Goal: Information Seeking & Learning: Learn about a topic

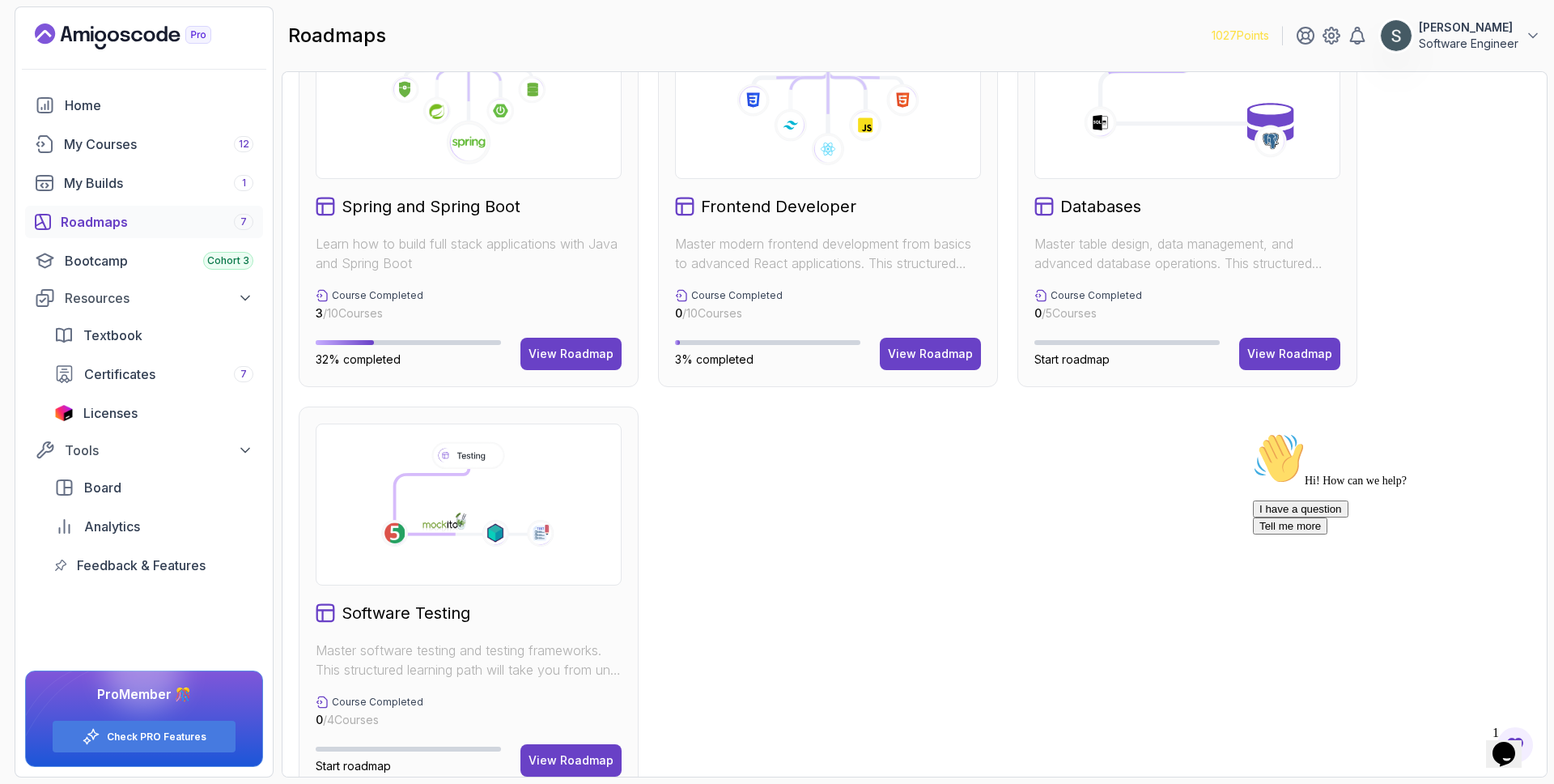
scroll to position [528, 0]
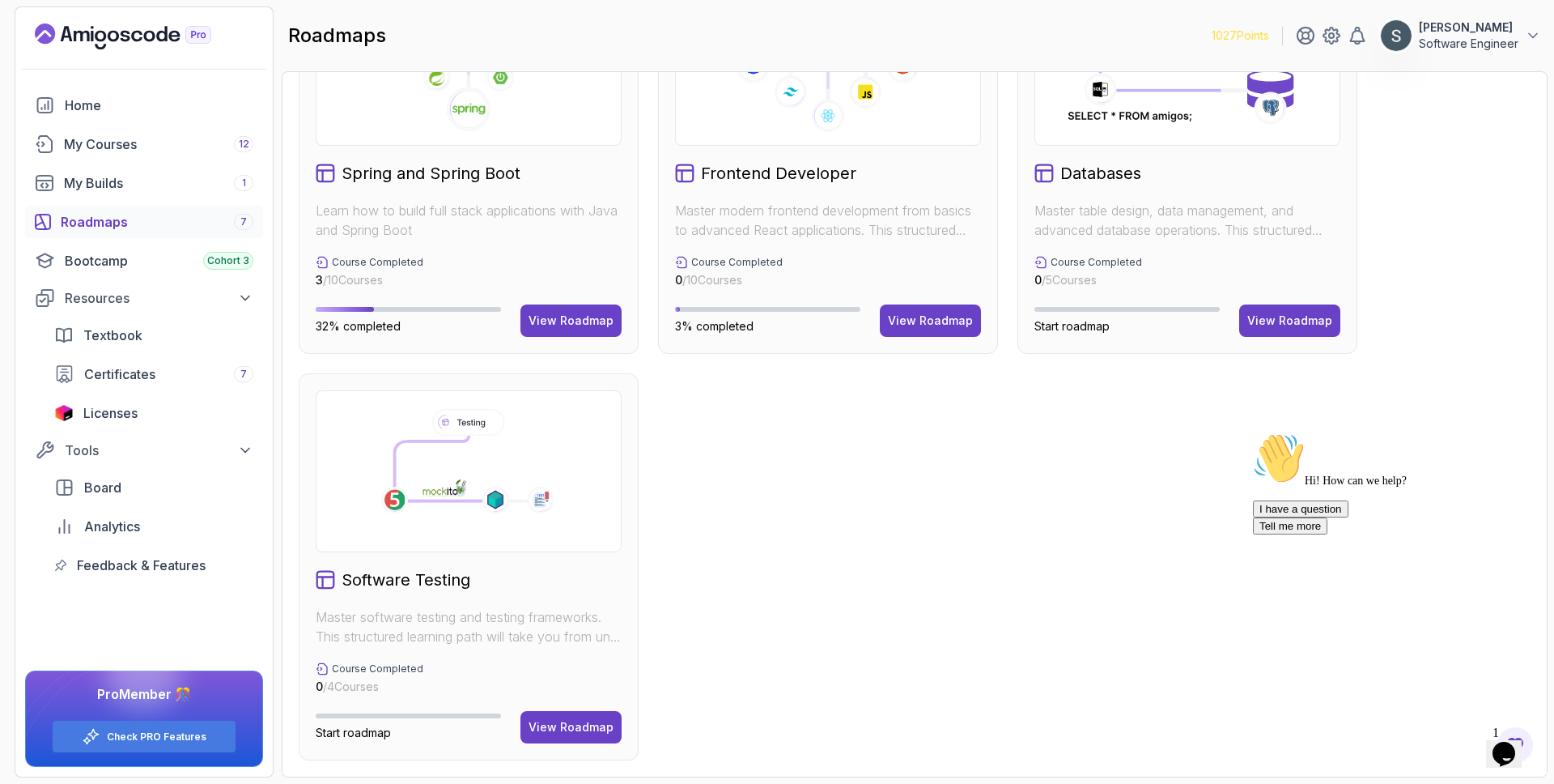
click at [1253, 432] on icon "Chat attention grabber" at bounding box center [1253, 432] width 0 height 0
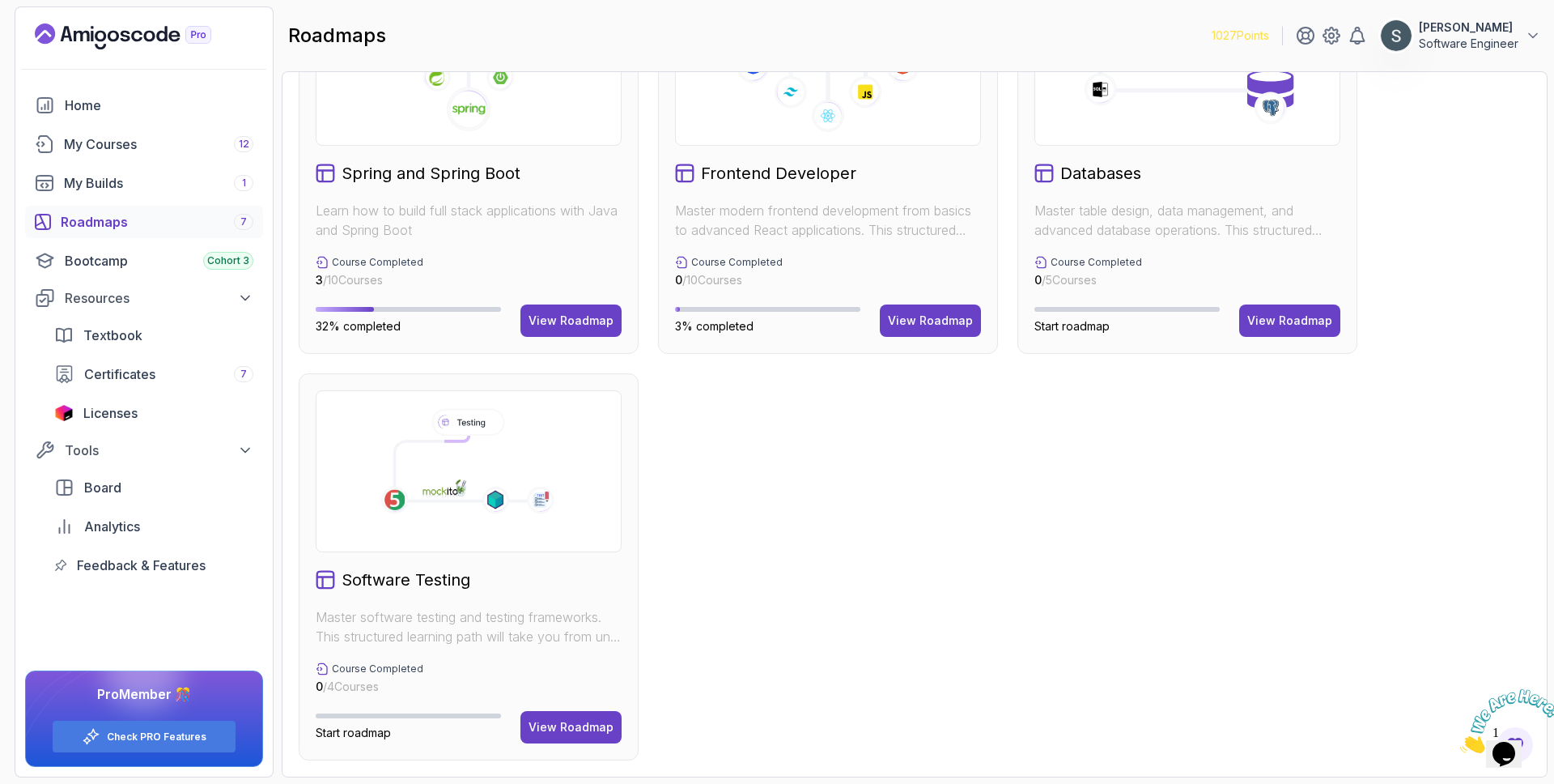
click at [1461, 742] on icon "Close" at bounding box center [1461, 748] width 0 height 14
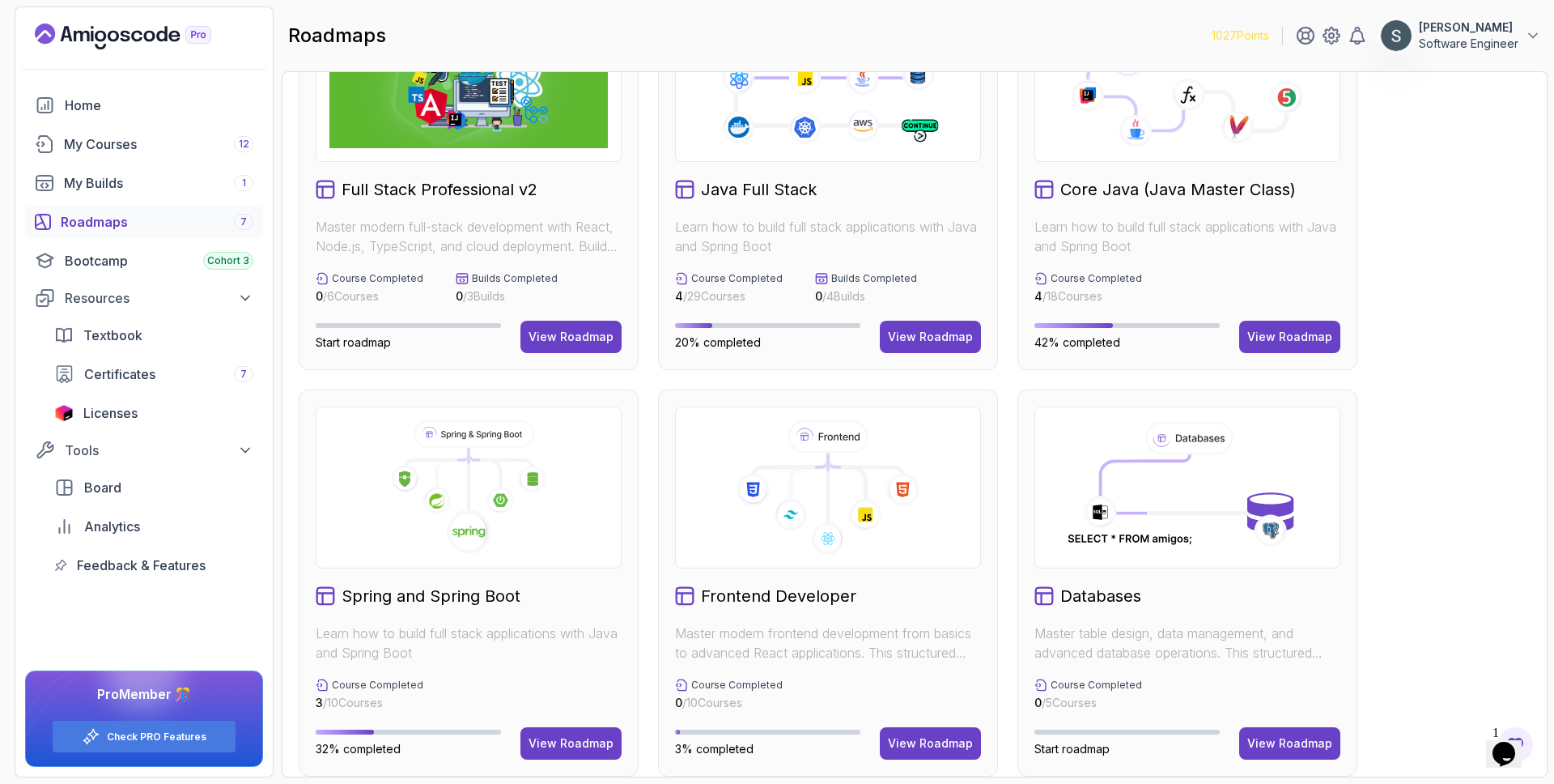
scroll to position [159, 0]
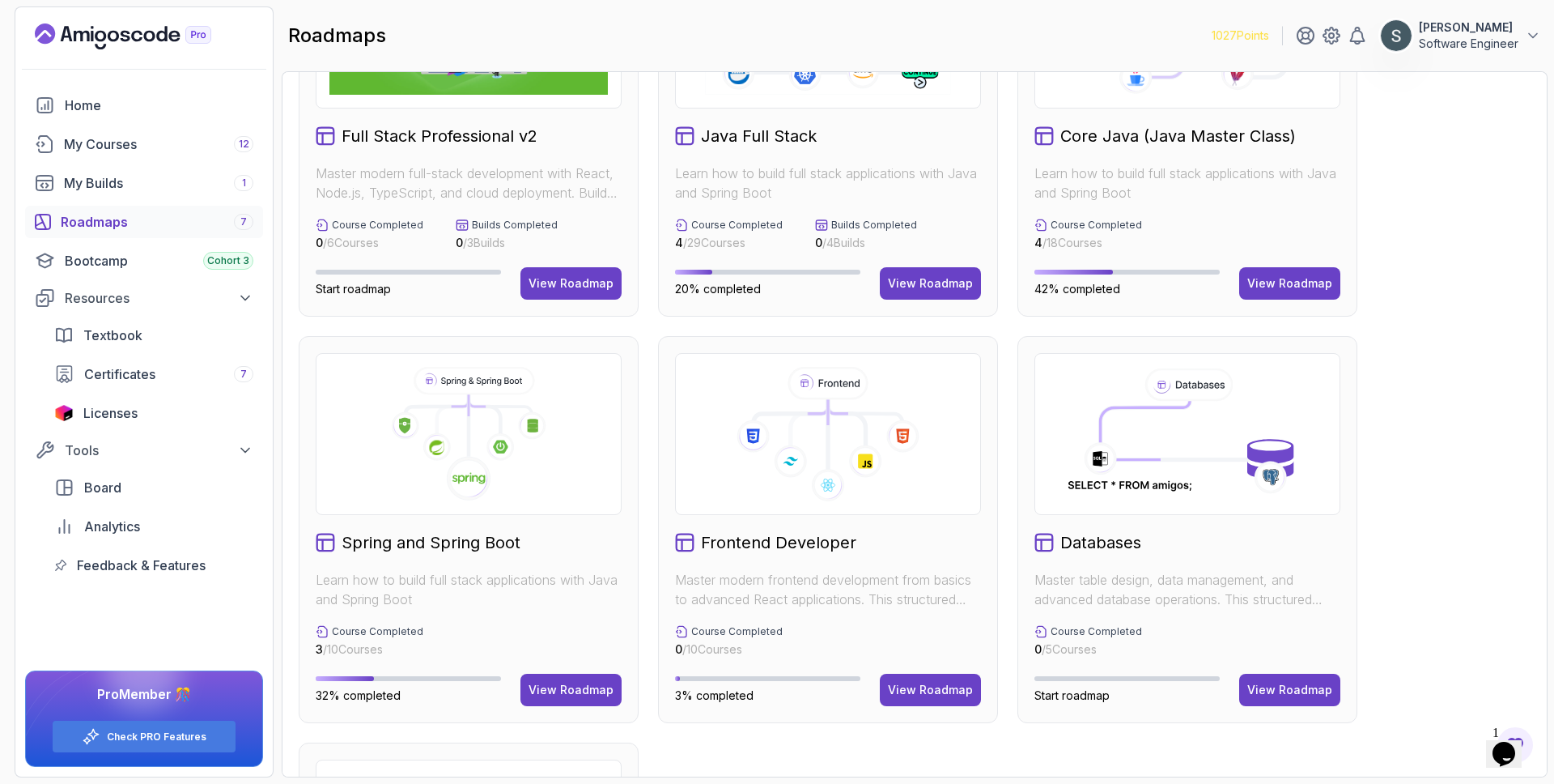
click at [1082, 550] on h2 "Databases" at bounding box center [1101, 542] width 81 height 22
click at [1295, 697] on div "View Roadmap" at bounding box center [1290, 690] width 85 height 17
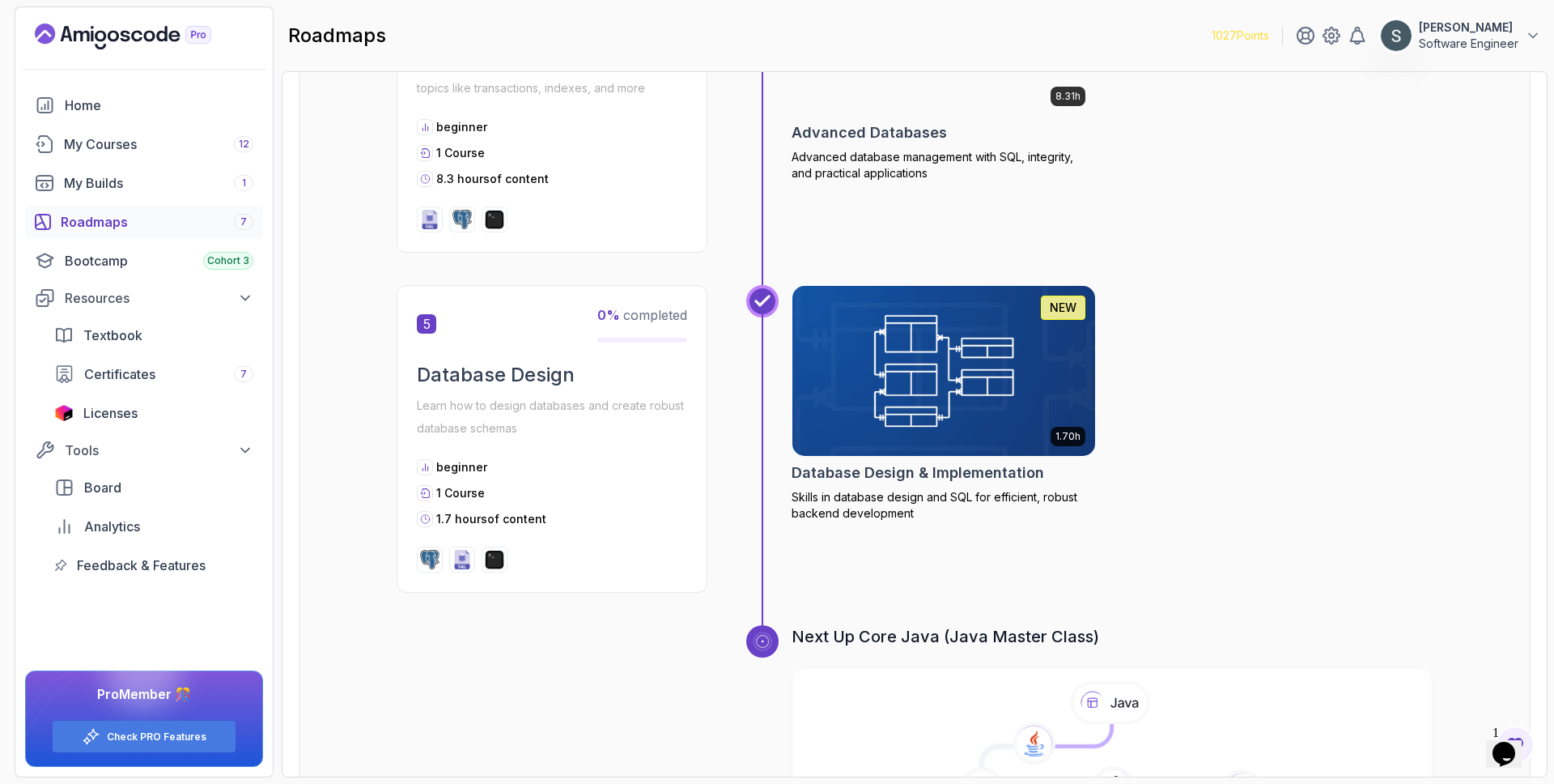
scroll to position [1755, 0]
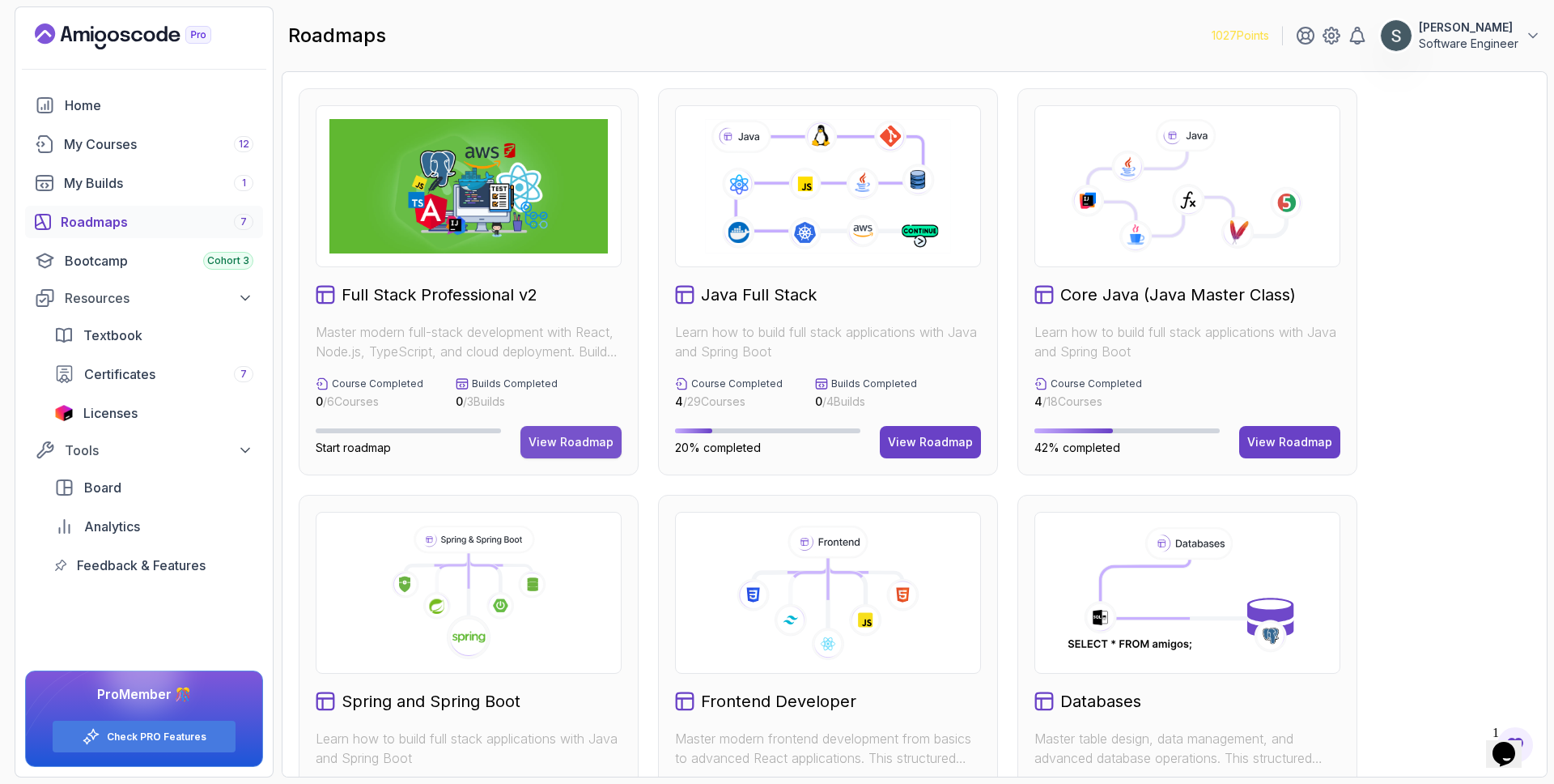
click at [575, 438] on div "View Roadmap" at bounding box center [571, 442] width 85 height 17
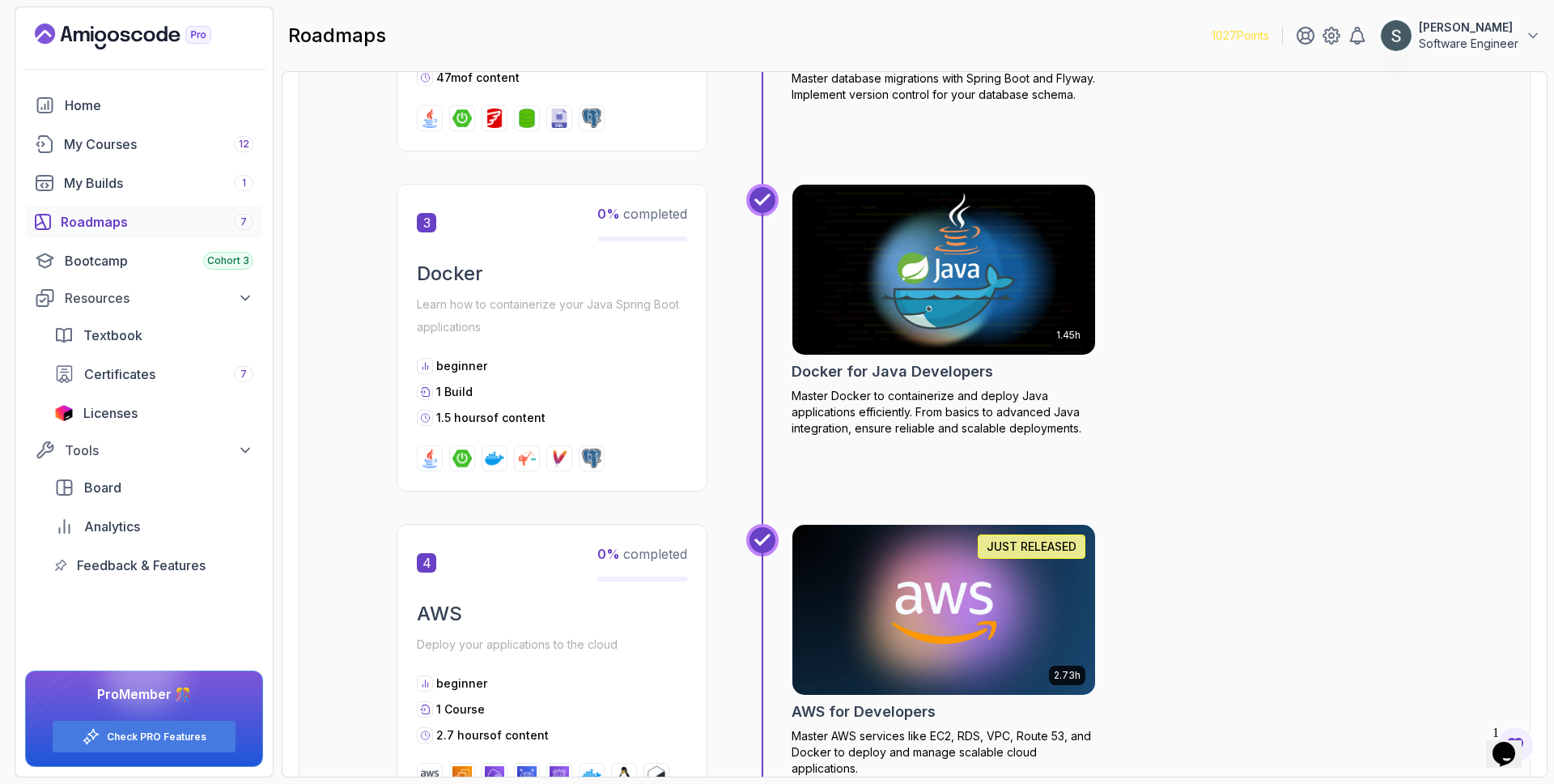
scroll to position [1376, 0]
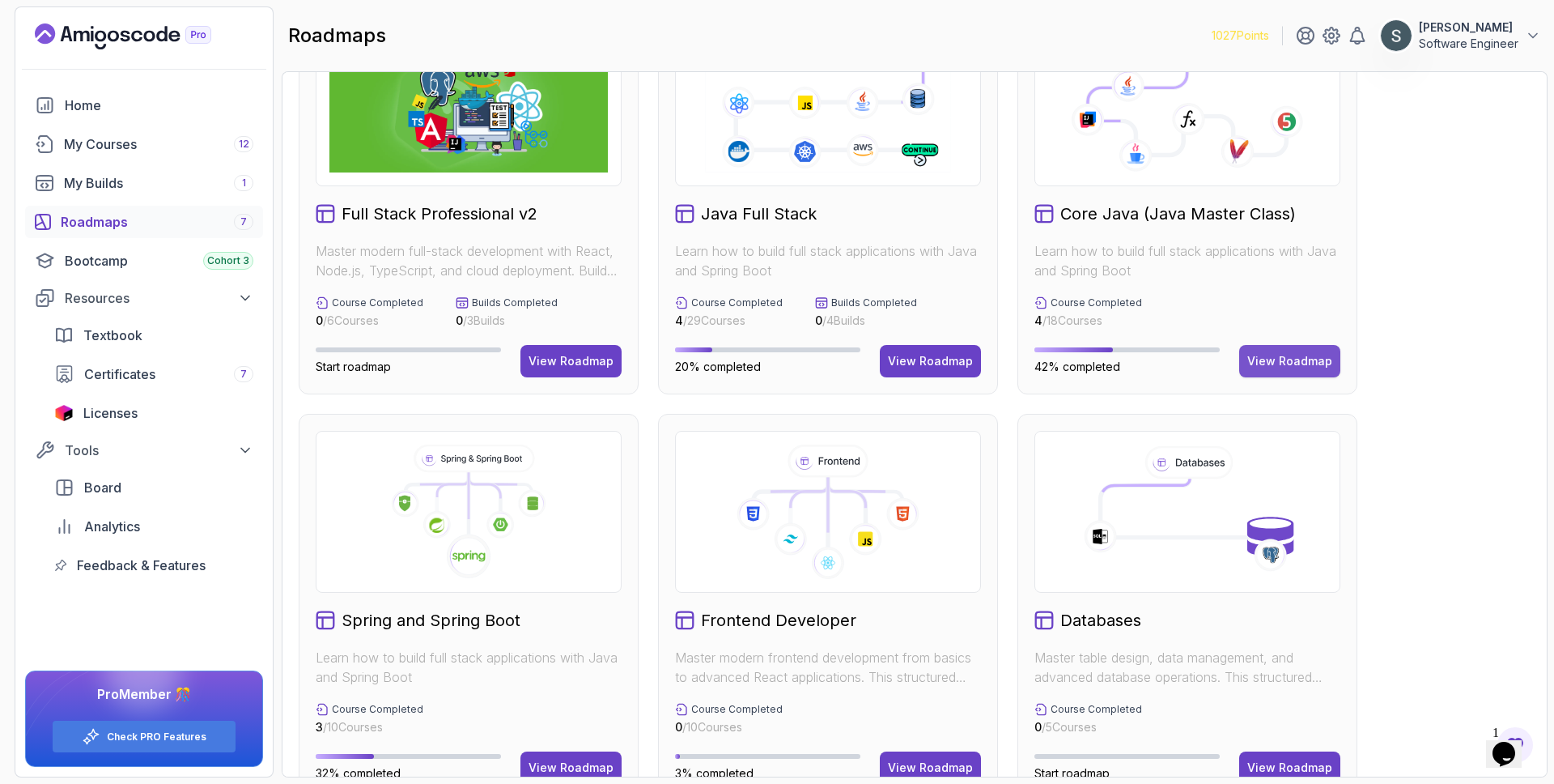
scroll to position [70, 0]
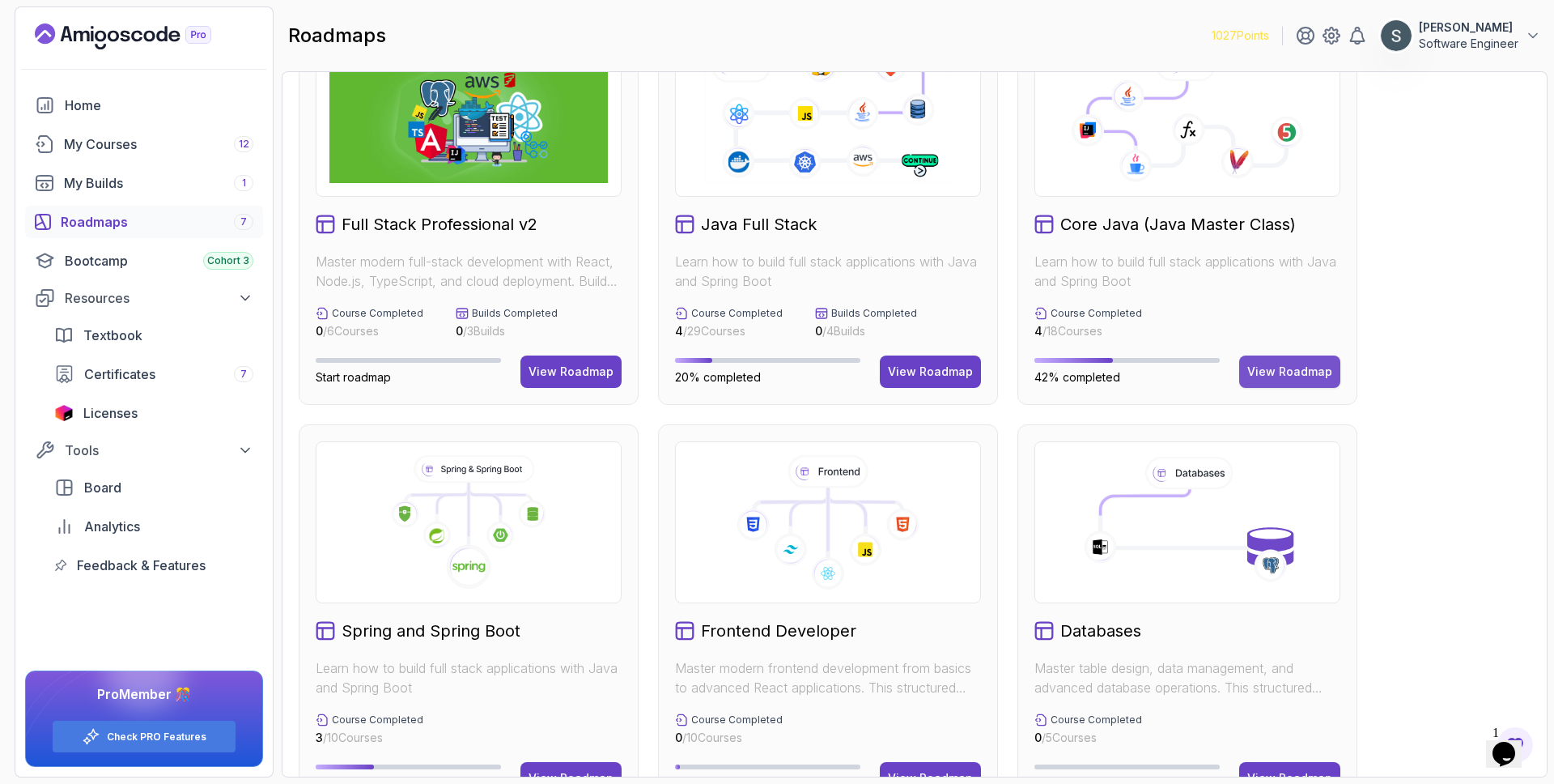
click at [1303, 369] on div "View Roadmap" at bounding box center [1290, 372] width 85 height 17
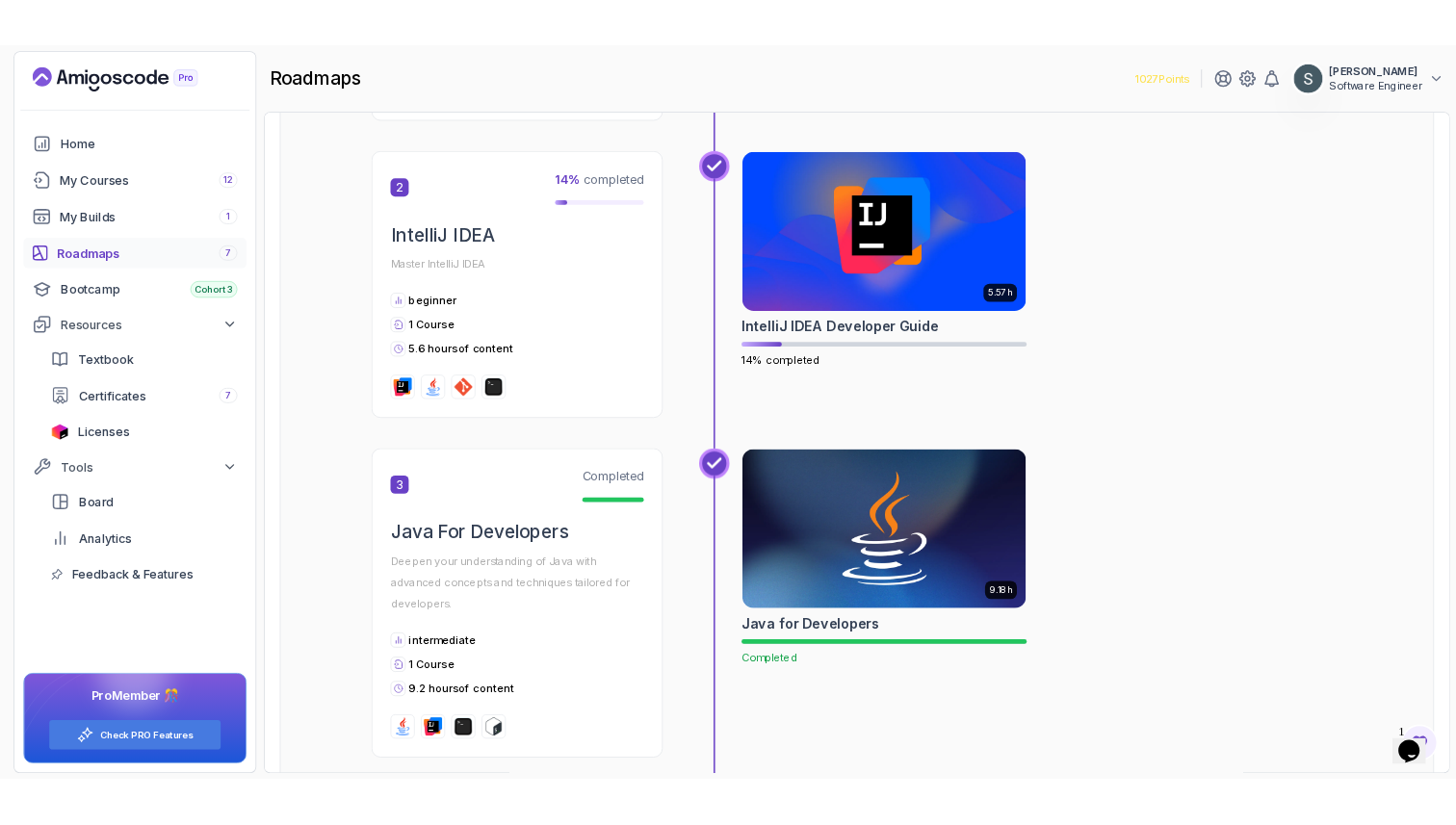
scroll to position [744, 0]
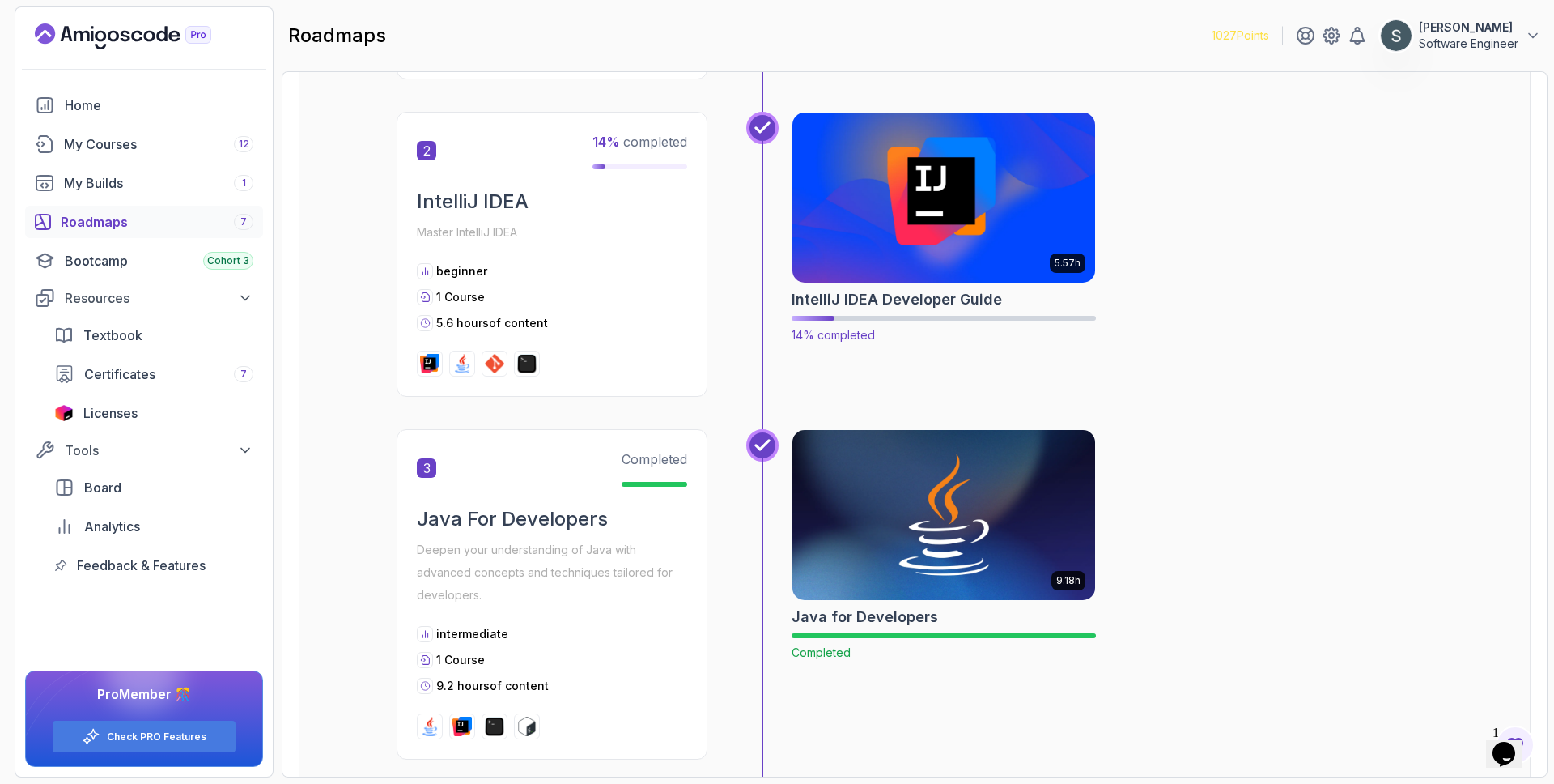
click at [972, 235] on img at bounding box center [943, 197] width 318 height 178
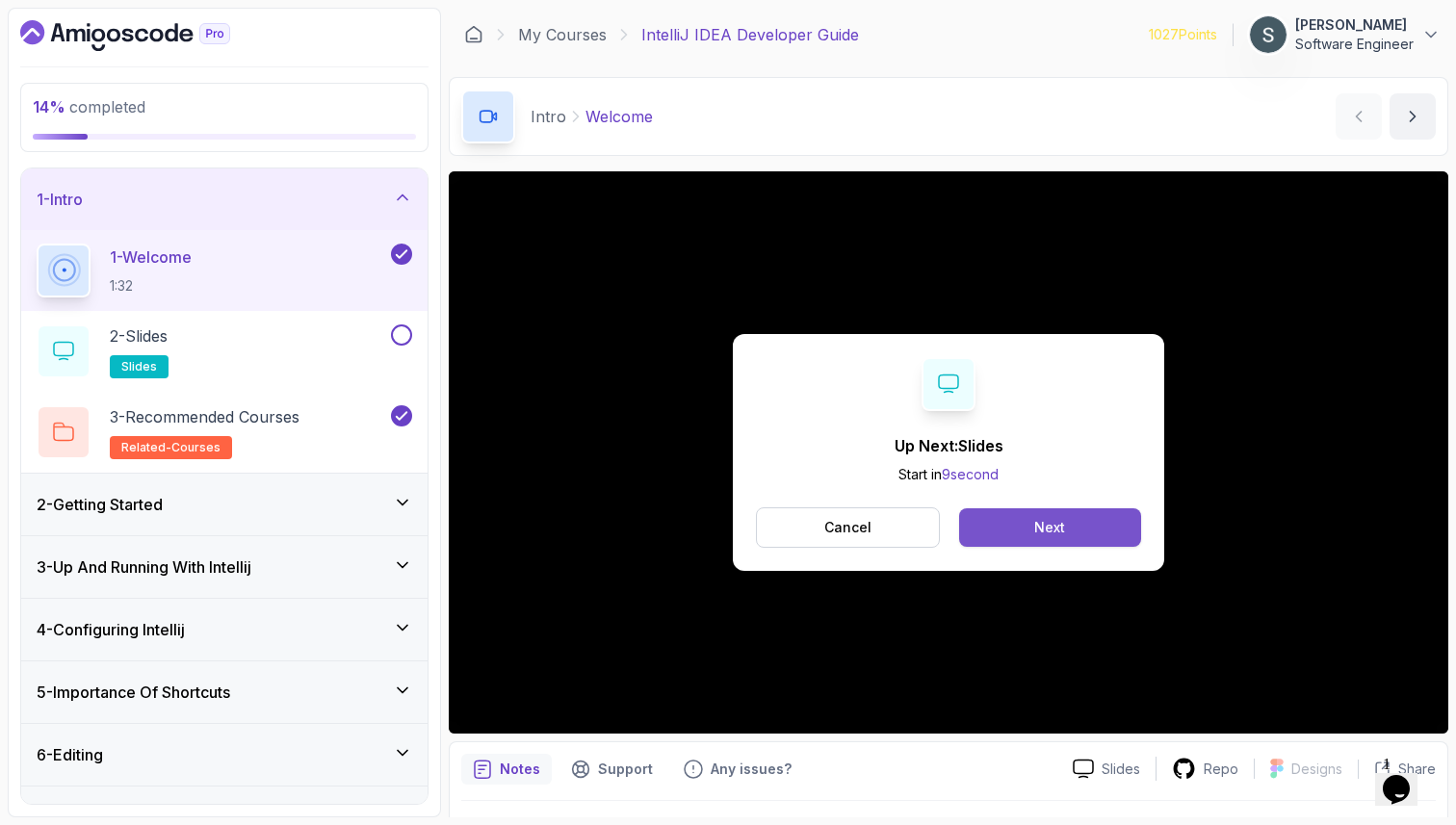
click at [1065, 530] on button "Next" at bounding box center [1049, 526] width 182 height 38
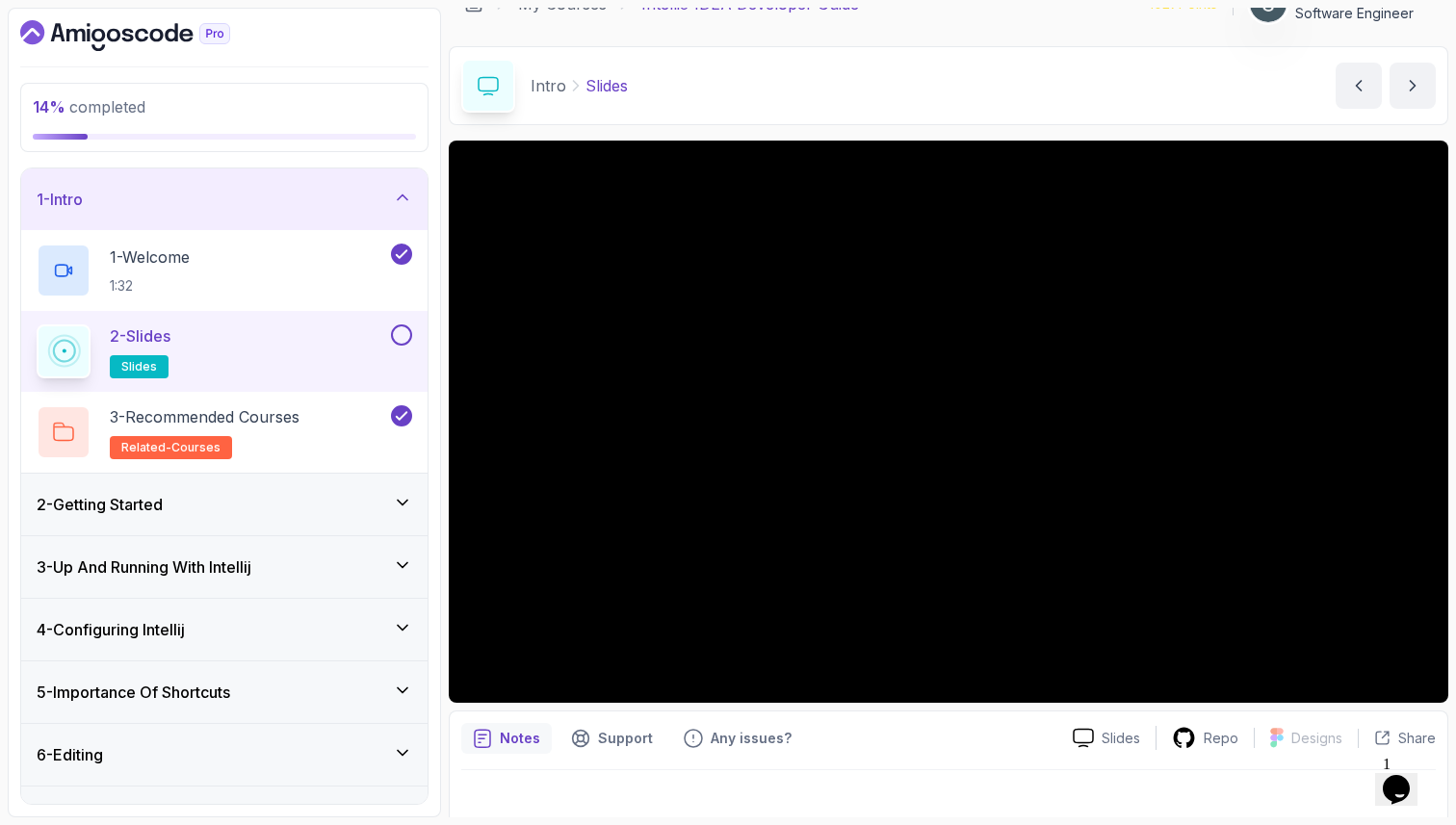
scroll to position [50, 0]
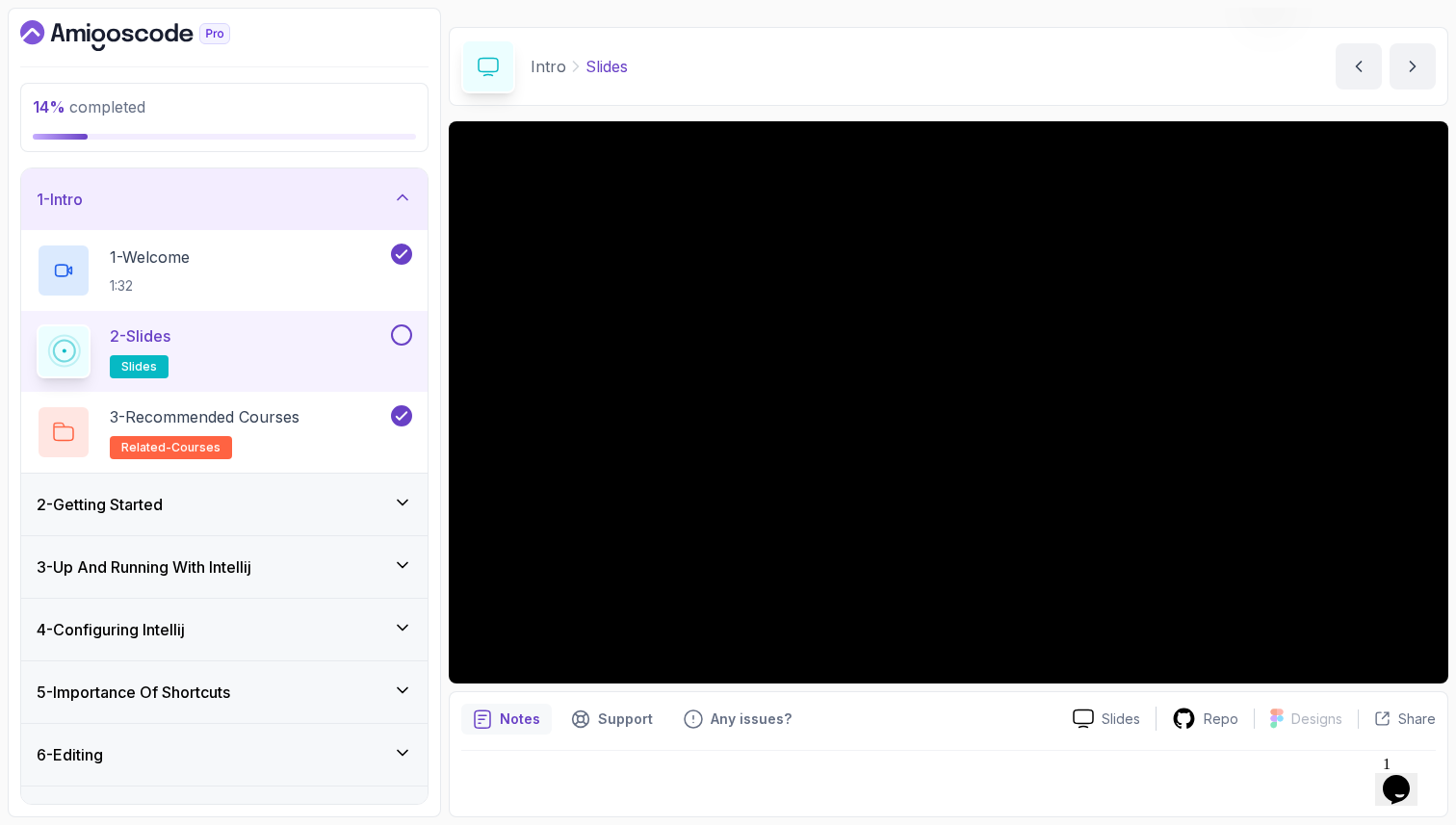
click at [407, 338] on button at bounding box center [402, 335] width 22 height 22
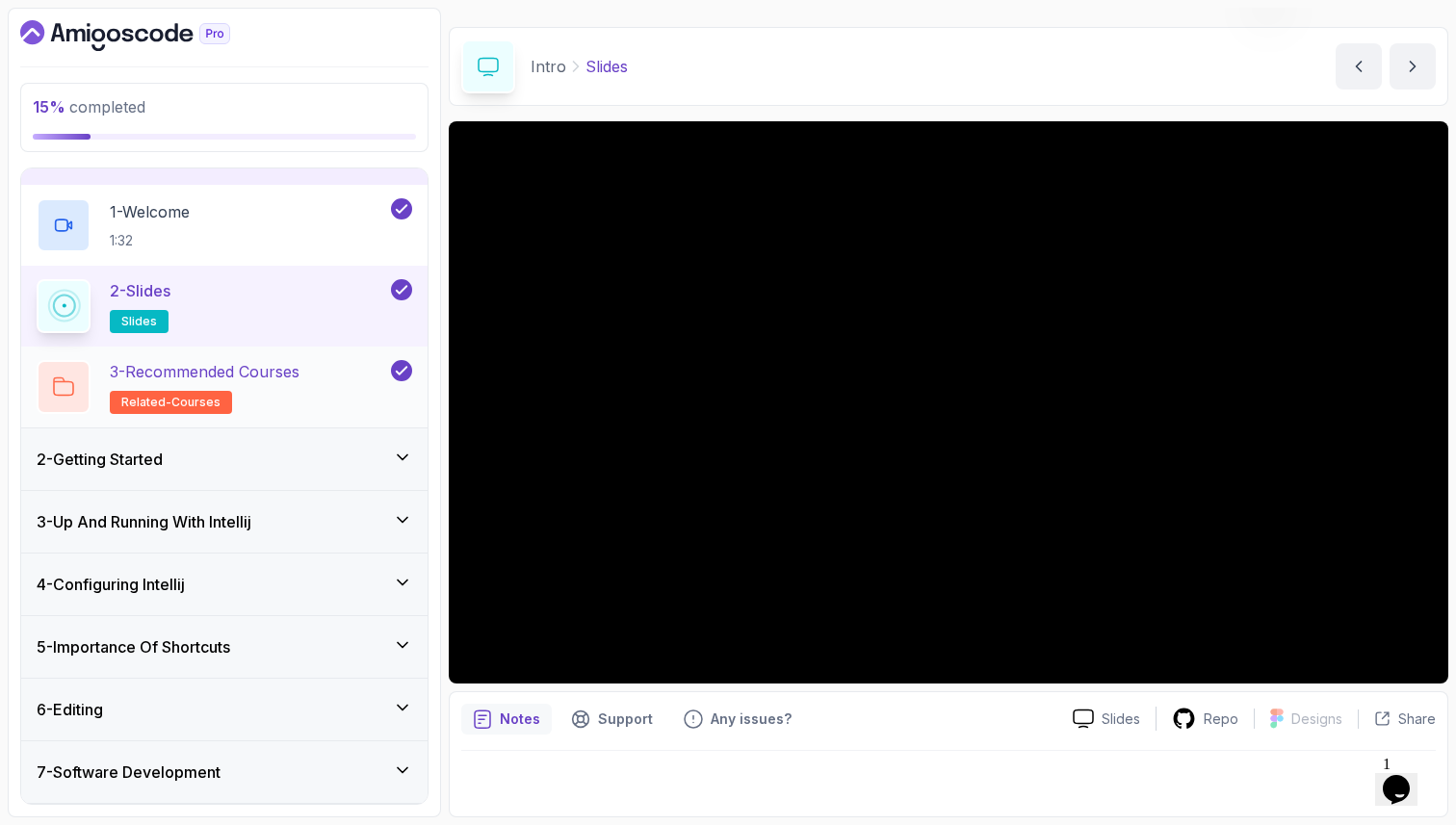
scroll to position [47, 0]
click at [336, 385] on div "3 - Recommended Courses related-courses" at bounding box center [211, 385] width 351 height 54
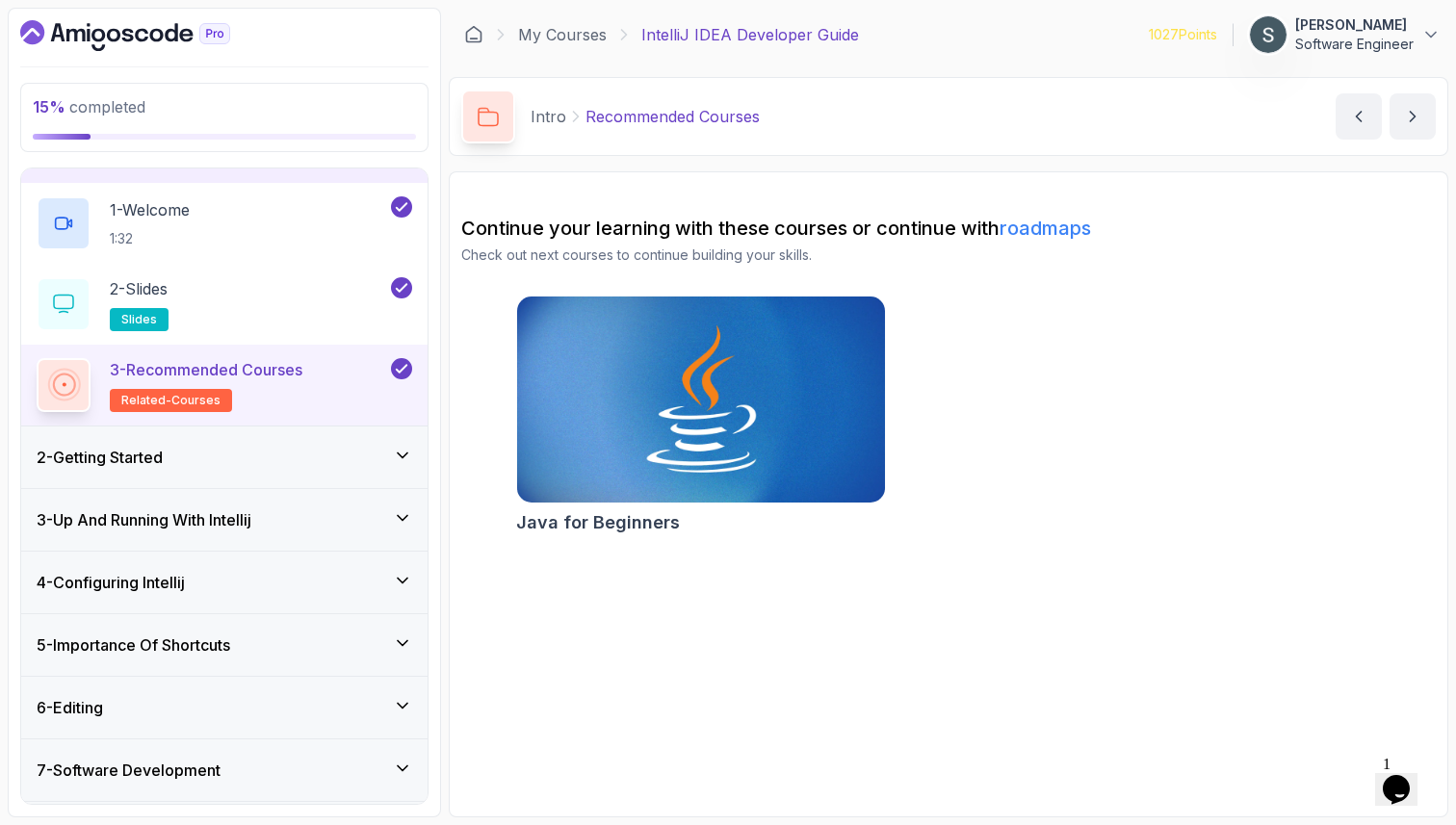
click at [282, 448] on div "2 - Getting Started" at bounding box center [224, 458] width 375 height 24
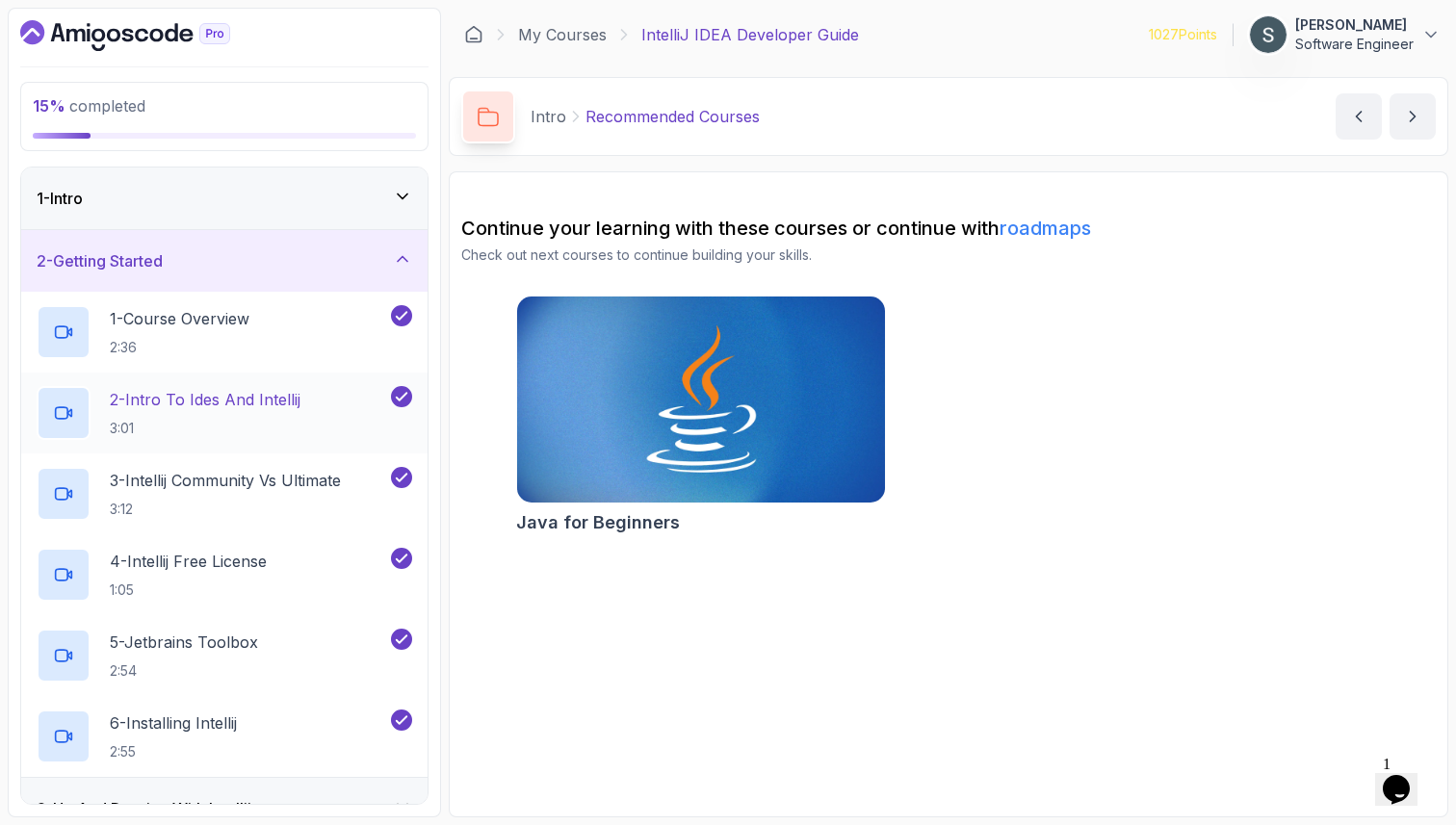
scroll to position [11, 0]
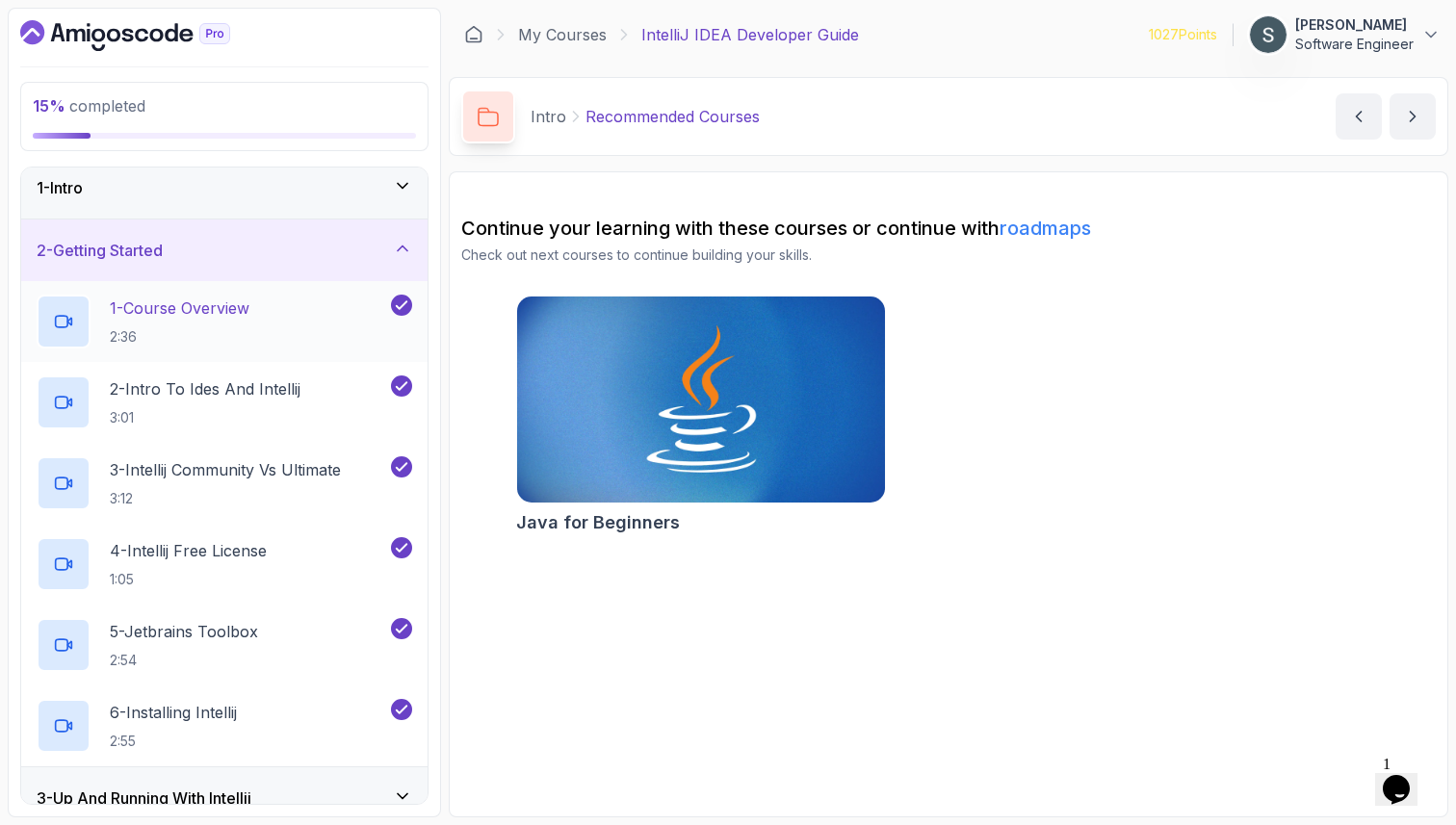
click at [318, 329] on div "1 - Course Overview 2:36" at bounding box center [211, 321] width 351 height 54
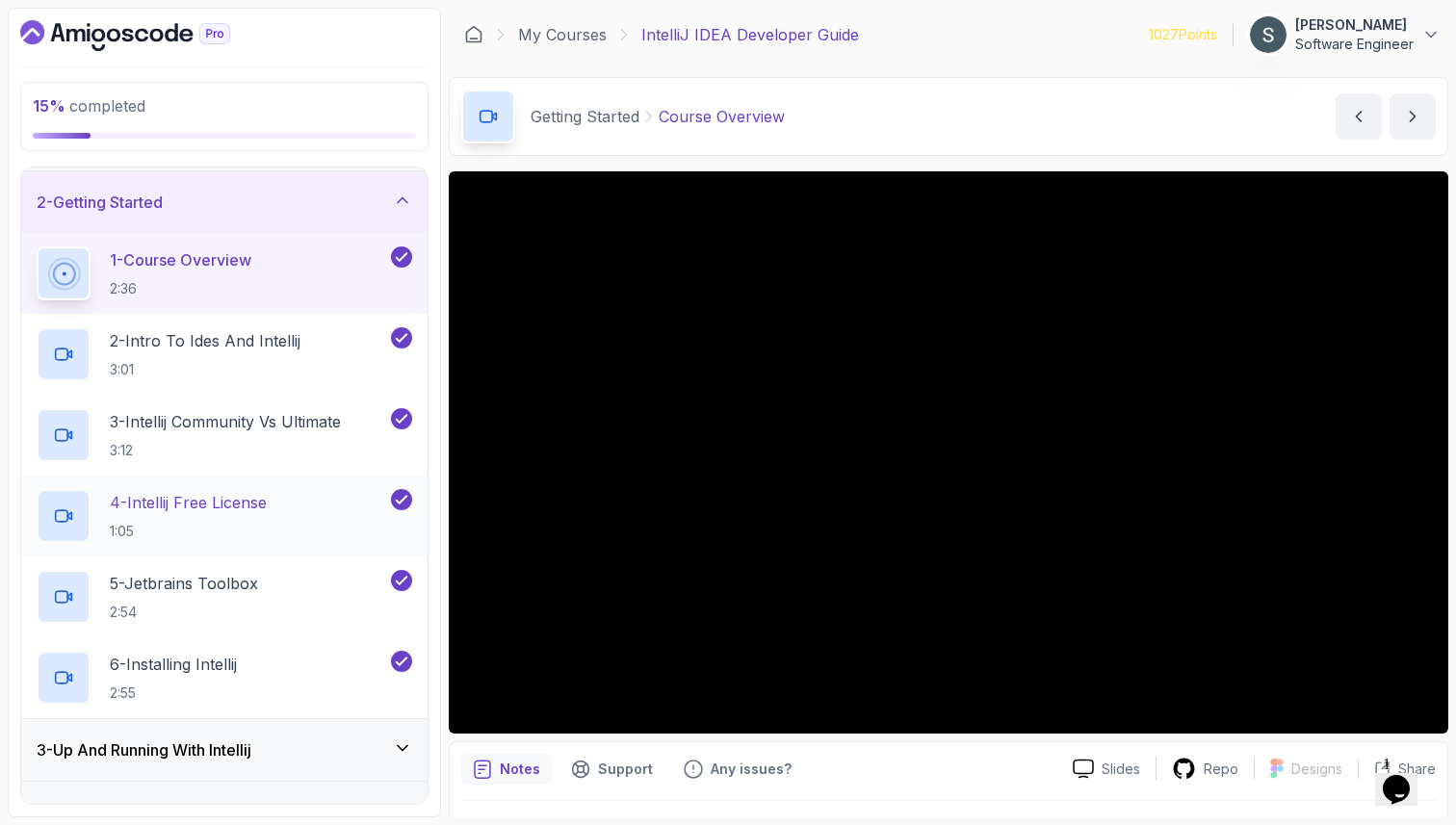
scroll to position [69, 0]
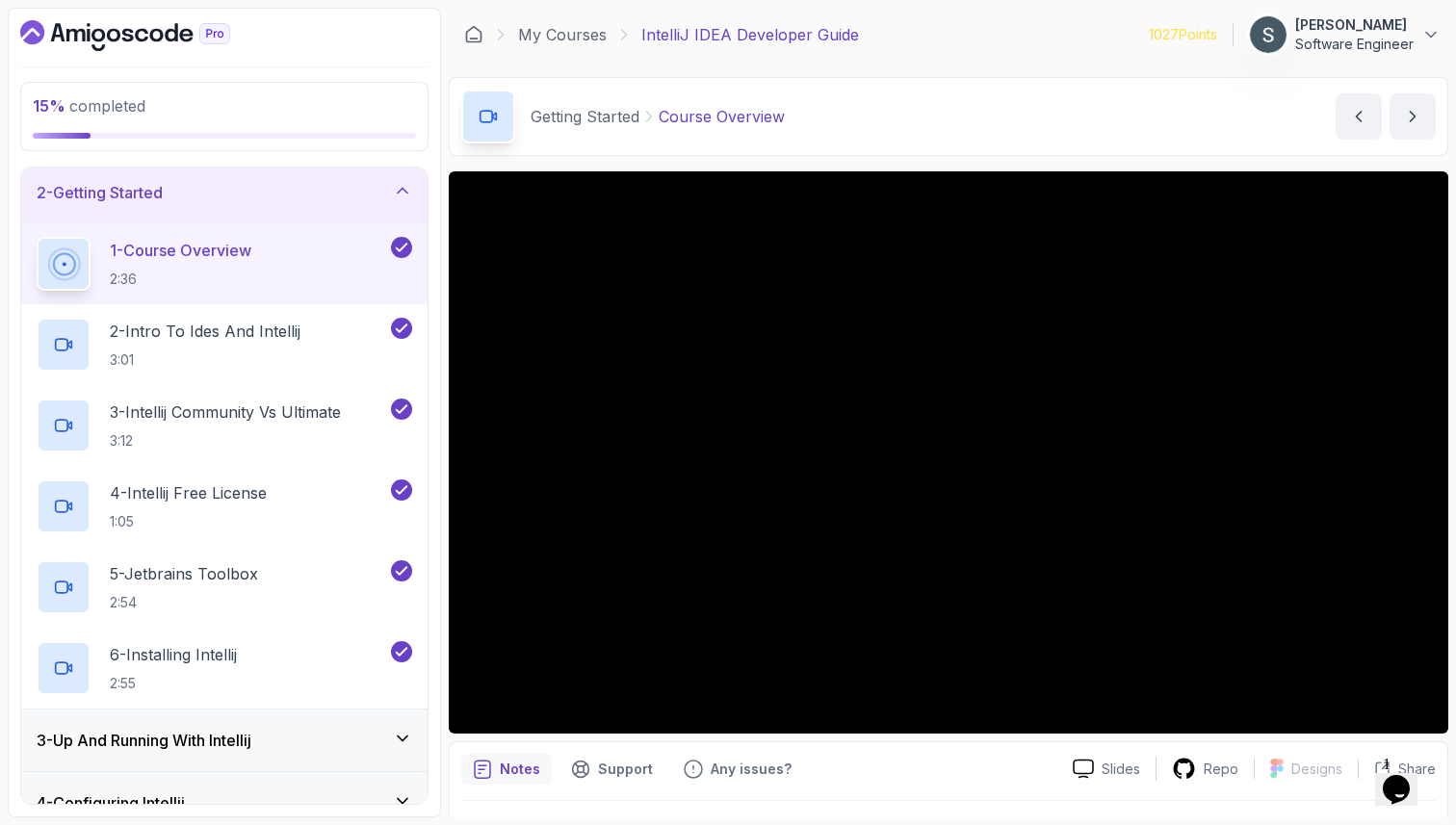
click at [408, 261] on button "1 - Course Overview 2:36" at bounding box center [224, 263] width 375 height 54
click at [406, 241] on icon at bounding box center [402, 248] width 18 height 20
click at [405, 318] on icon at bounding box center [402, 328] width 18 height 20
click at [404, 393] on div "3 - Intellij Community Vs Ultimate 3:12" at bounding box center [224, 425] width 406 height 81
click at [399, 415] on icon at bounding box center [402, 410] width 18 height 20
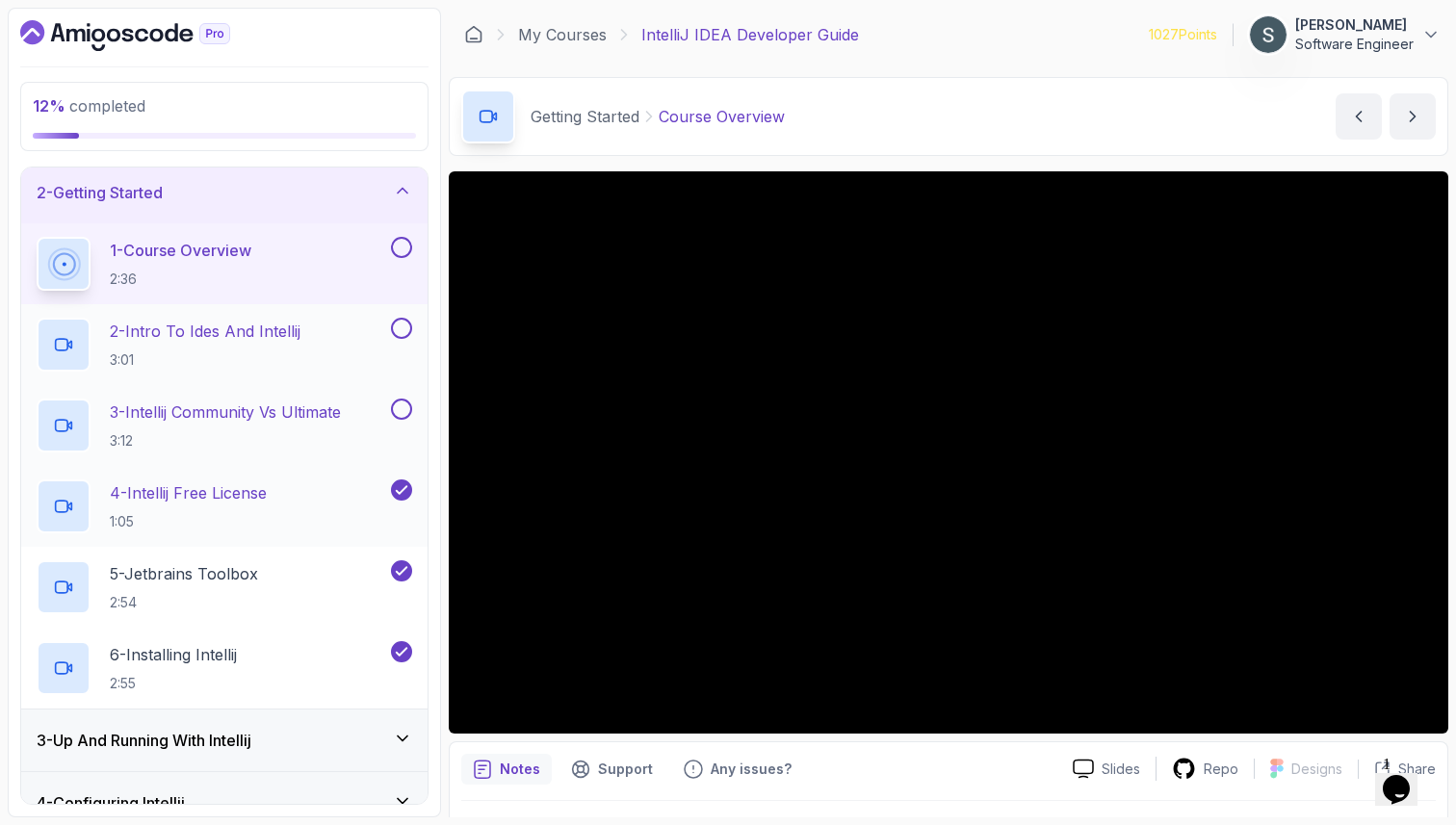
click at [402, 493] on icon at bounding box center [402, 490] width 18 height 20
click at [402, 568] on icon at bounding box center [402, 571] width 18 height 20
click at [400, 638] on div "6 - Installing Intellij 2:55" at bounding box center [224, 668] width 406 height 81
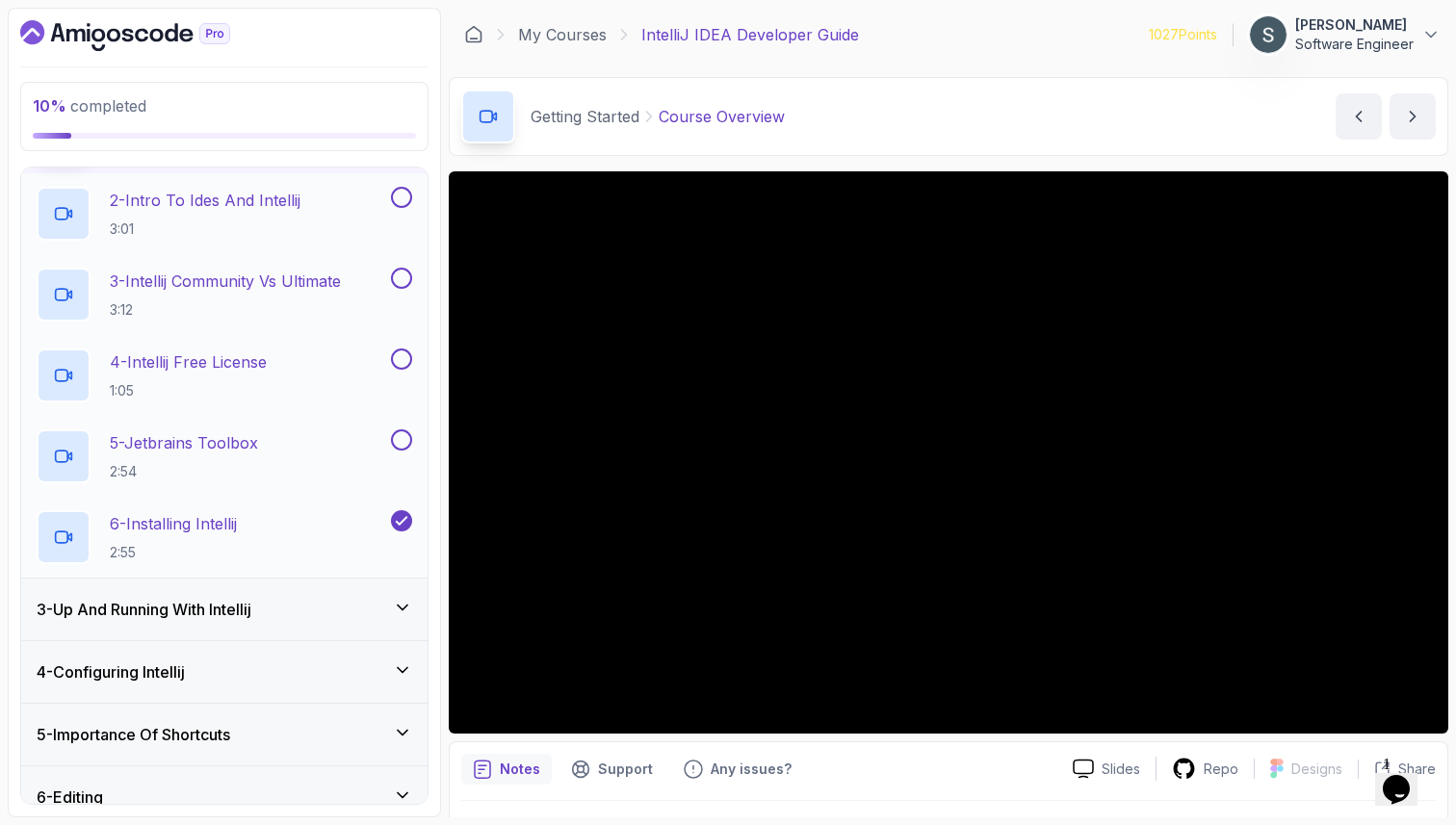
scroll to position [203, 0]
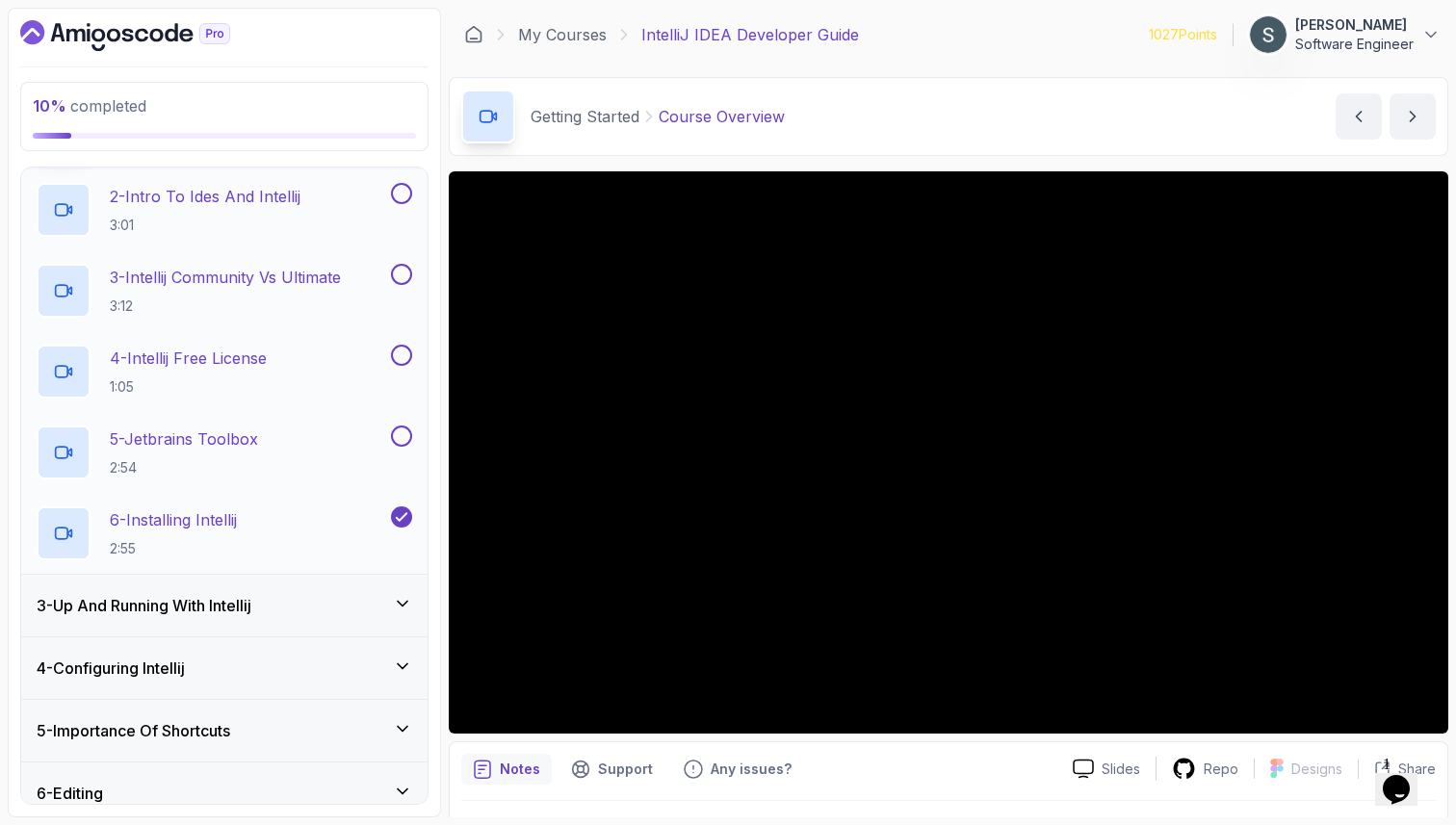
click at [406, 518] on icon at bounding box center [402, 517] width 18 height 20
click at [380, 589] on div "3 - Up And Running With Intellij" at bounding box center [224, 605] width 406 height 62
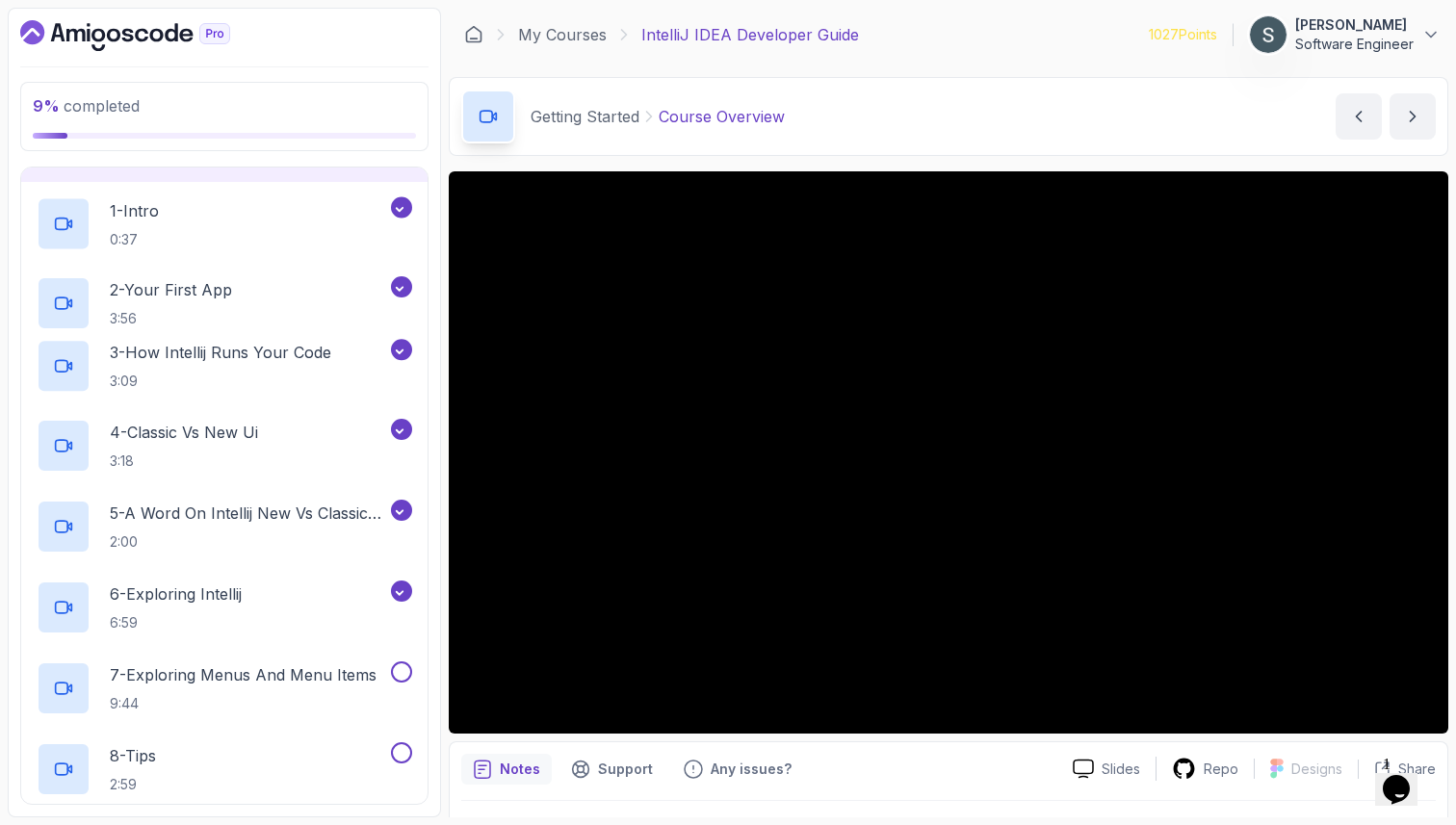
scroll to position [128, 0]
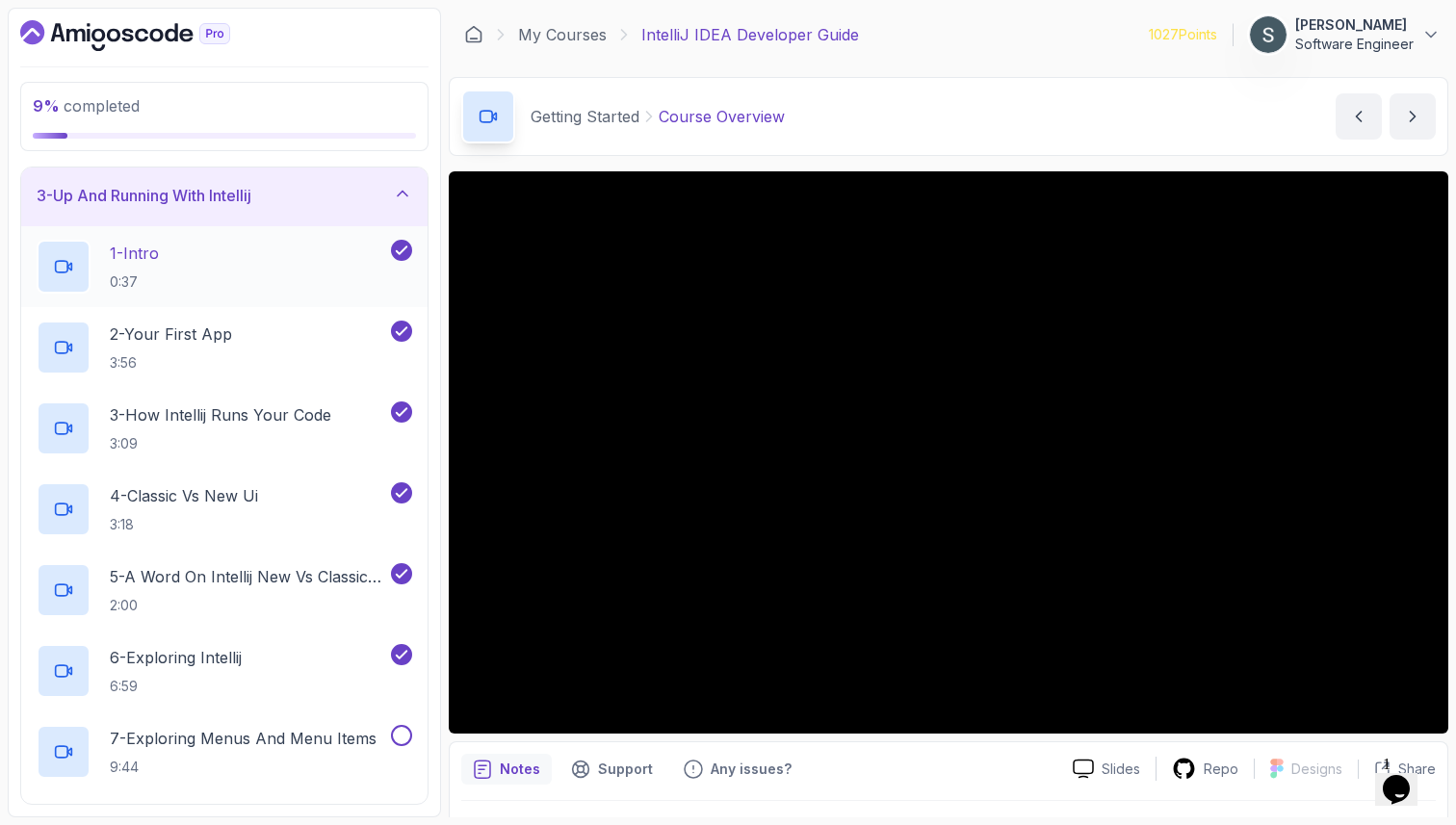
click at [401, 248] on icon at bounding box center [402, 250] width 18 height 20
click at [401, 333] on icon at bounding box center [402, 332] width 11 height 8
click at [403, 416] on icon at bounding box center [402, 412] width 18 height 20
click at [406, 501] on icon at bounding box center [402, 493] width 18 height 20
click at [397, 576] on icon at bounding box center [402, 575] width 11 height 8
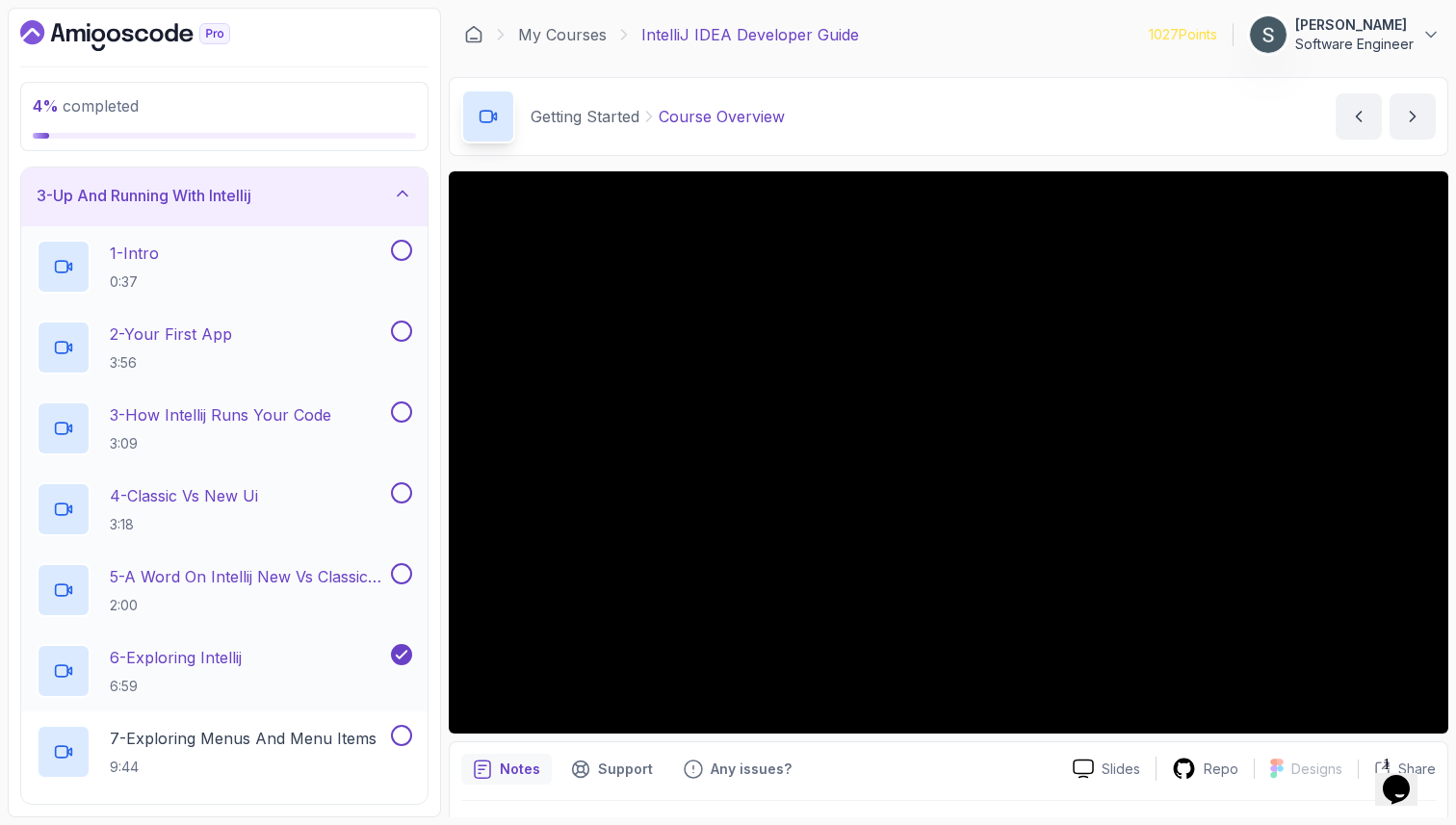
click at [402, 645] on icon at bounding box center [402, 655] width 18 height 20
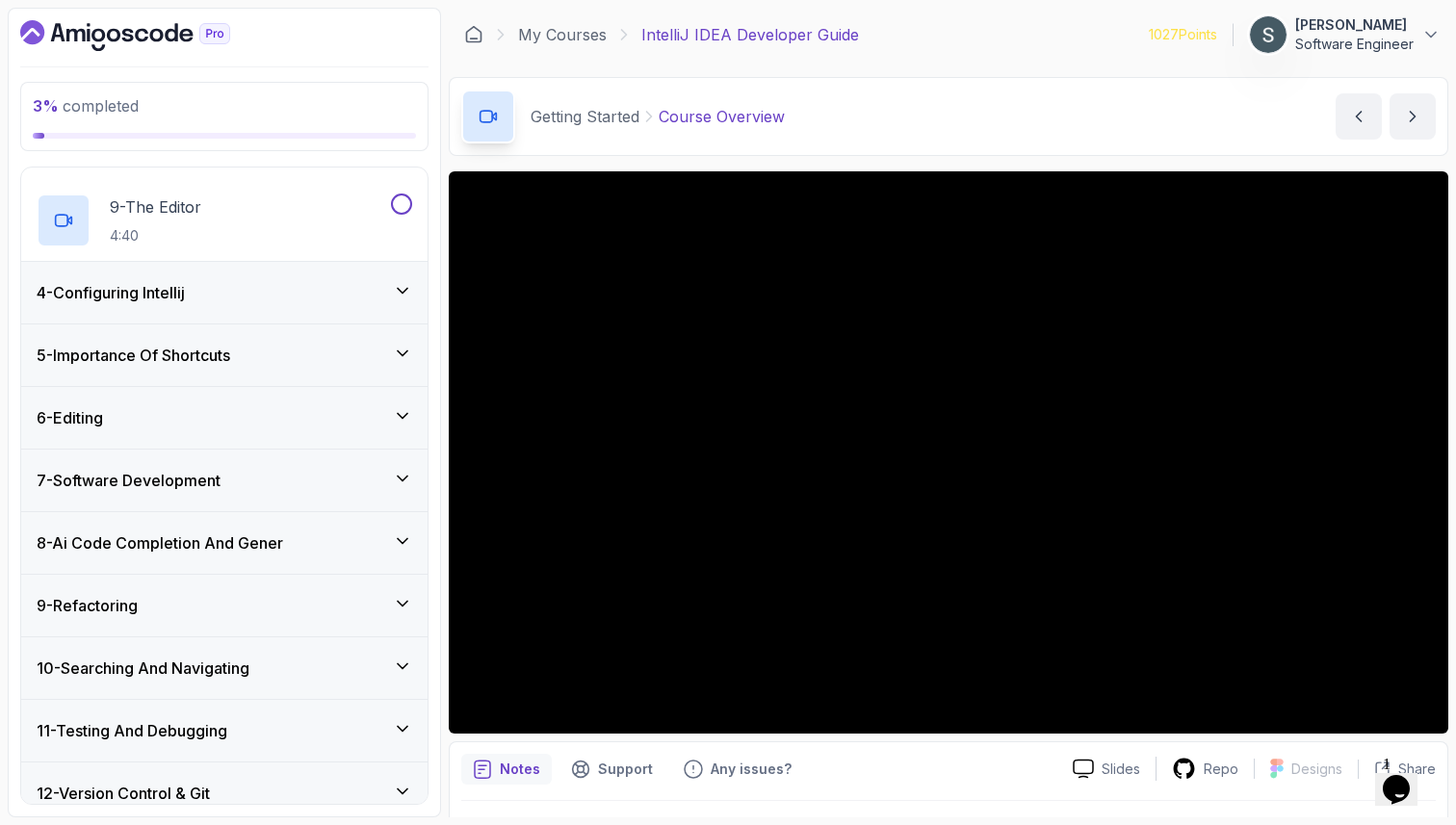
scroll to position [966, 0]
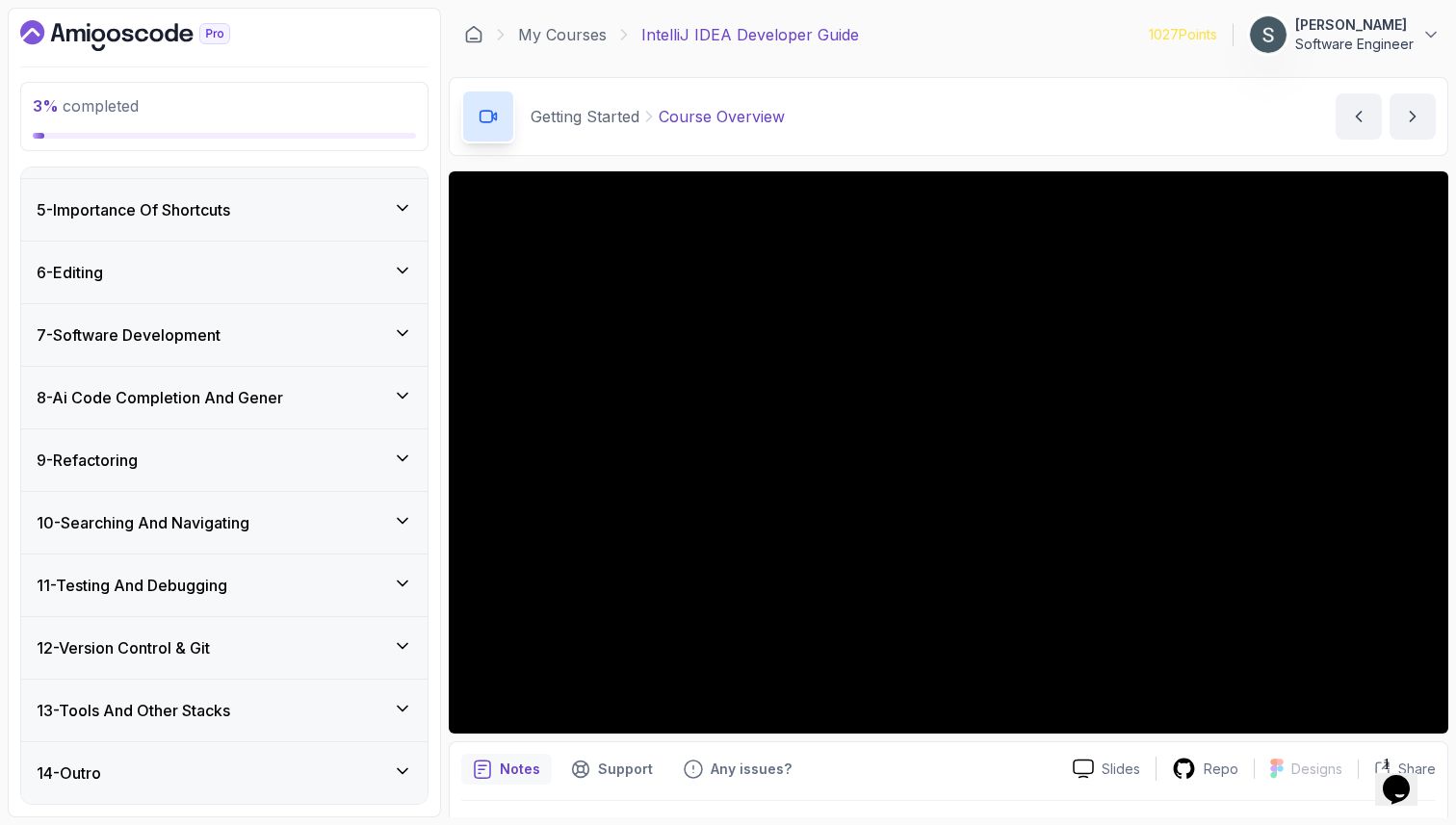
click at [280, 767] on div "14 - Outro" at bounding box center [224, 773] width 375 height 24
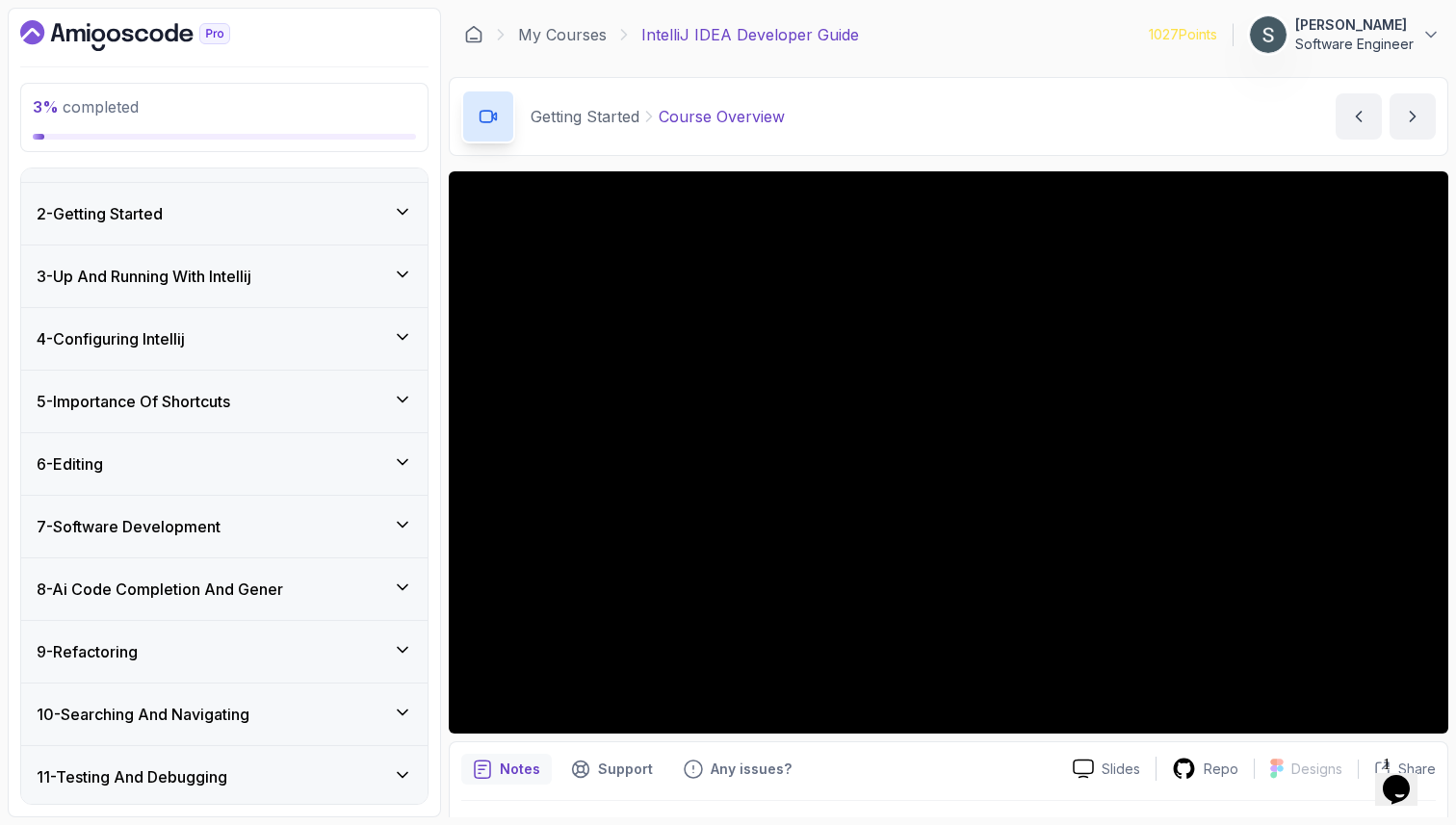
scroll to position [0, 0]
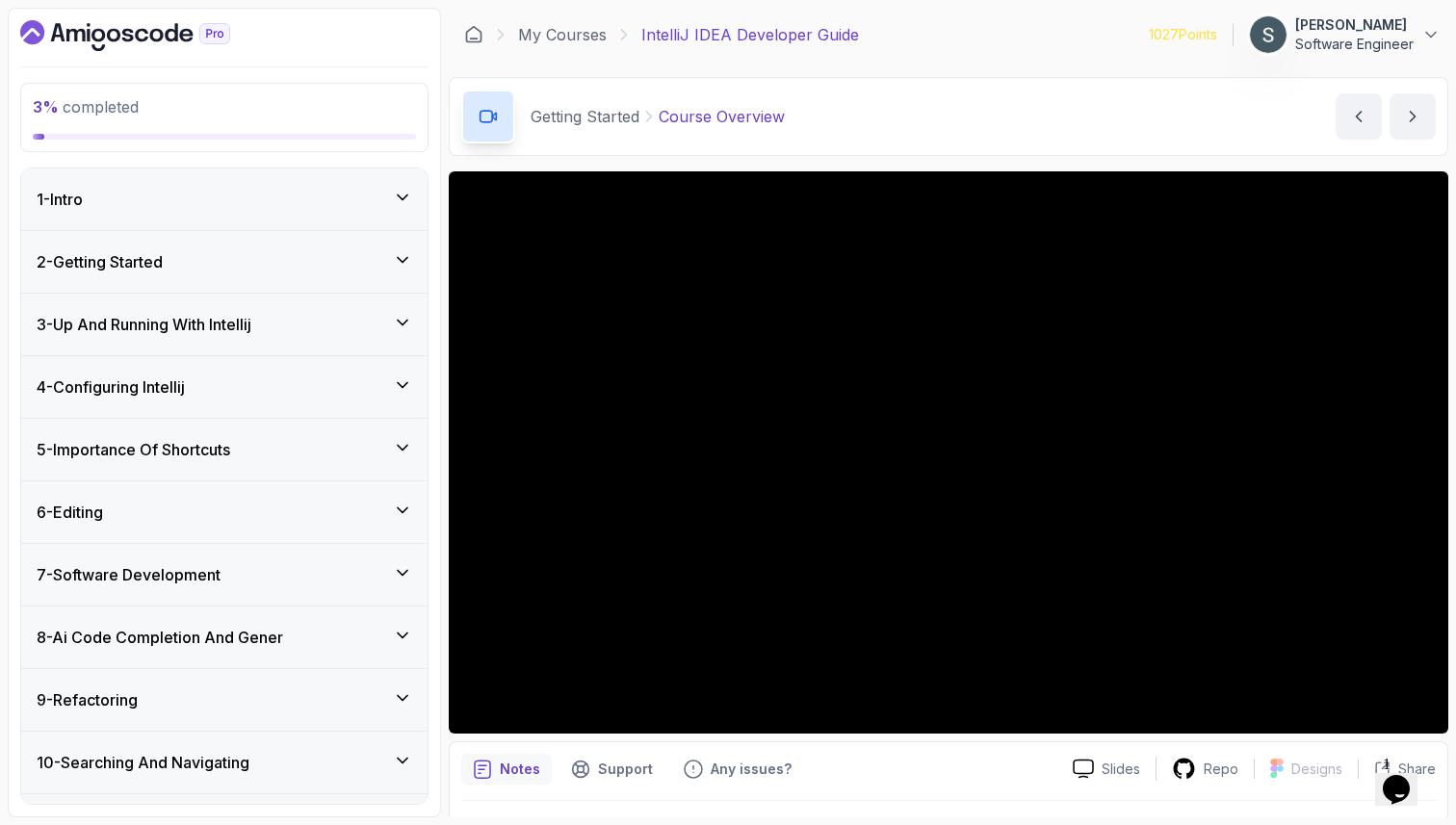
click at [268, 269] on div "2 - Getting Started" at bounding box center [224, 262] width 375 height 24
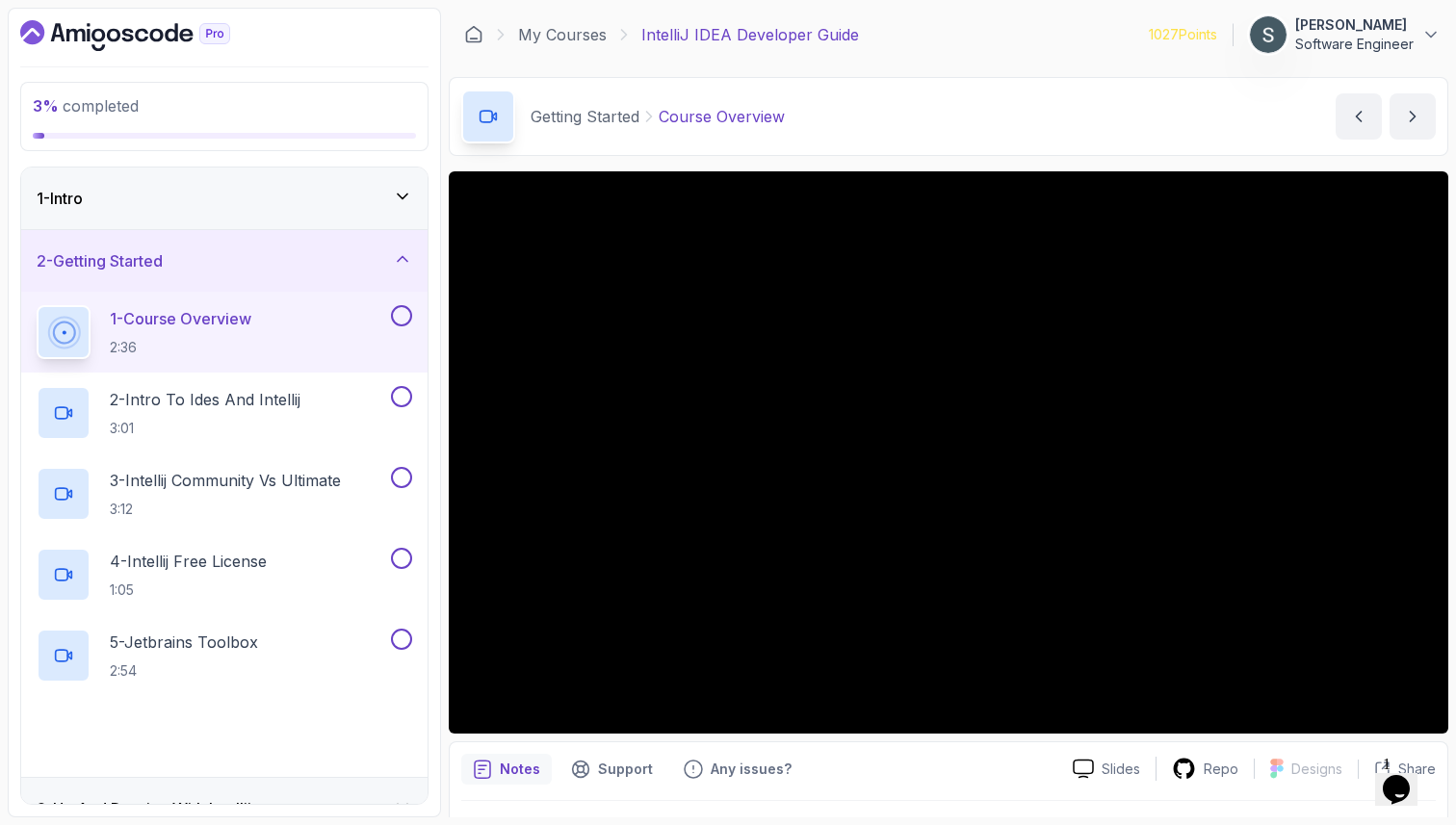
click at [285, 302] on div "1 - Course Overview 2:36" at bounding box center [224, 332] width 406 height 81
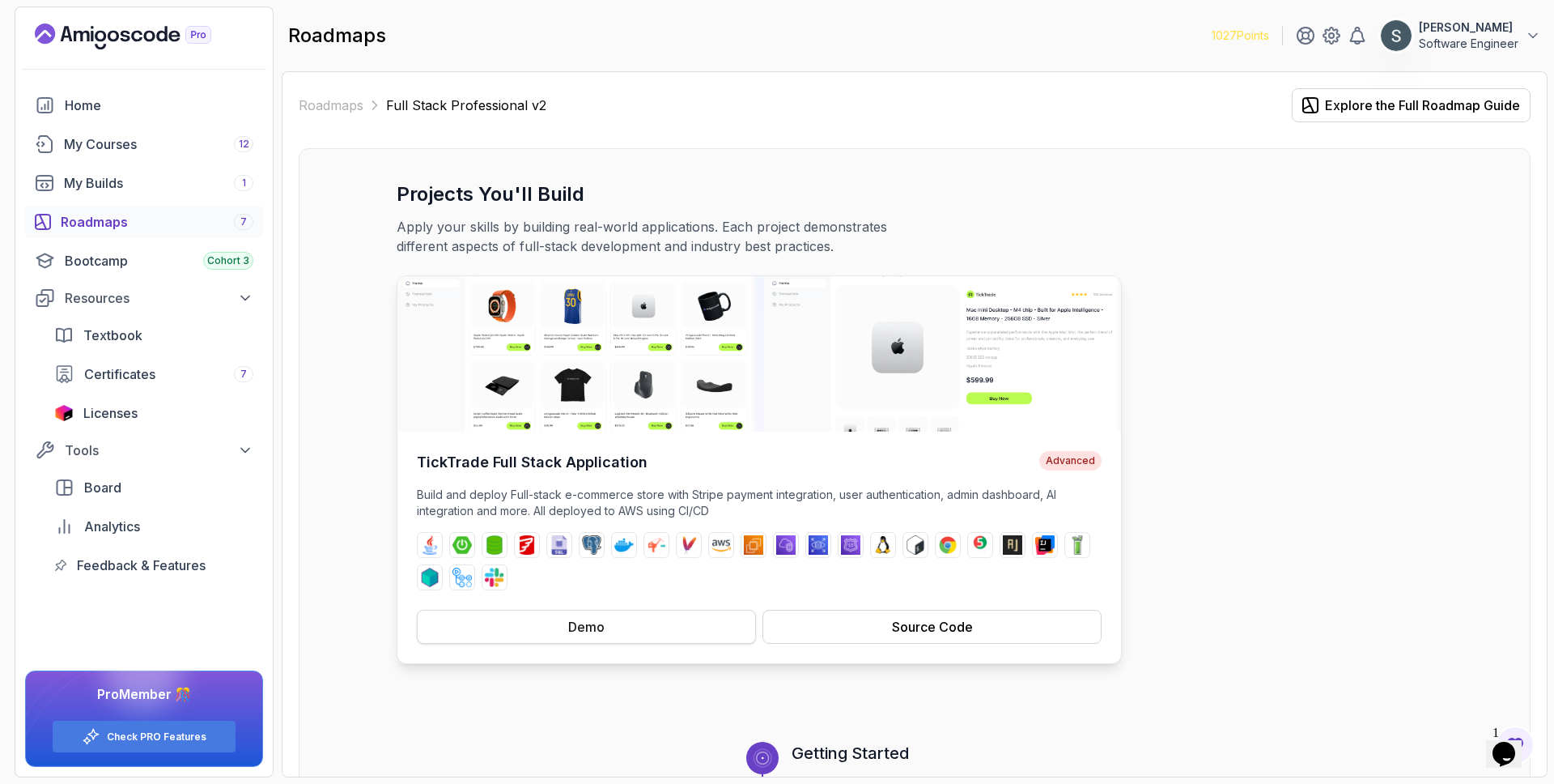
click at [662, 620] on button "Demo" at bounding box center [587, 626] width 340 height 34
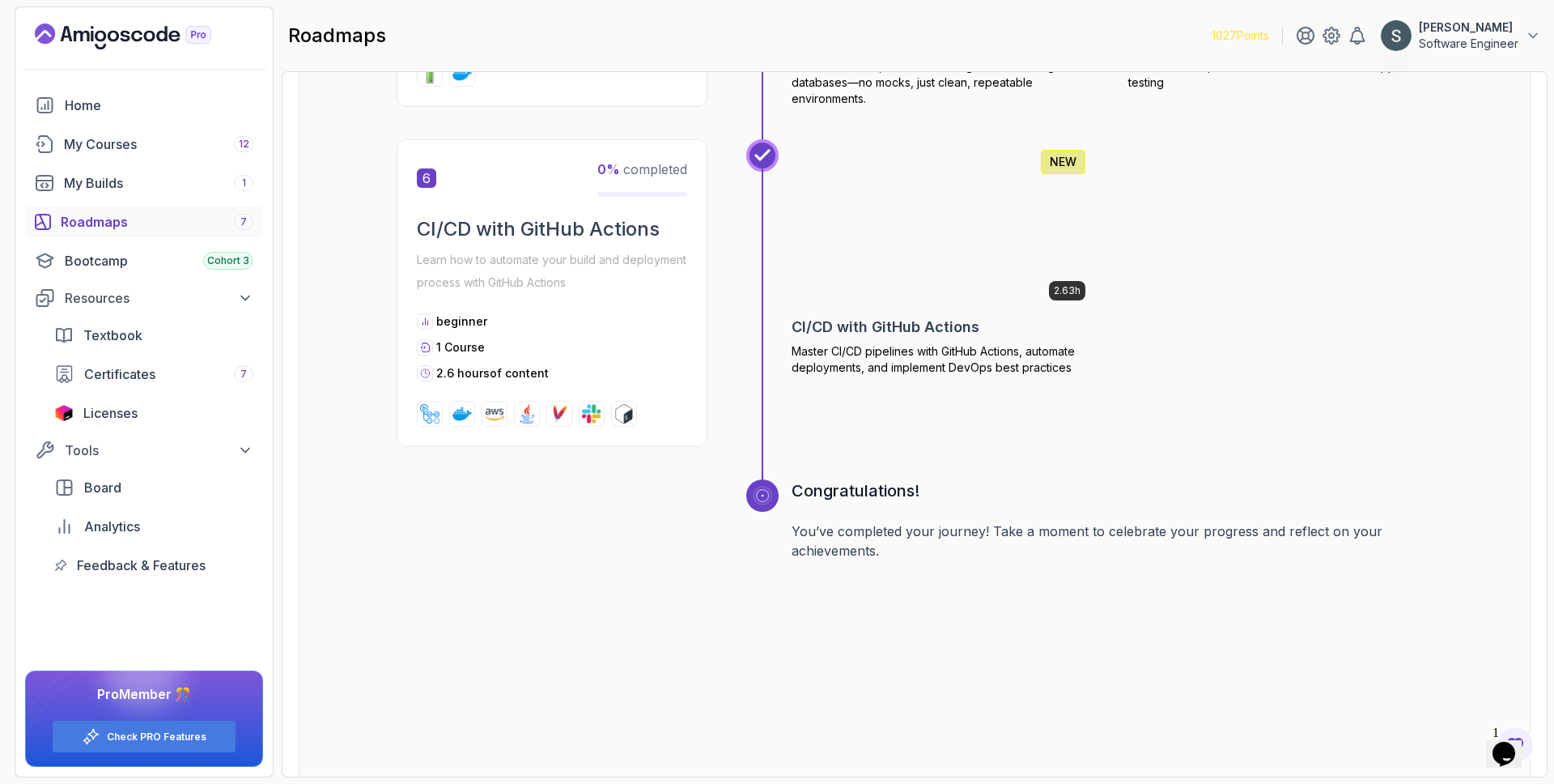
scroll to position [2680, 0]
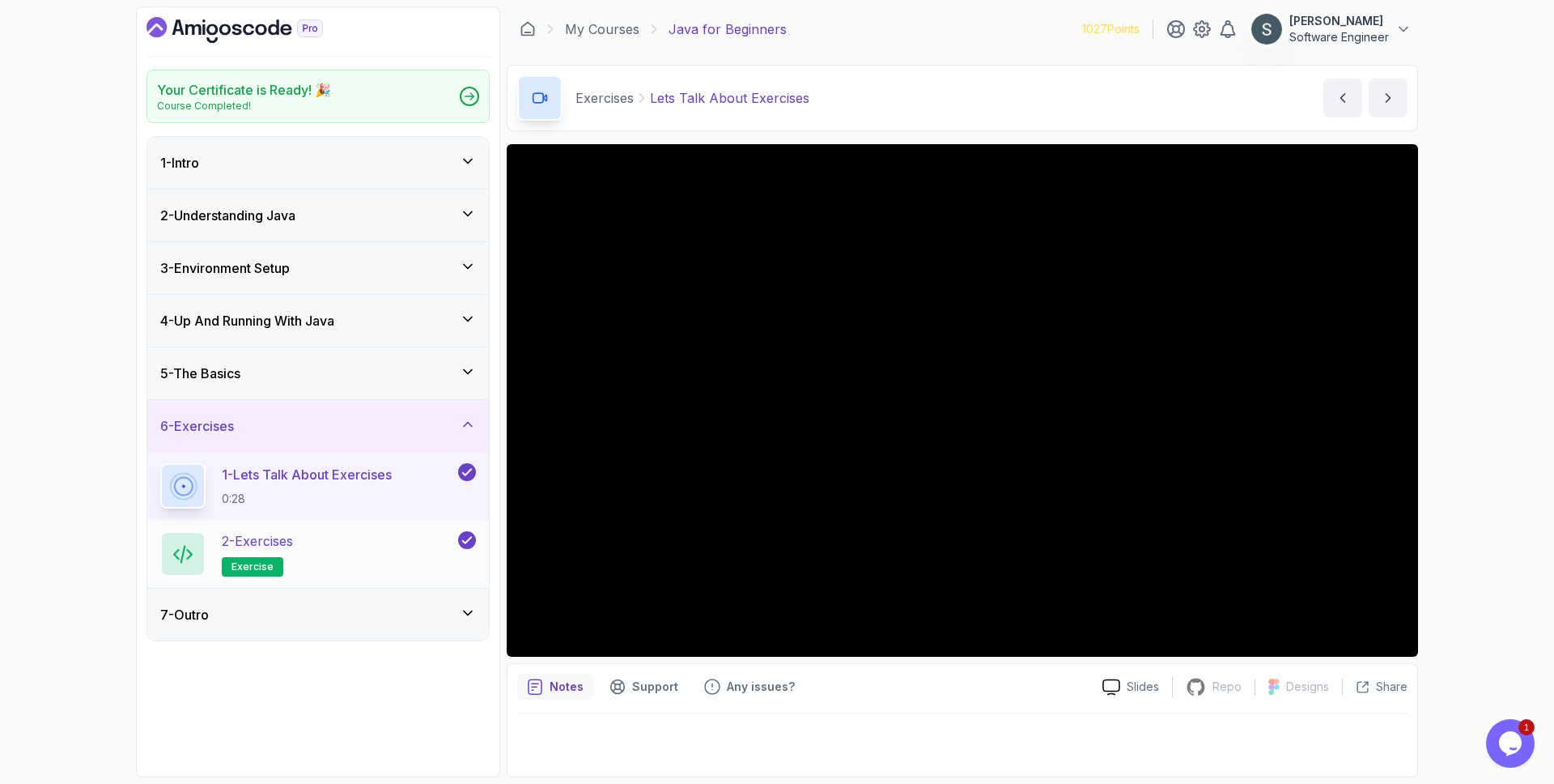
click at [421, 533] on div "2 - Exercises exercise" at bounding box center [307, 554] width 295 height 45
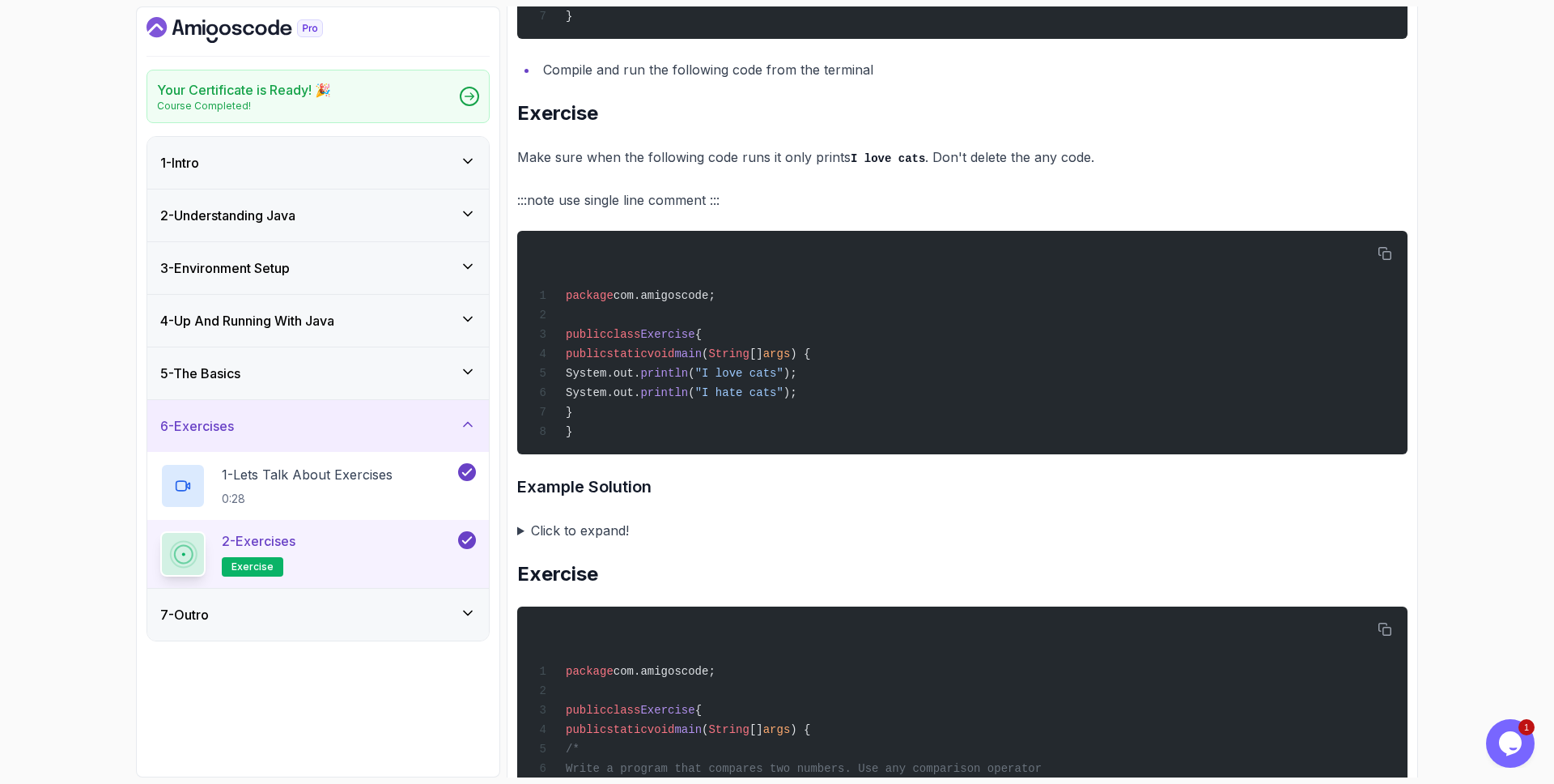
scroll to position [691, 0]
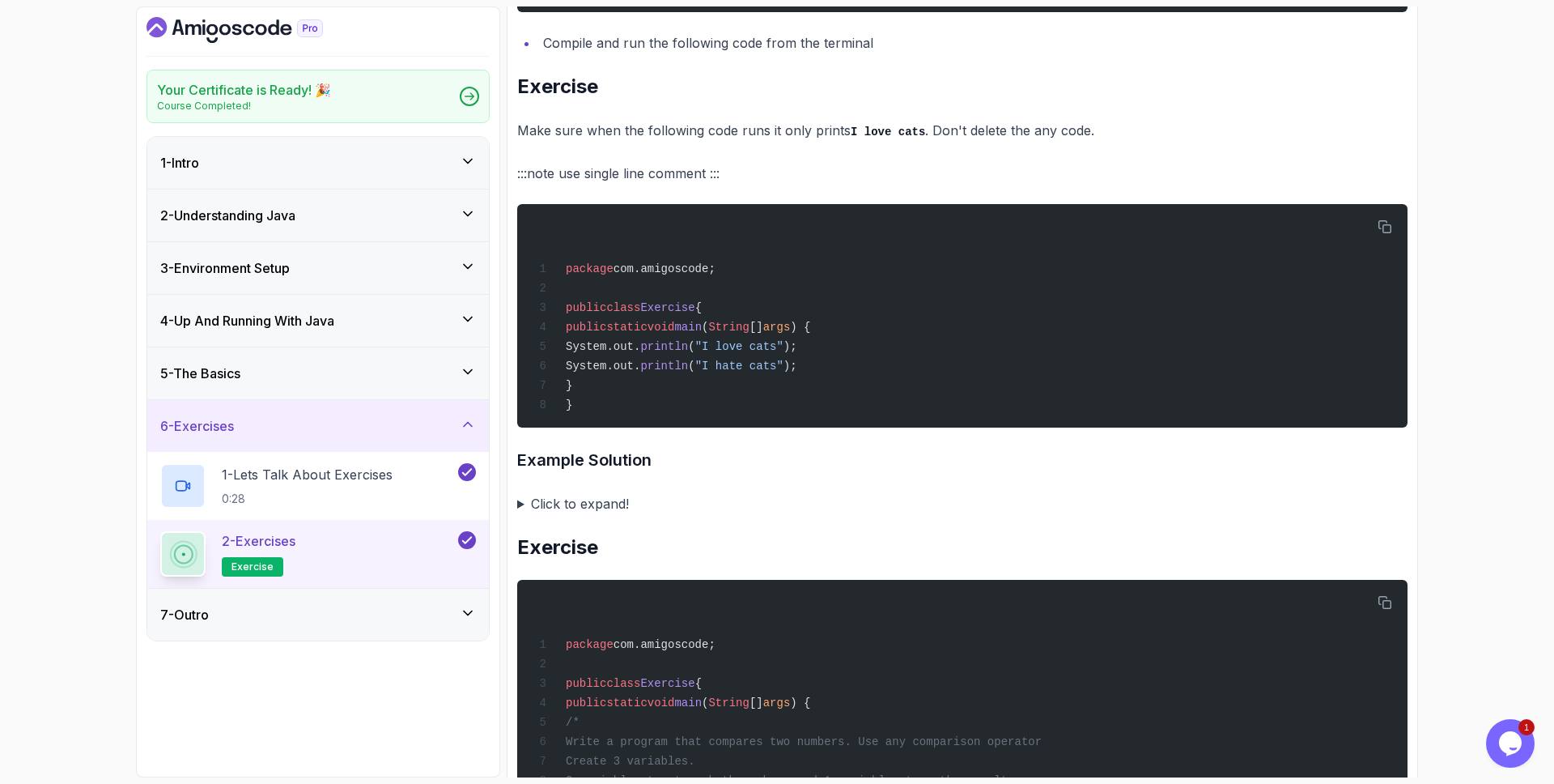
click at [583, 497] on summary "Click to expand!" at bounding box center [962, 503] width 891 height 22
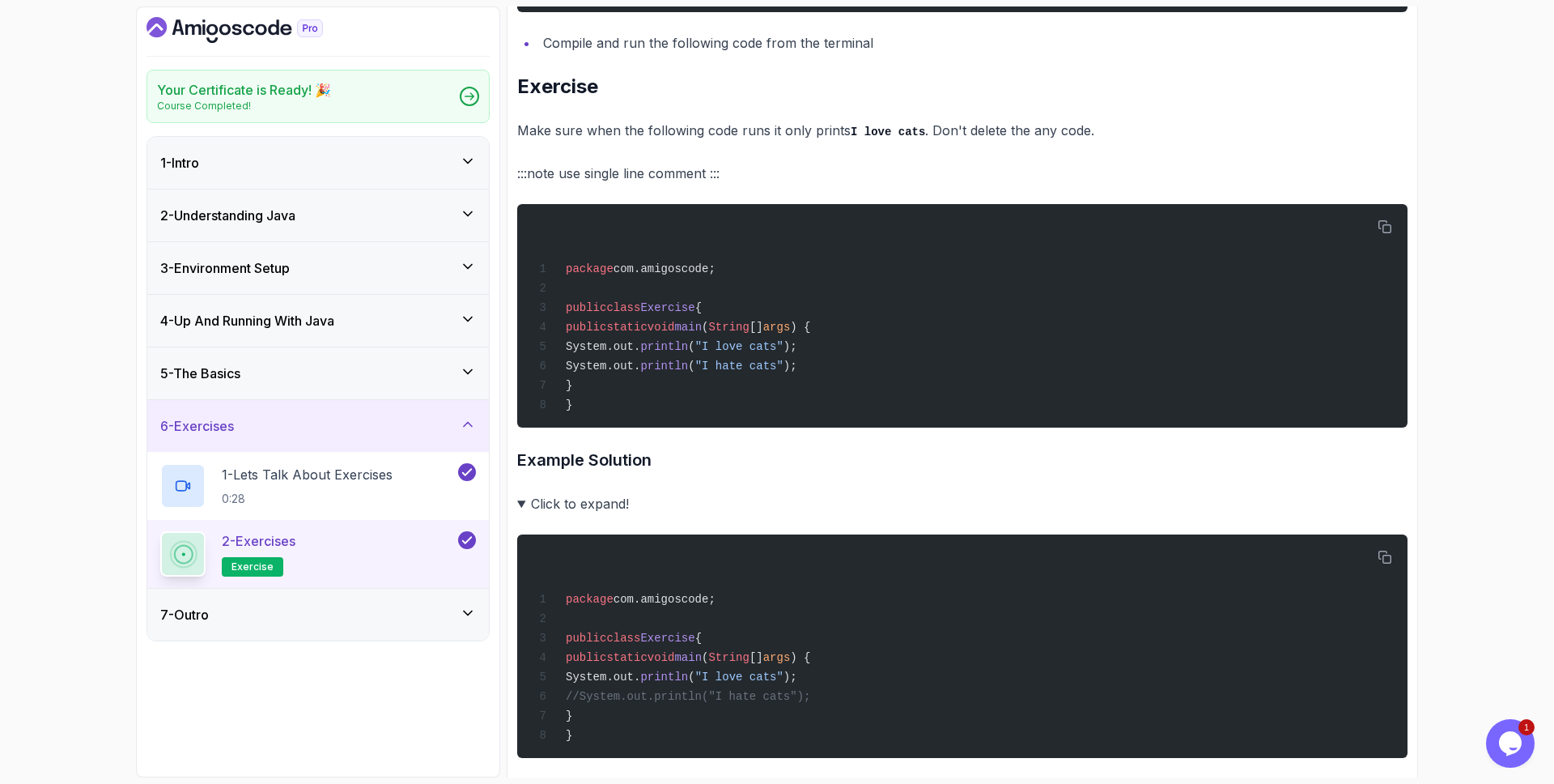
click at [584, 498] on summary "Click to expand!" at bounding box center [962, 503] width 891 height 22
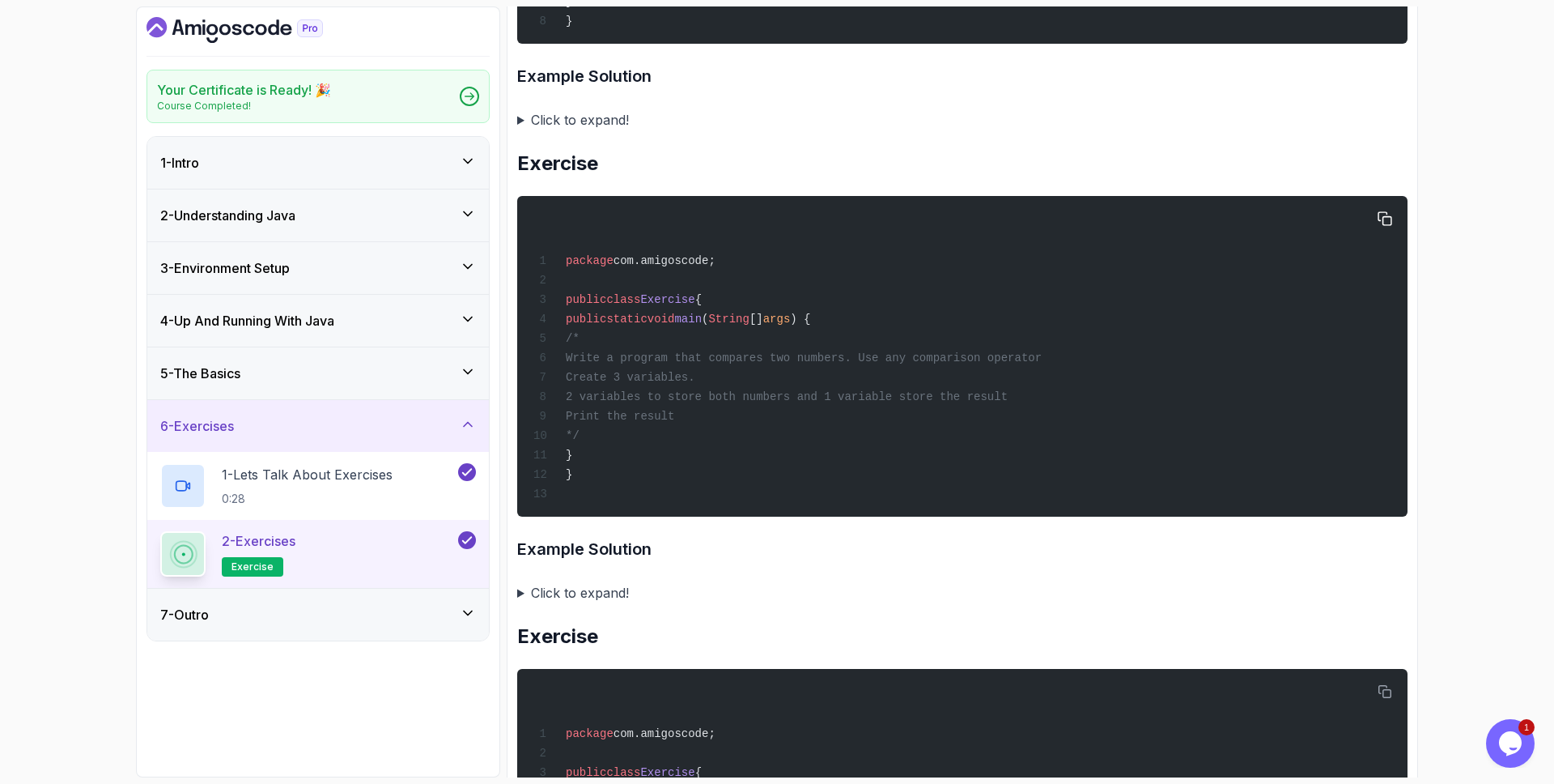
scroll to position [1099, 0]
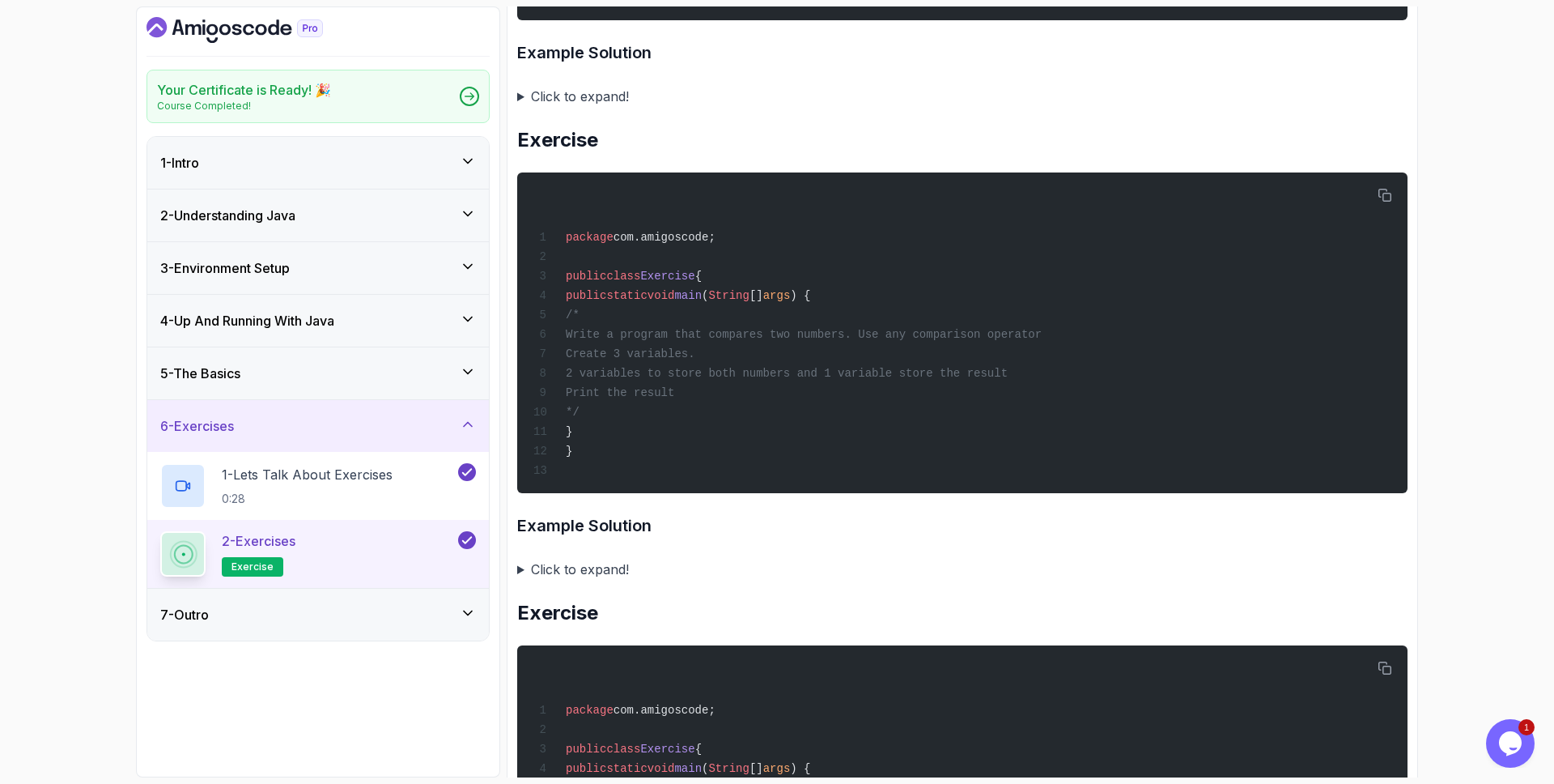
click at [585, 565] on summary "Click to expand!" at bounding box center [962, 568] width 891 height 22
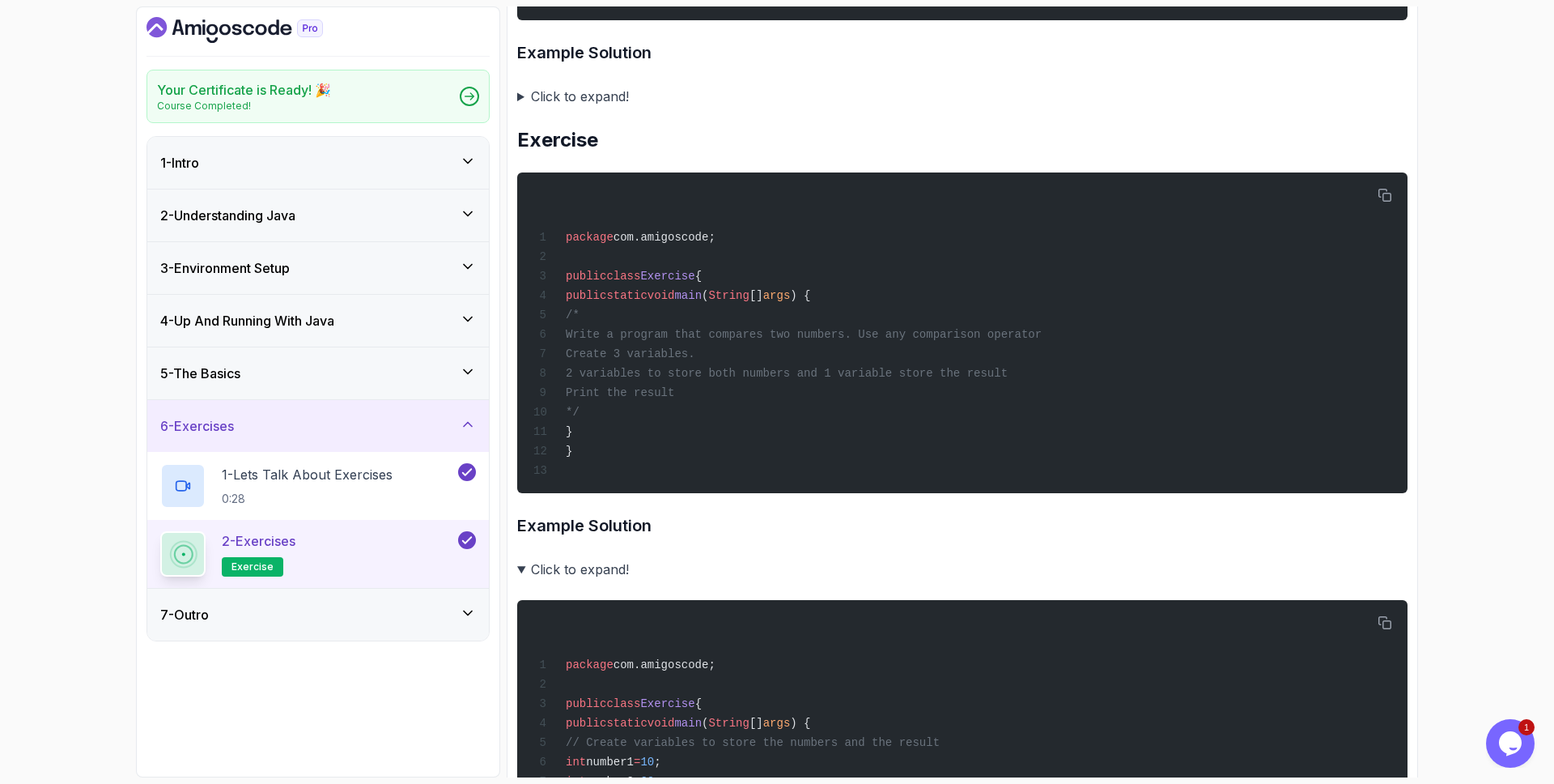
scroll to position [1449, 0]
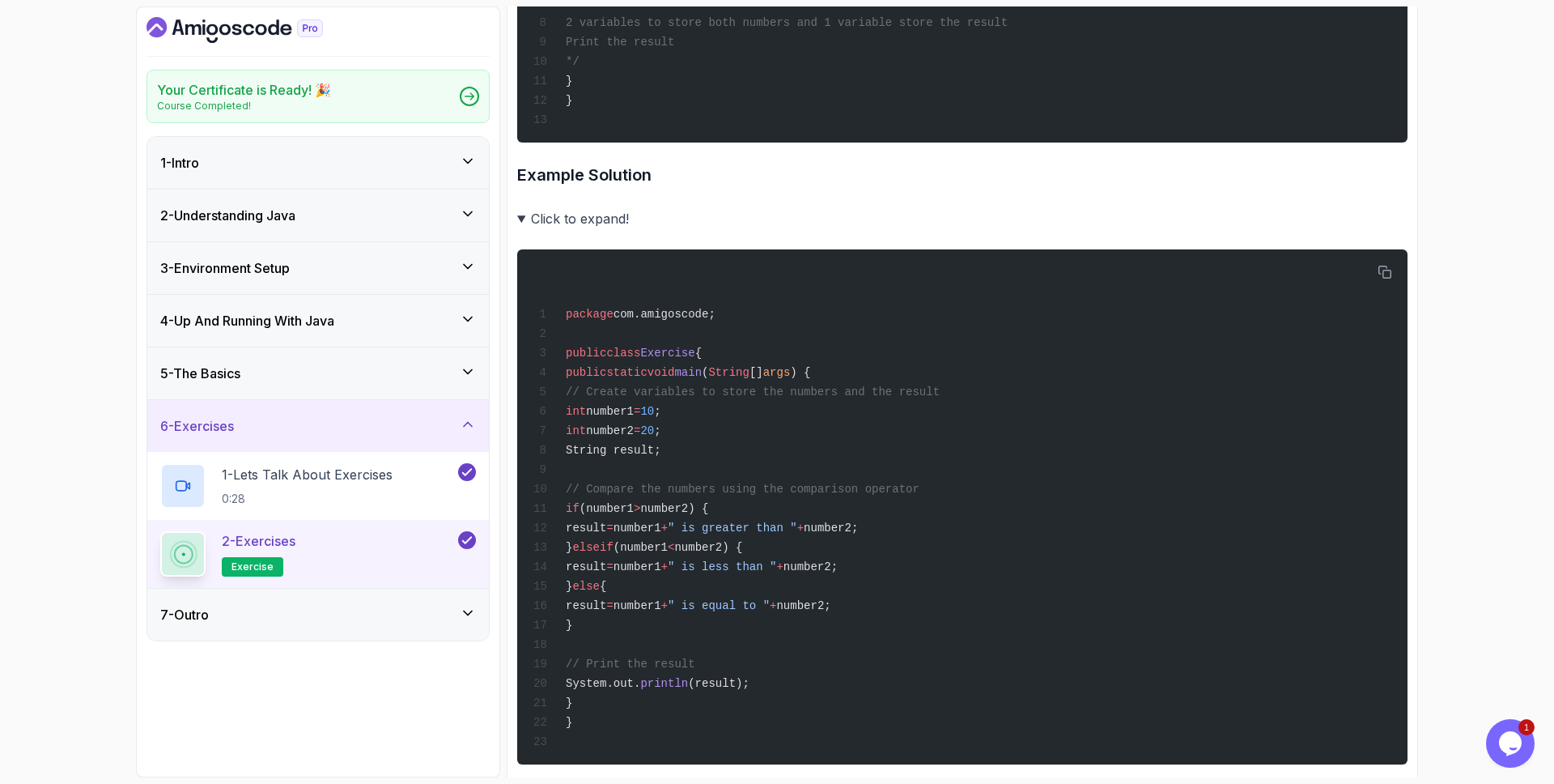
click at [604, 207] on summary "Click to expand!" at bounding box center [962, 218] width 891 height 22
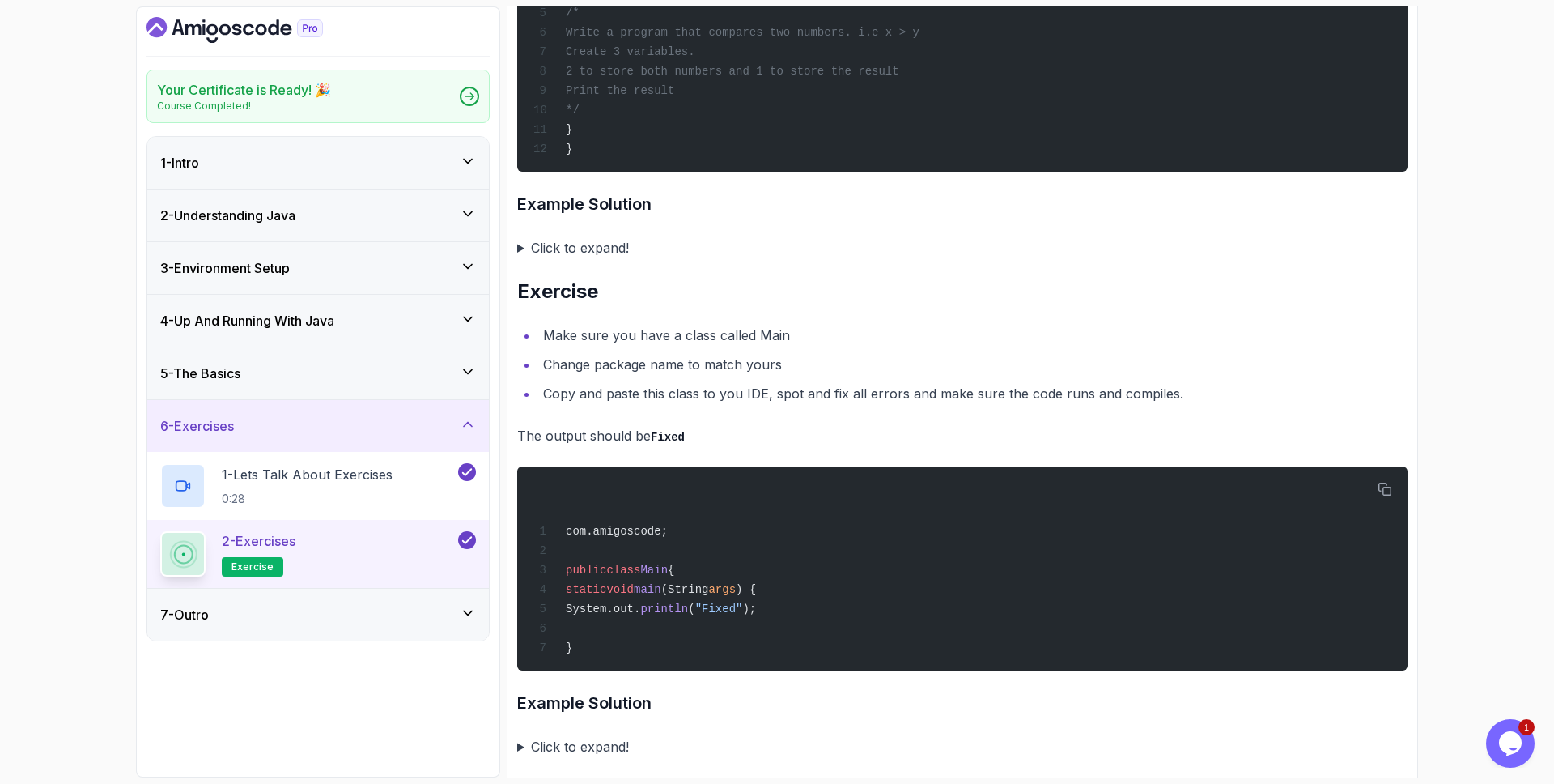
scroll to position [3157, 0]
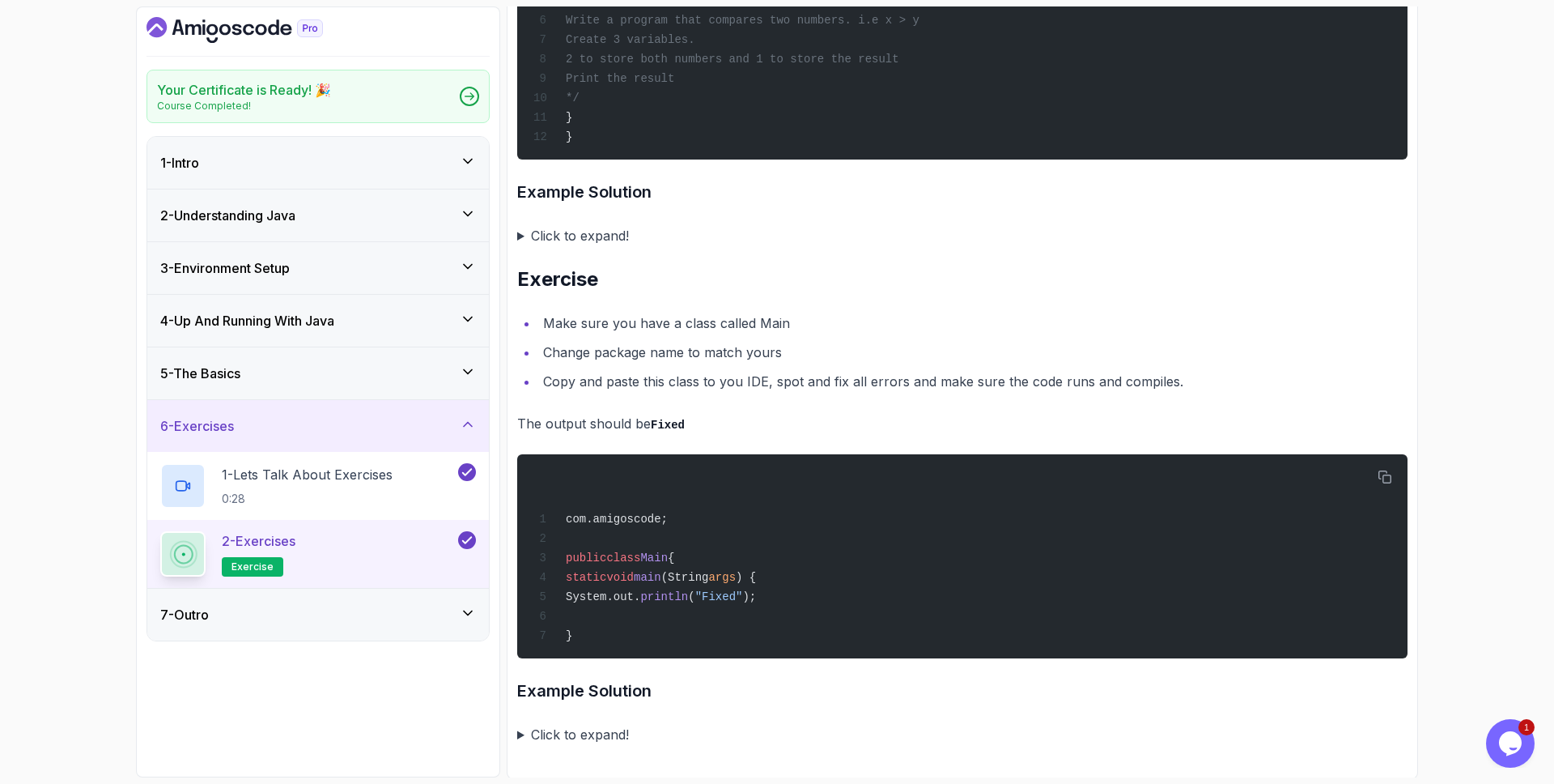
click at [295, 222] on h3 "2 - Understanding Java" at bounding box center [228, 216] width 135 height 20
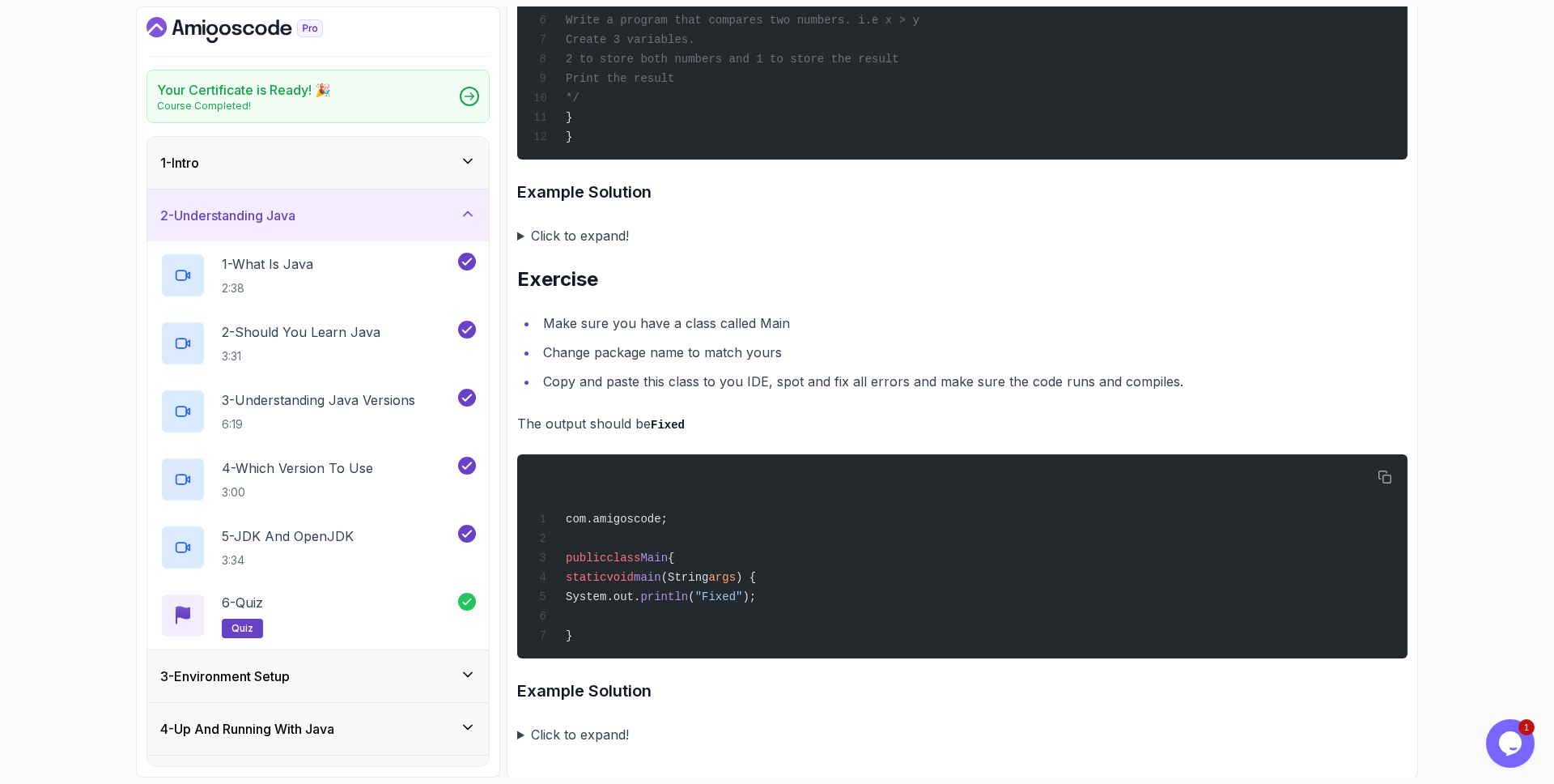
click at [318, 230] on div "2 - Understanding Java" at bounding box center [317, 215] width 341 height 52
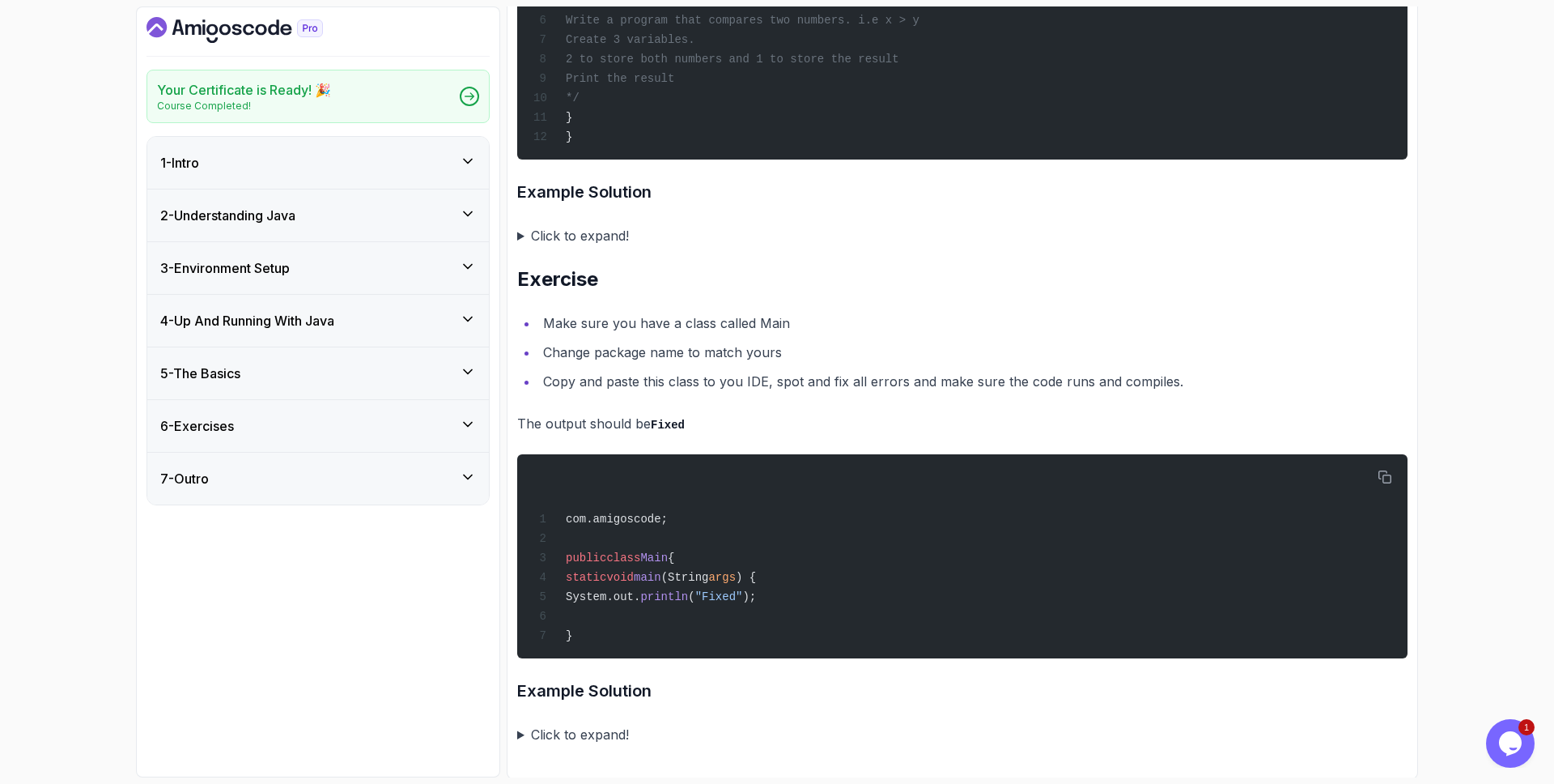
click at [327, 268] on div "3 - Environment Setup" at bounding box center [318, 268] width 316 height 20
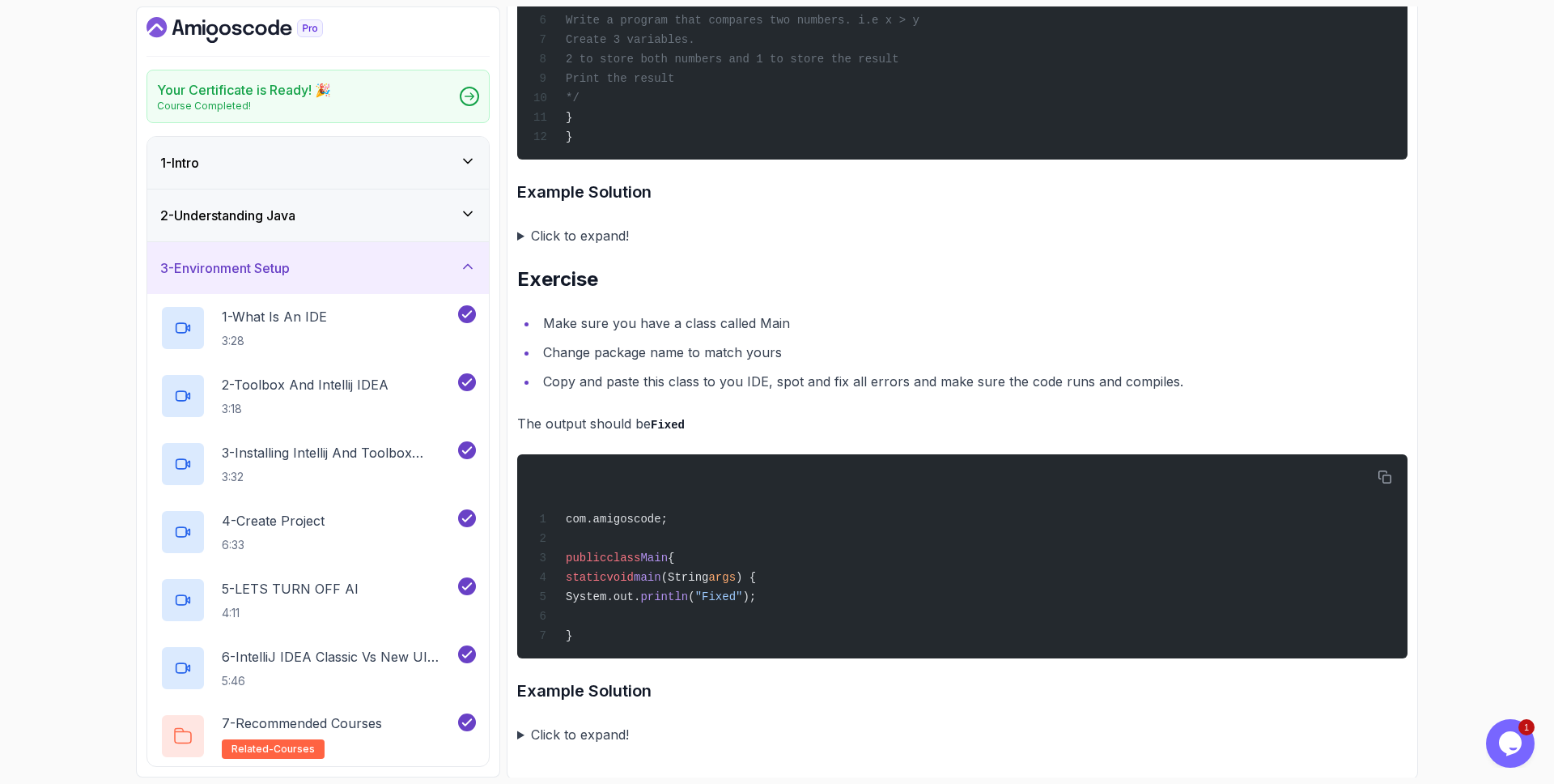
click at [326, 268] on div "3 - Environment Setup" at bounding box center [318, 268] width 316 height 20
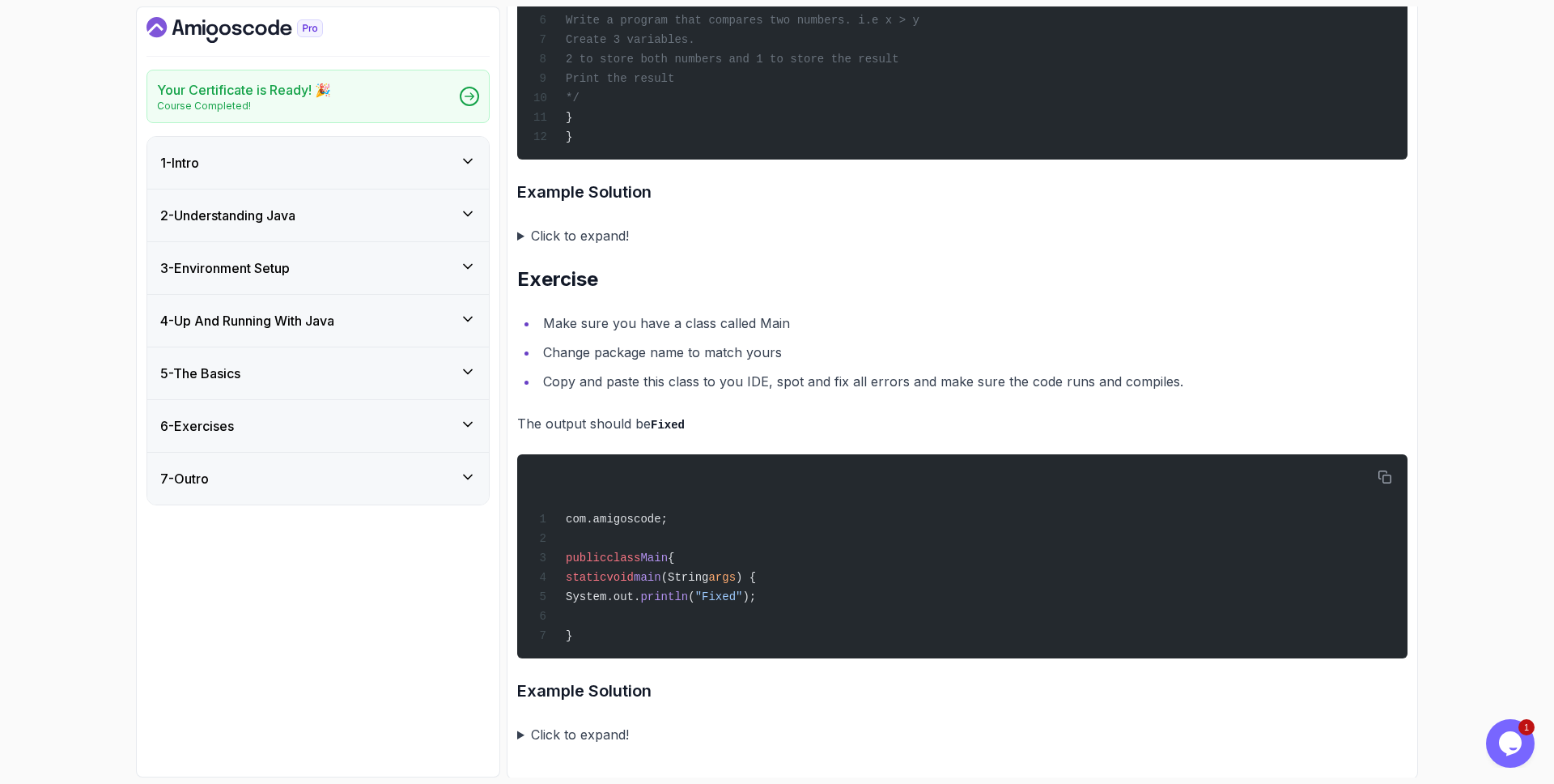
click at [307, 274] on div "3 - Environment Setup" at bounding box center [318, 268] width 316 height 20
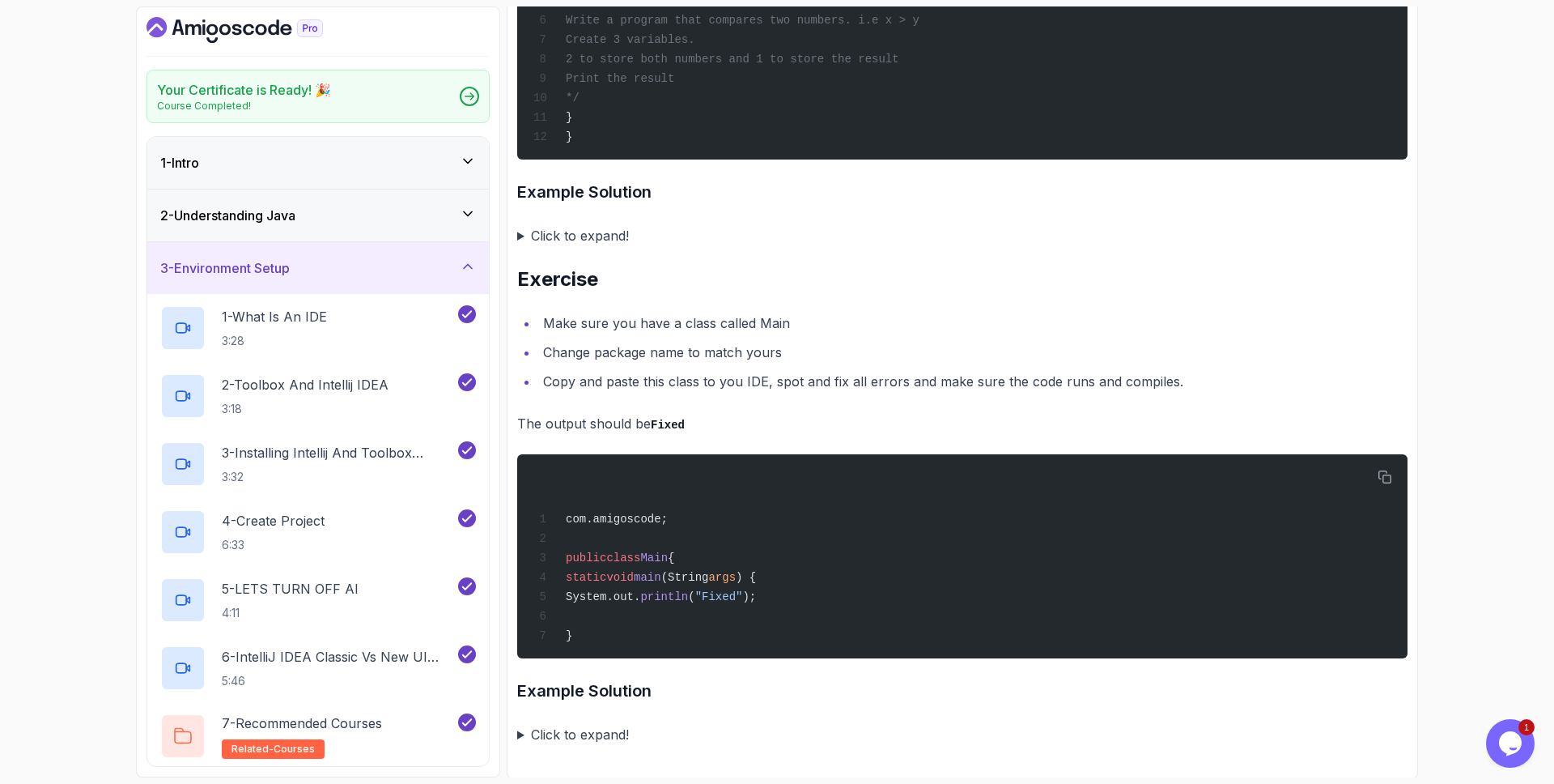
click at [307, 274] on div "3 - Environment Setup" at bounding box center [318, 268] width 316 height 20
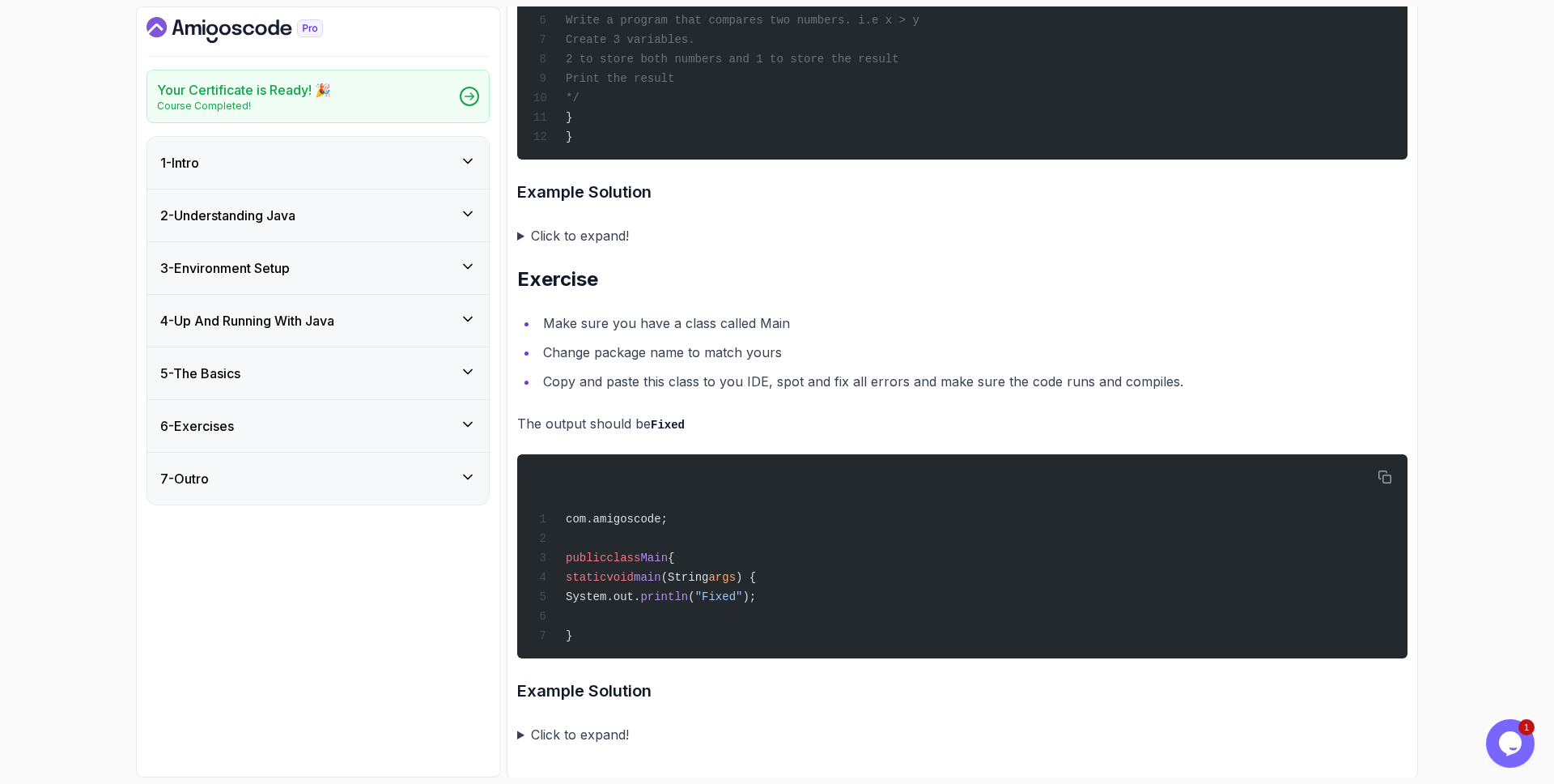
click at [302, 385] on div "5 - The Basics" at bounding box center [317, 373] width 341 height 52
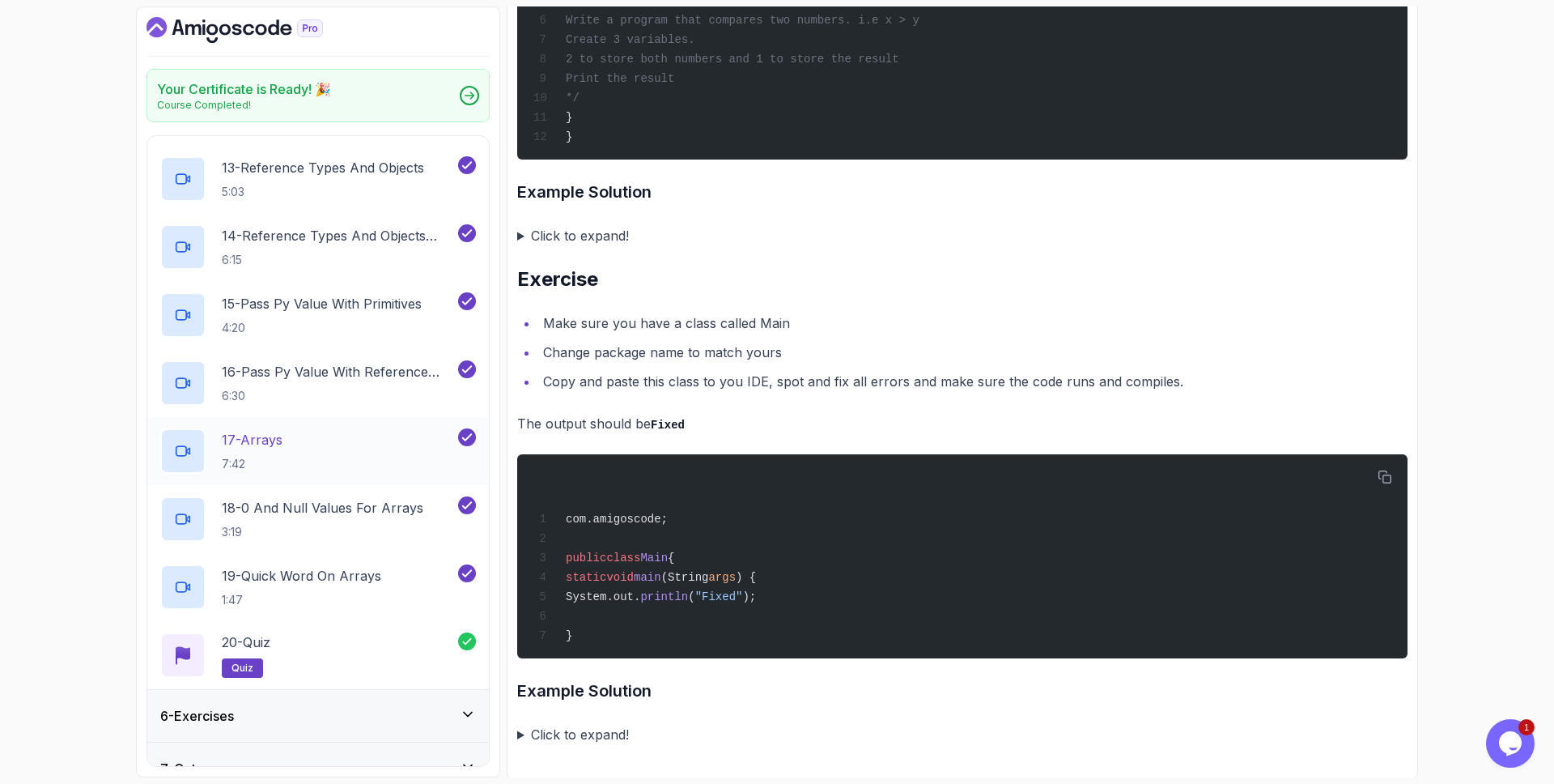
scroll to position [1037, 0]
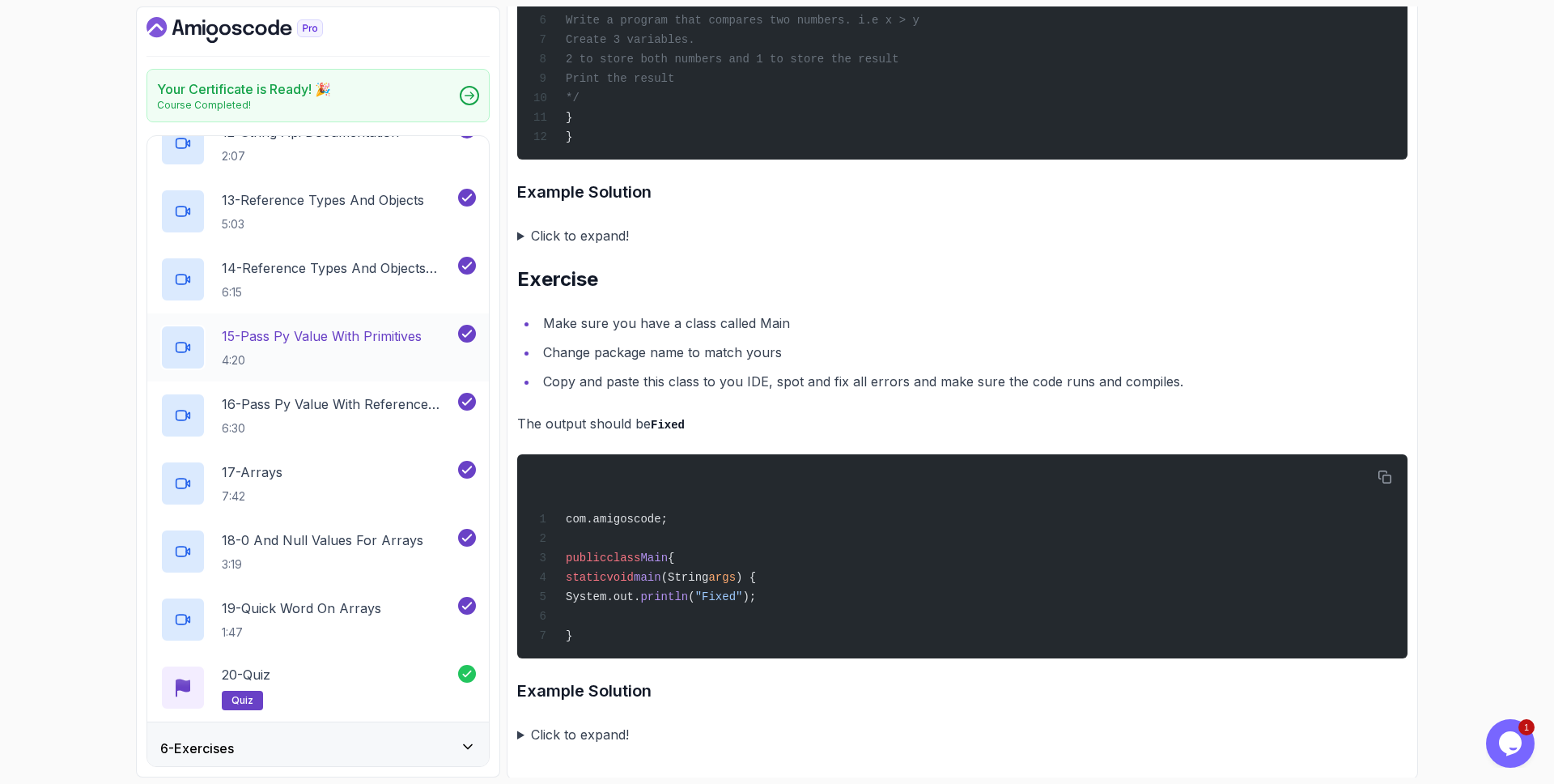
click at [385, 340] on p "15 - Pass Py Value With Primitives" at bounding box center [321, 336] width 200 height 20
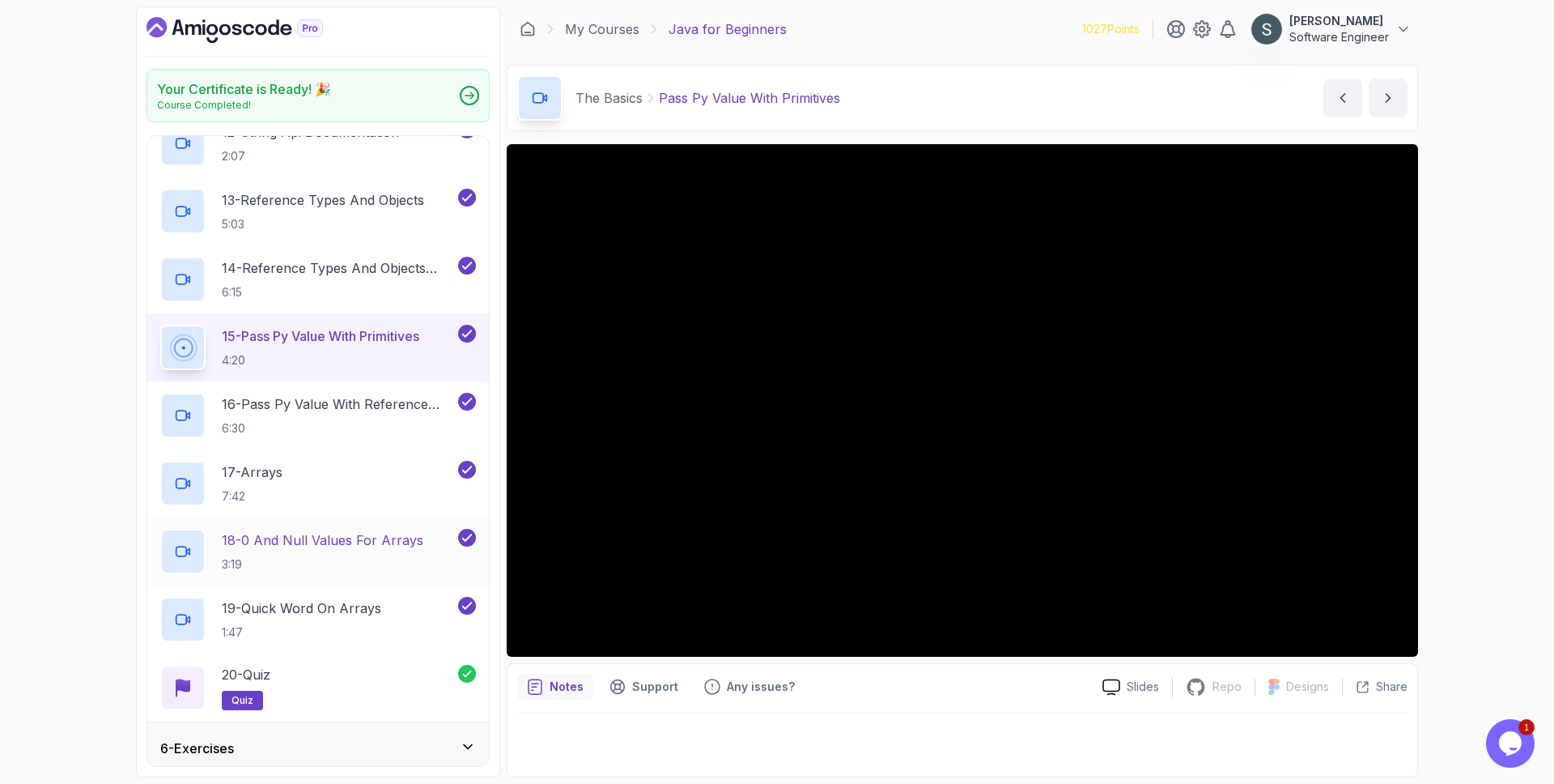
scroll to position [1098, 0]
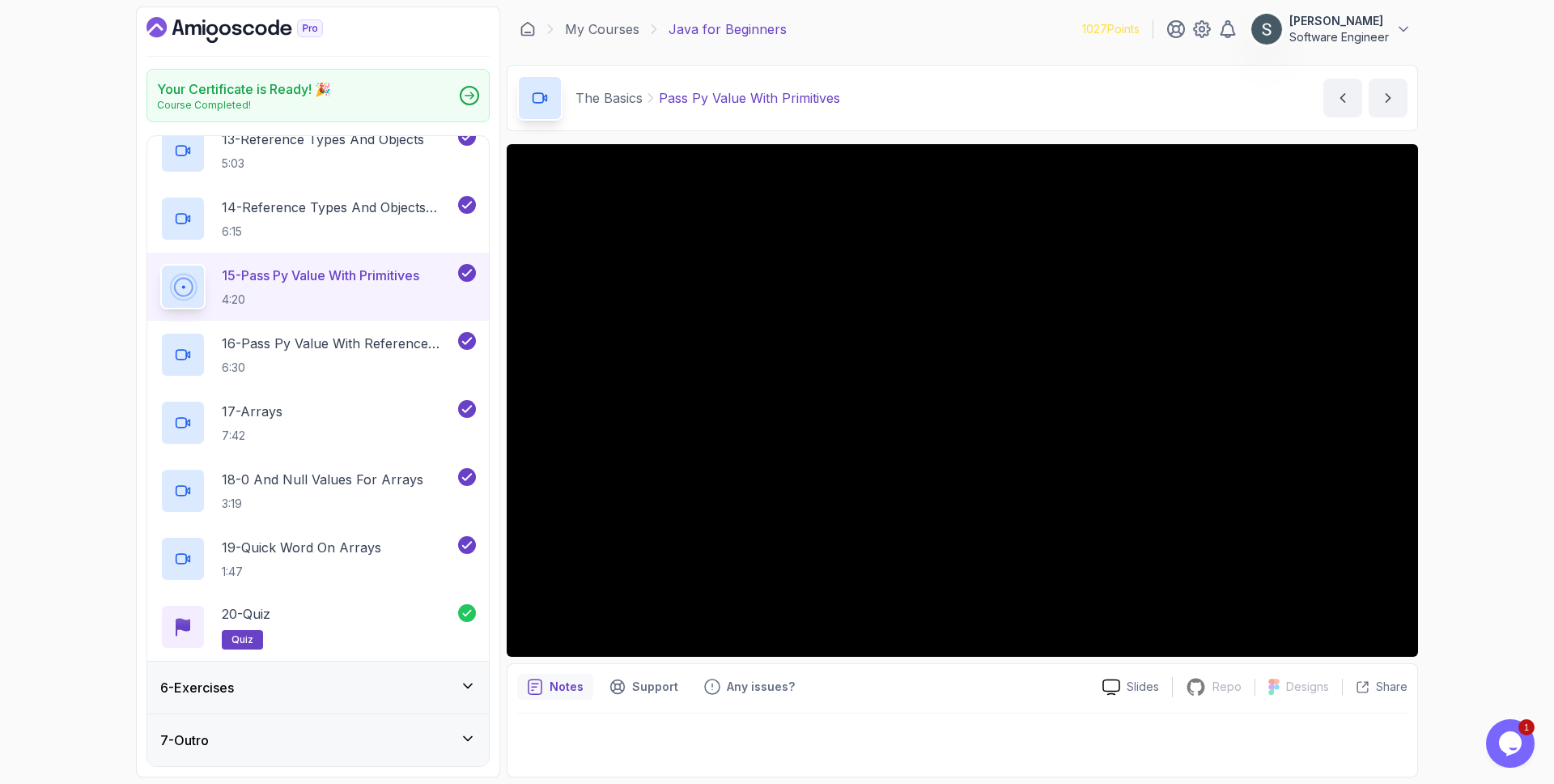
click at [340, 698] on div "6 - Exercises" at bounding box center [317, 687] width 341 height 52
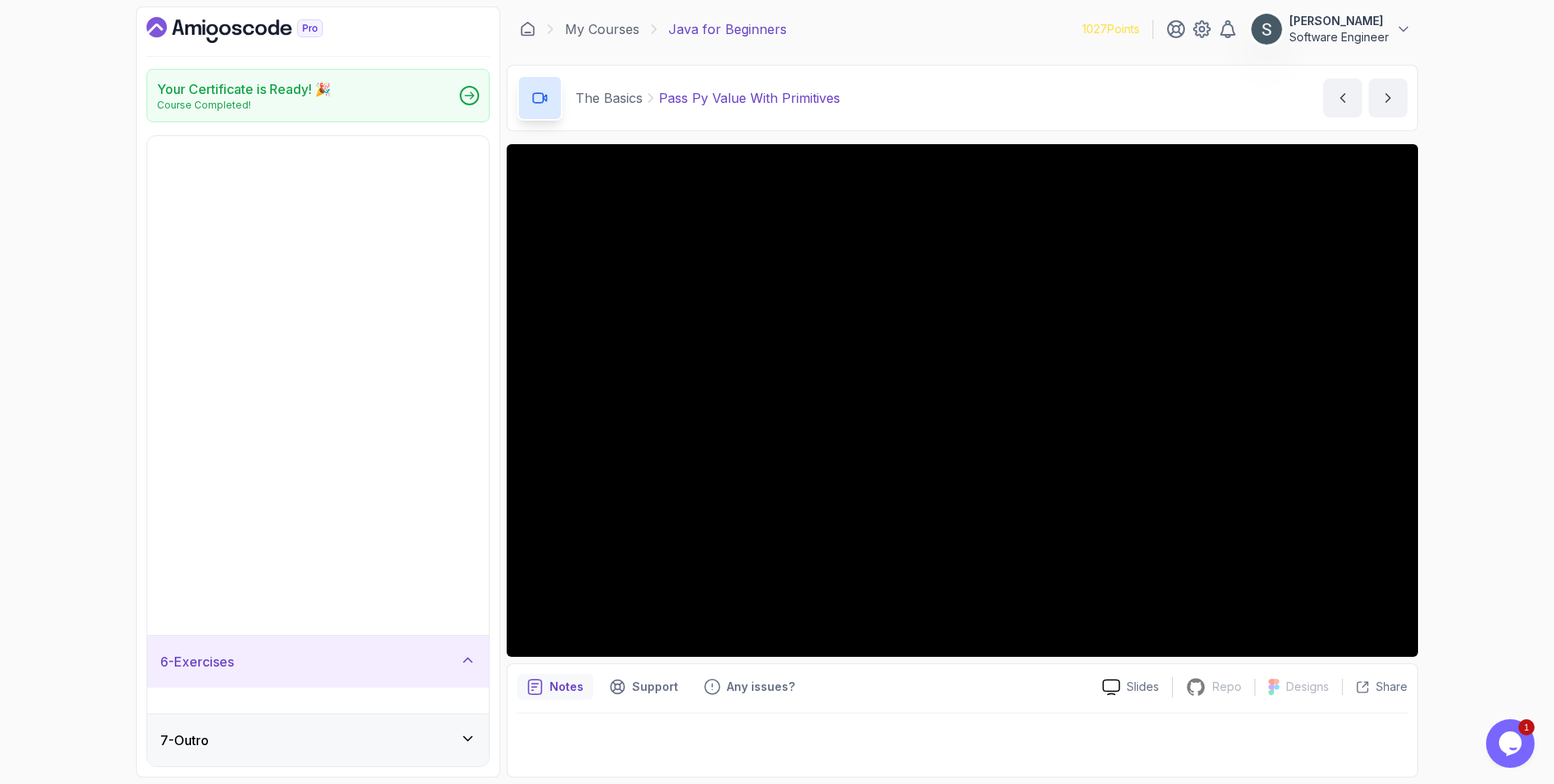
scroll to position [0, 0]
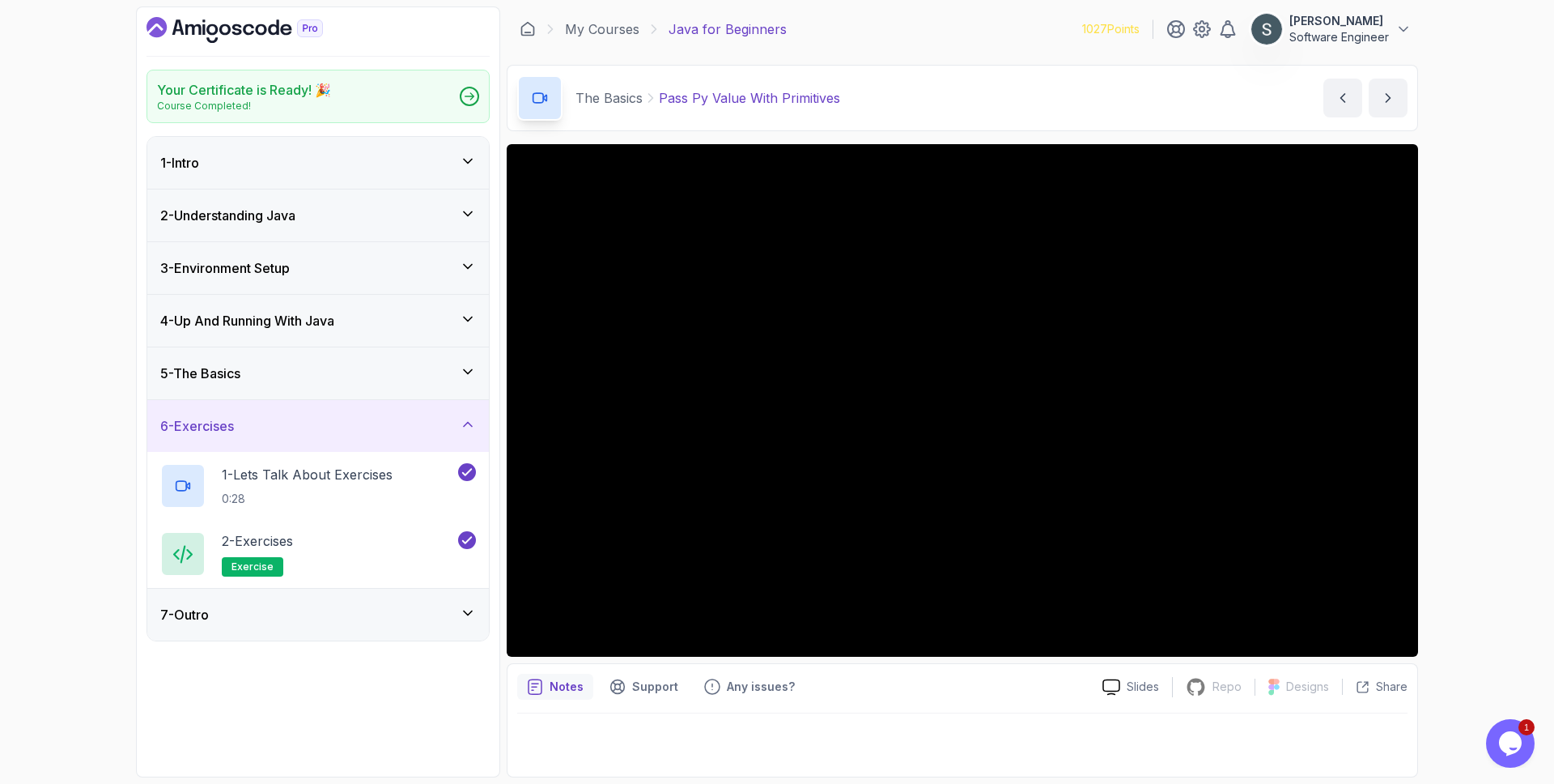
click at [366, 424] on div "6 - Exercises" at bounding box center [318, 426] width 316 height 20
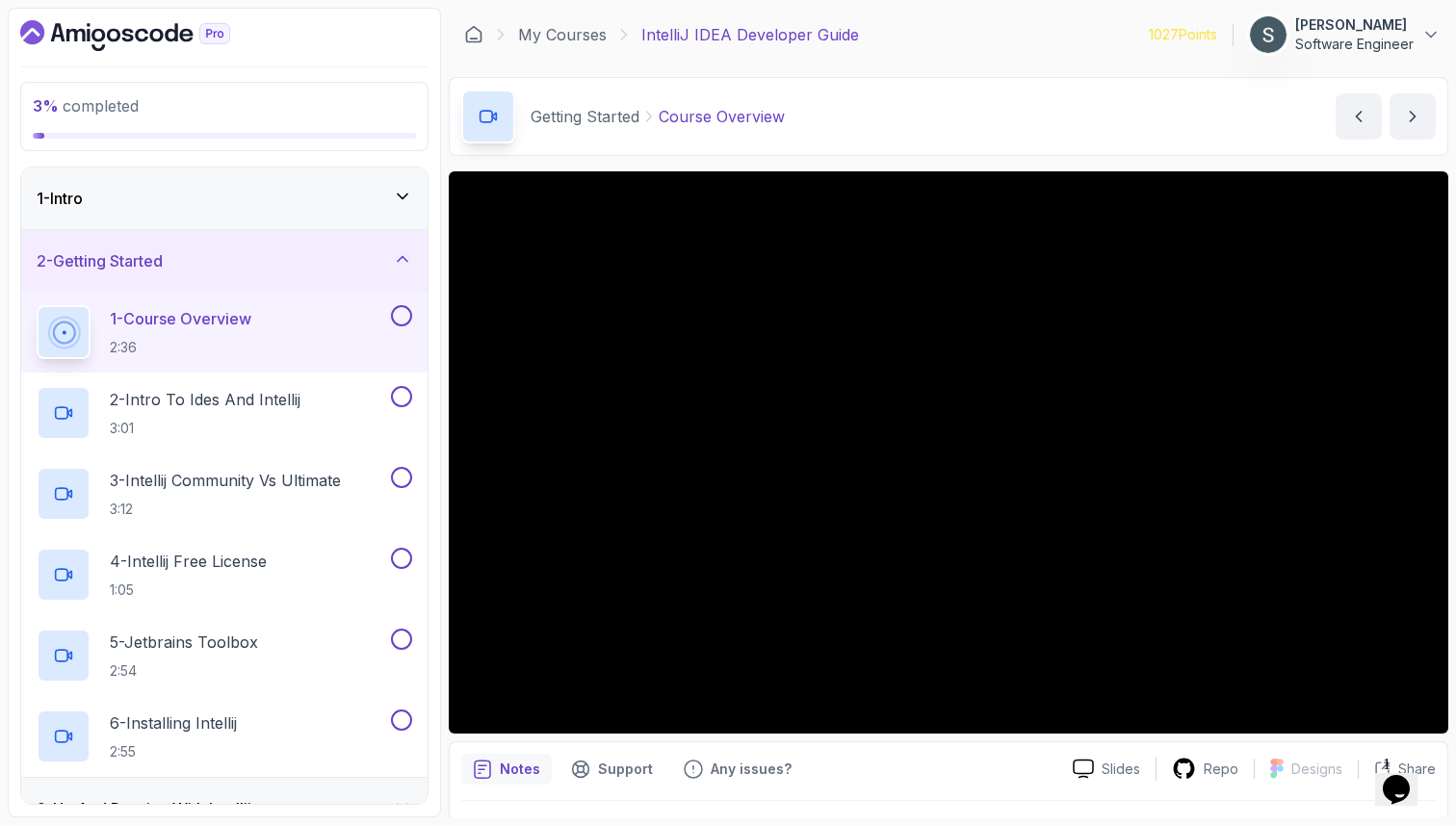
click at [395, 316] on button at bounding box center [402, 316] width 22 height 22
click at [233, 412] on h2 "2 - Intro To Ides And Intellij 3:01" at bounding box center [205, 412] width 191 height 50
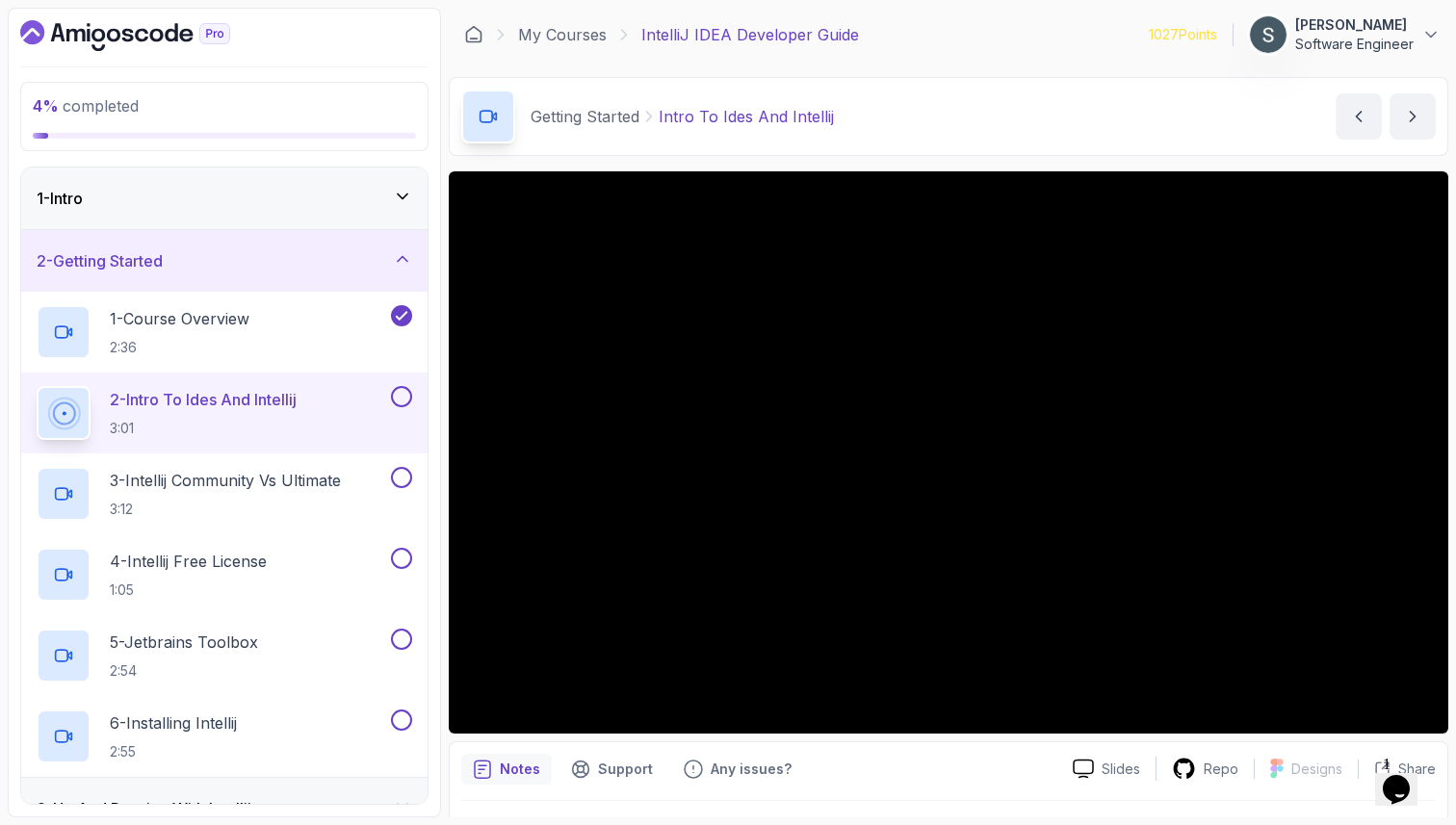
click at [1216, 132] on div "Getting Started Intro To Ides And Intellij Intro To Ides And Intellij by nelson" at bounding box center [948, 116] width 999 height 79
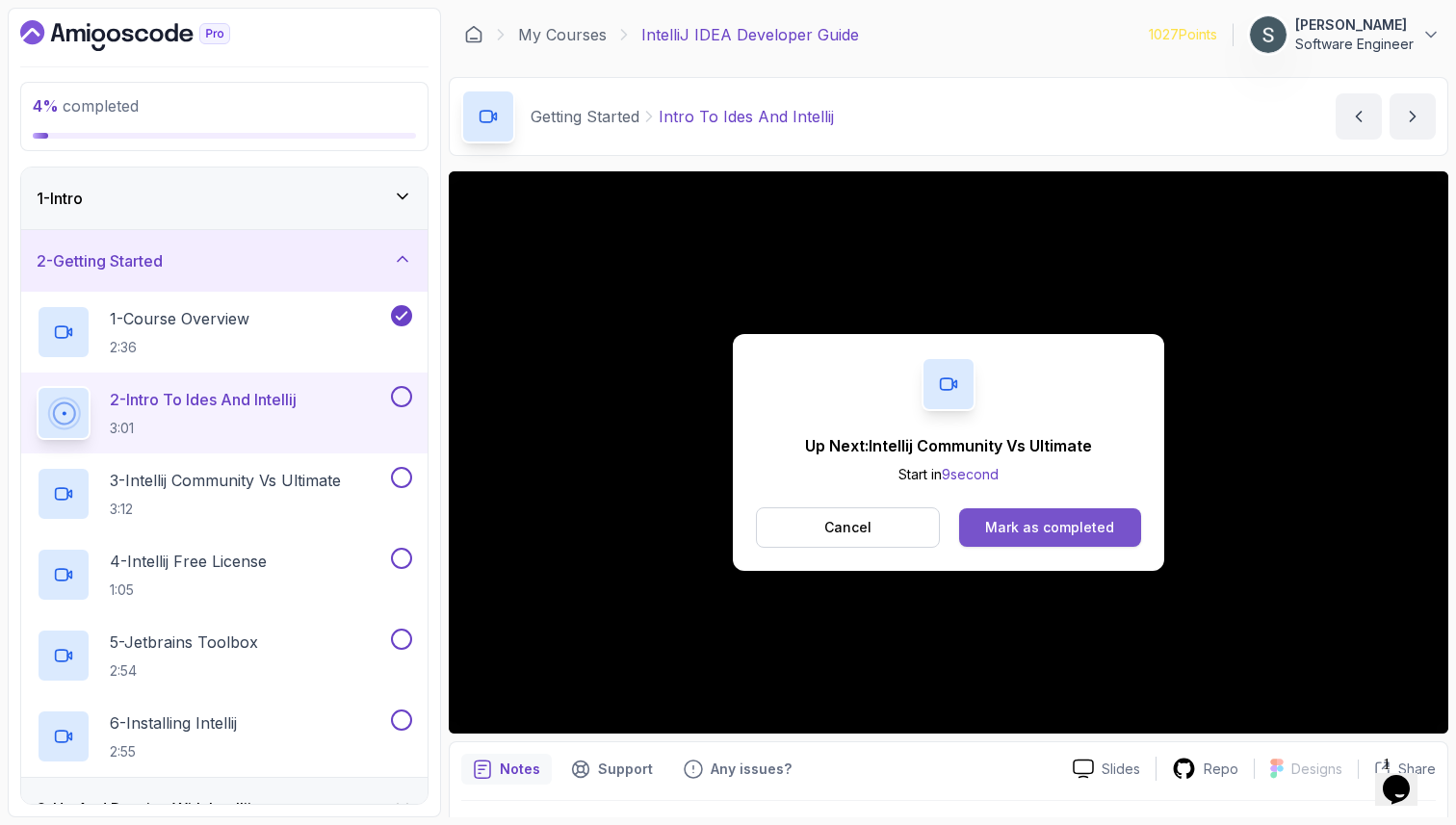
click at [1108, 537] on button "Mark as completed" at bounding box center [1049, 526] width 182 height 38
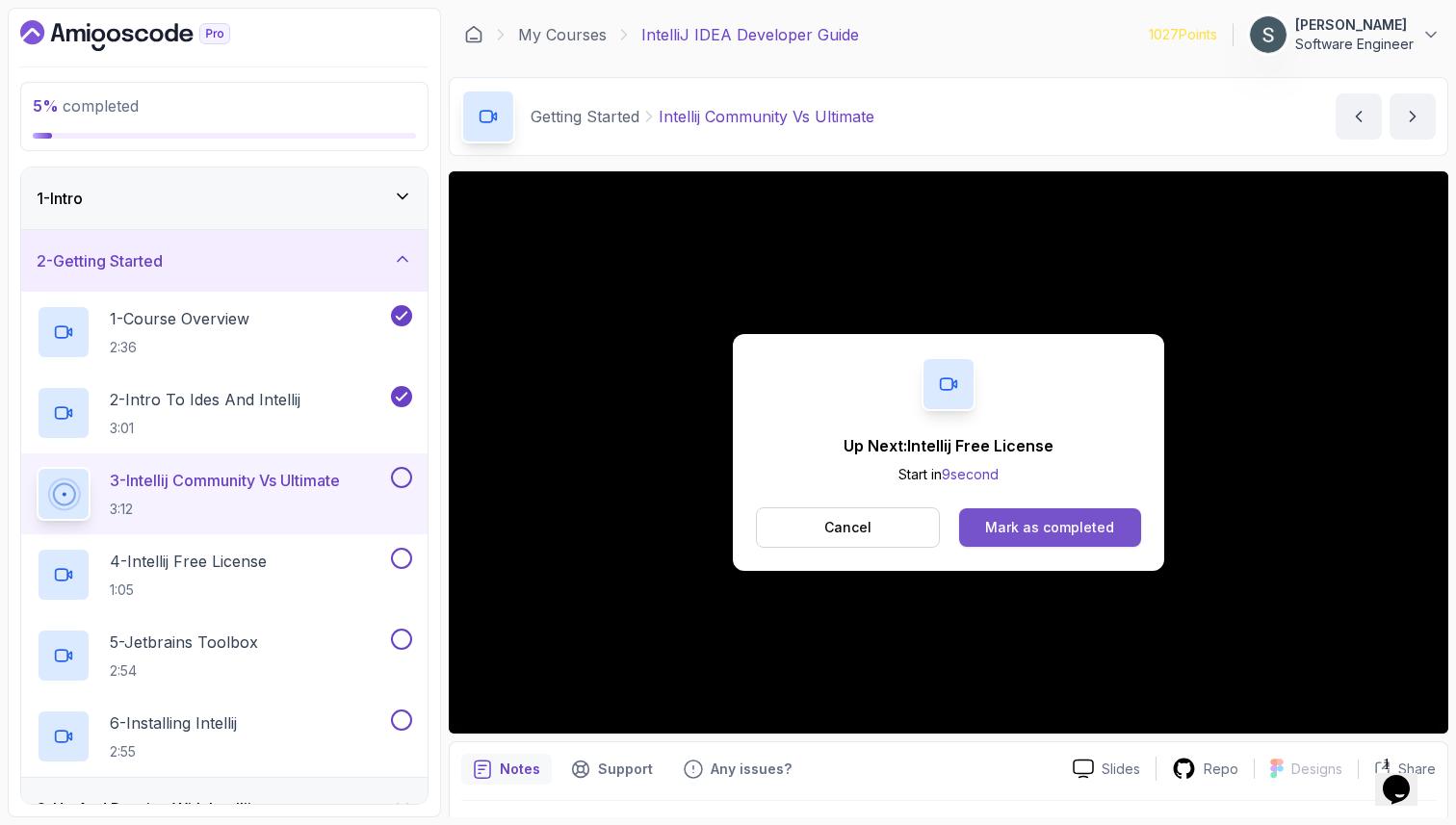
click at [1001, 530] on div "Mark as completed" at bounding box center [1048, 527] width 129 height 20
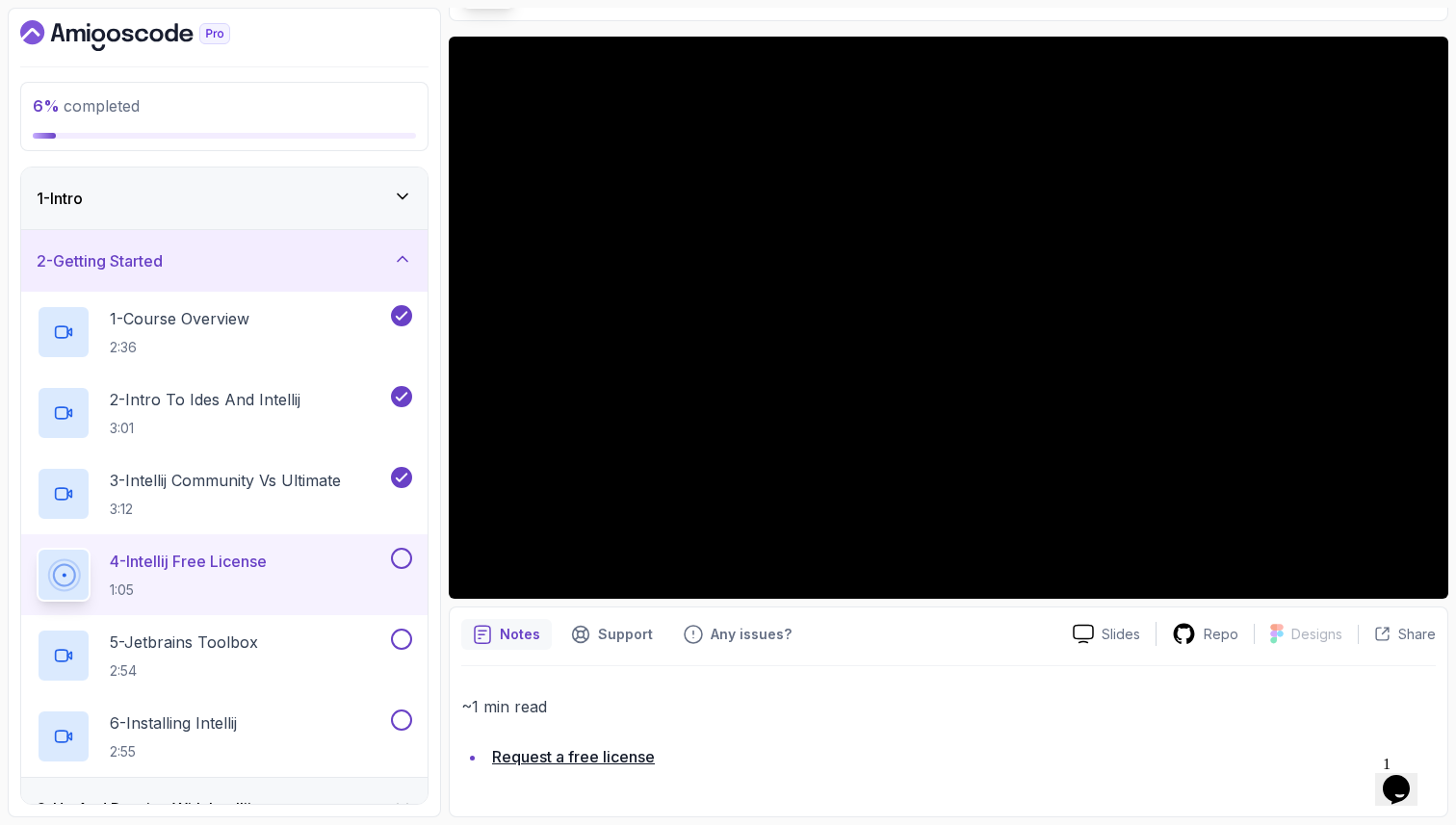
scroll to position [129, 0]
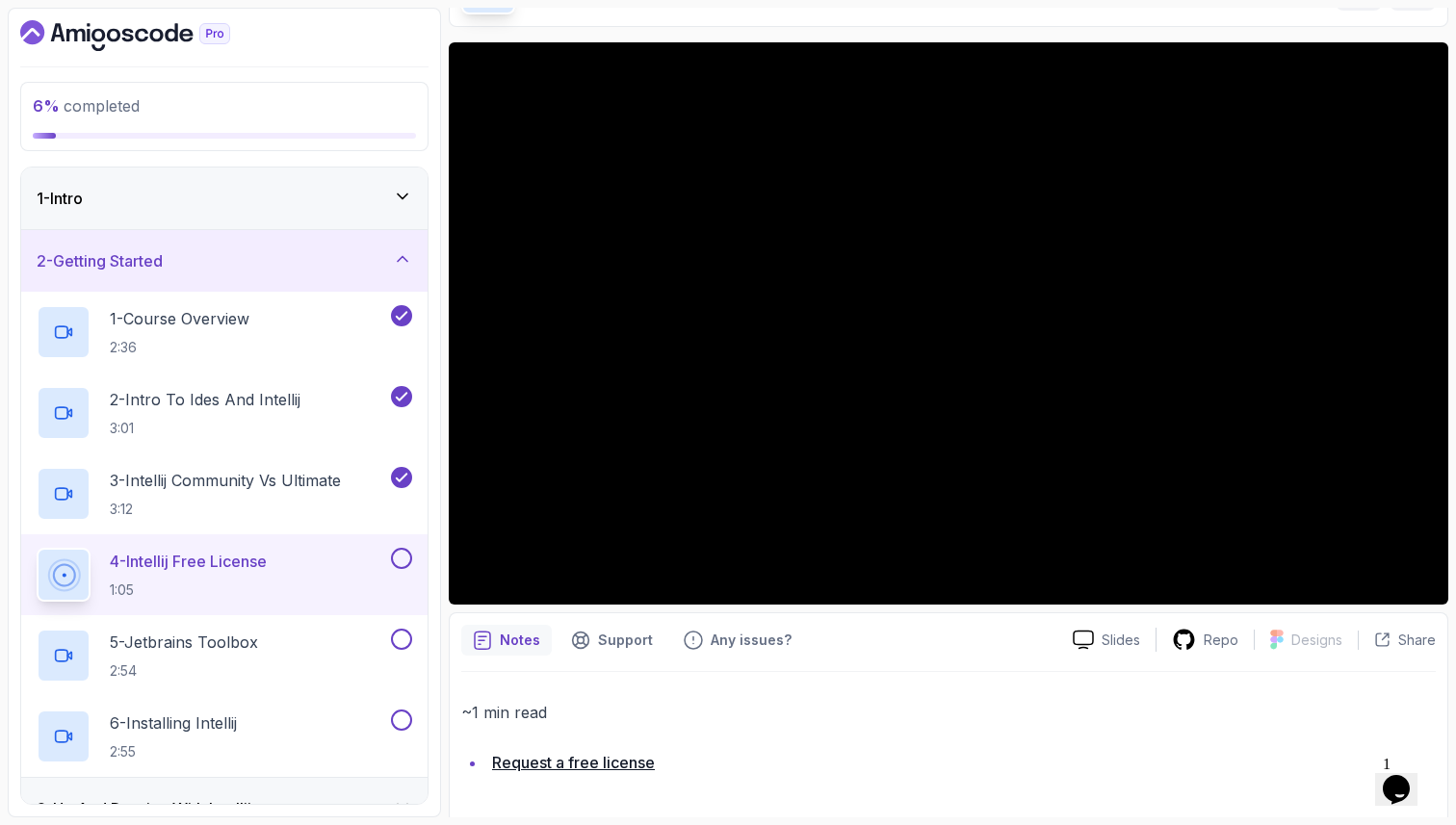
click at [404, 550] on button at bounding box center [402, 559] width 22 height 22
click at [311, 653] on div "5 - Jetbrains Toolbox 2:54" at bounding box center [211, 655] width 351 height 54
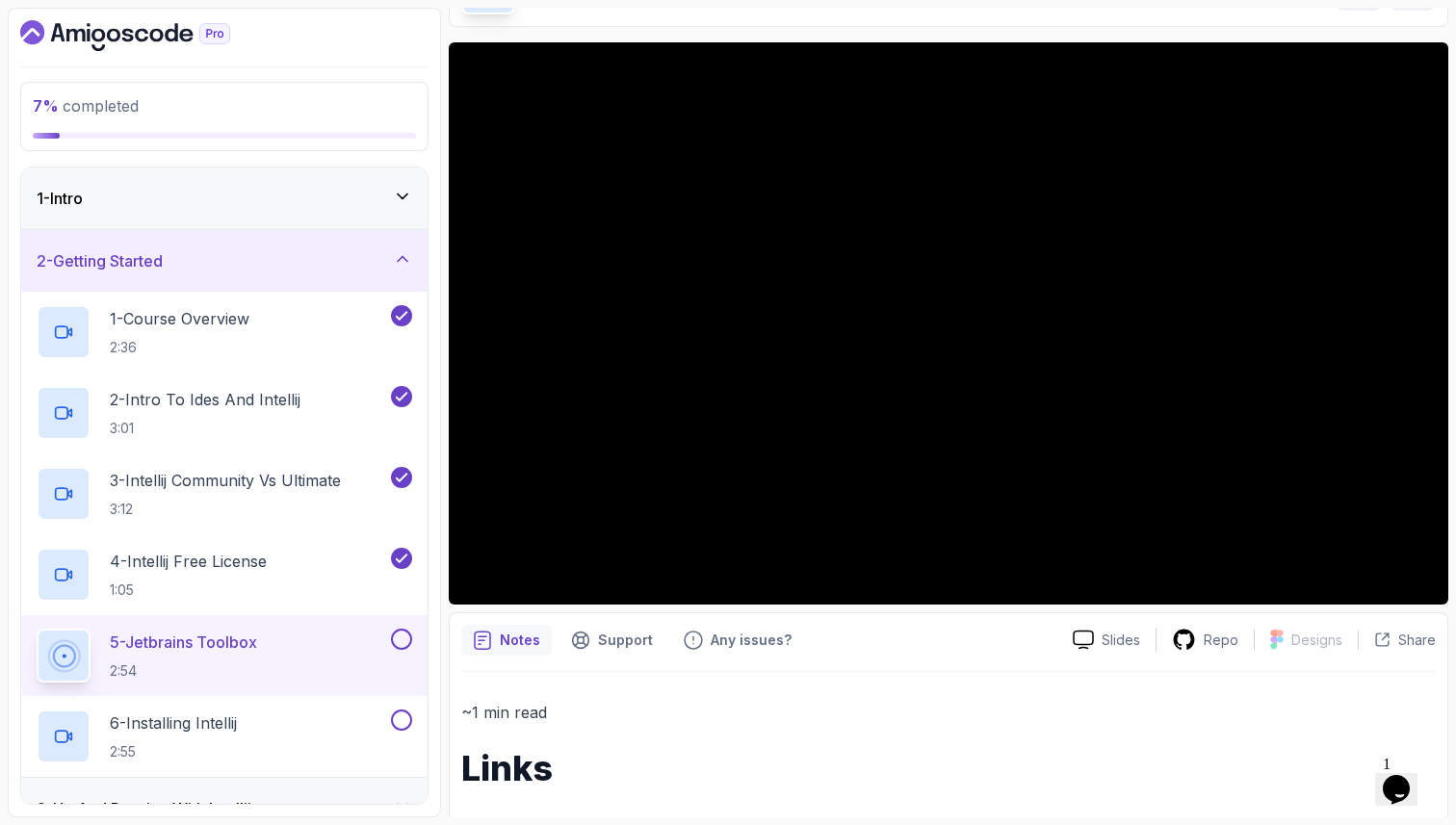
click at [402, 632] on button at bounding box center [402, 639] width 22 height 22
click at [406, 718] on button at bounding box center [402, 720] width 22 height 22
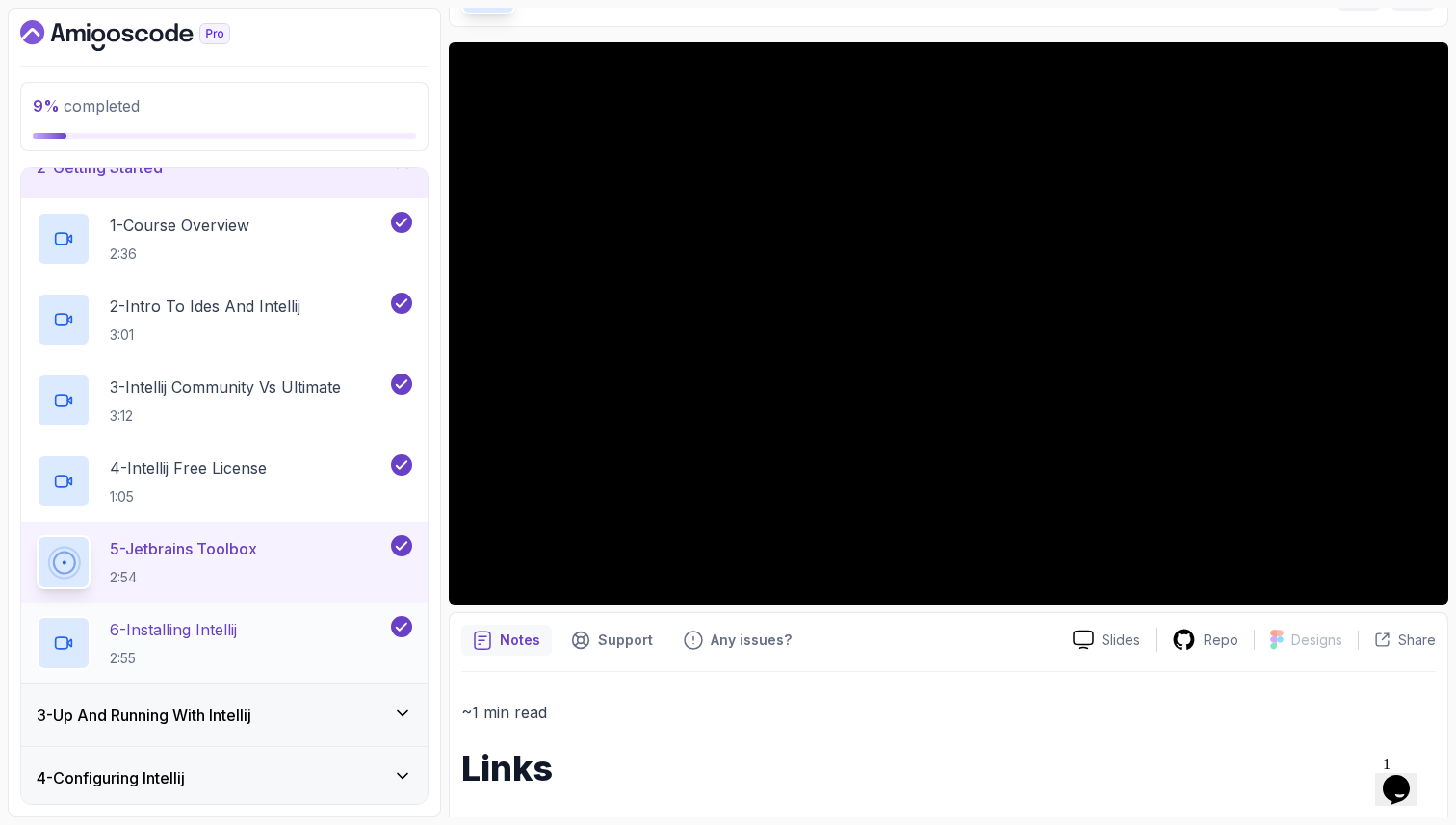
scroll to position [128, 0]
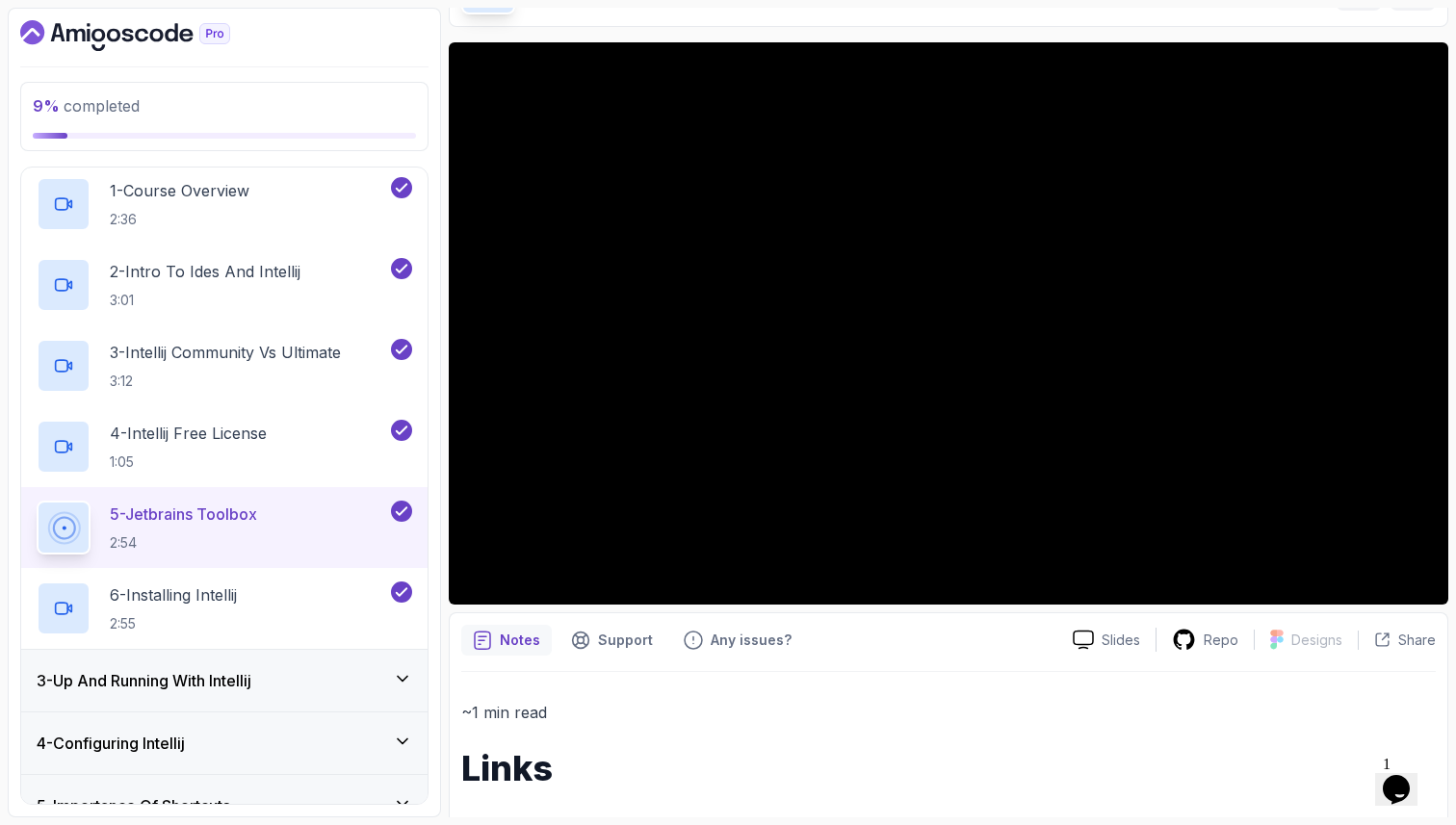
click at [312, 688] on div "3 - Up And Running With Intellij" at bounding box center [224, 681] width 375 height 24
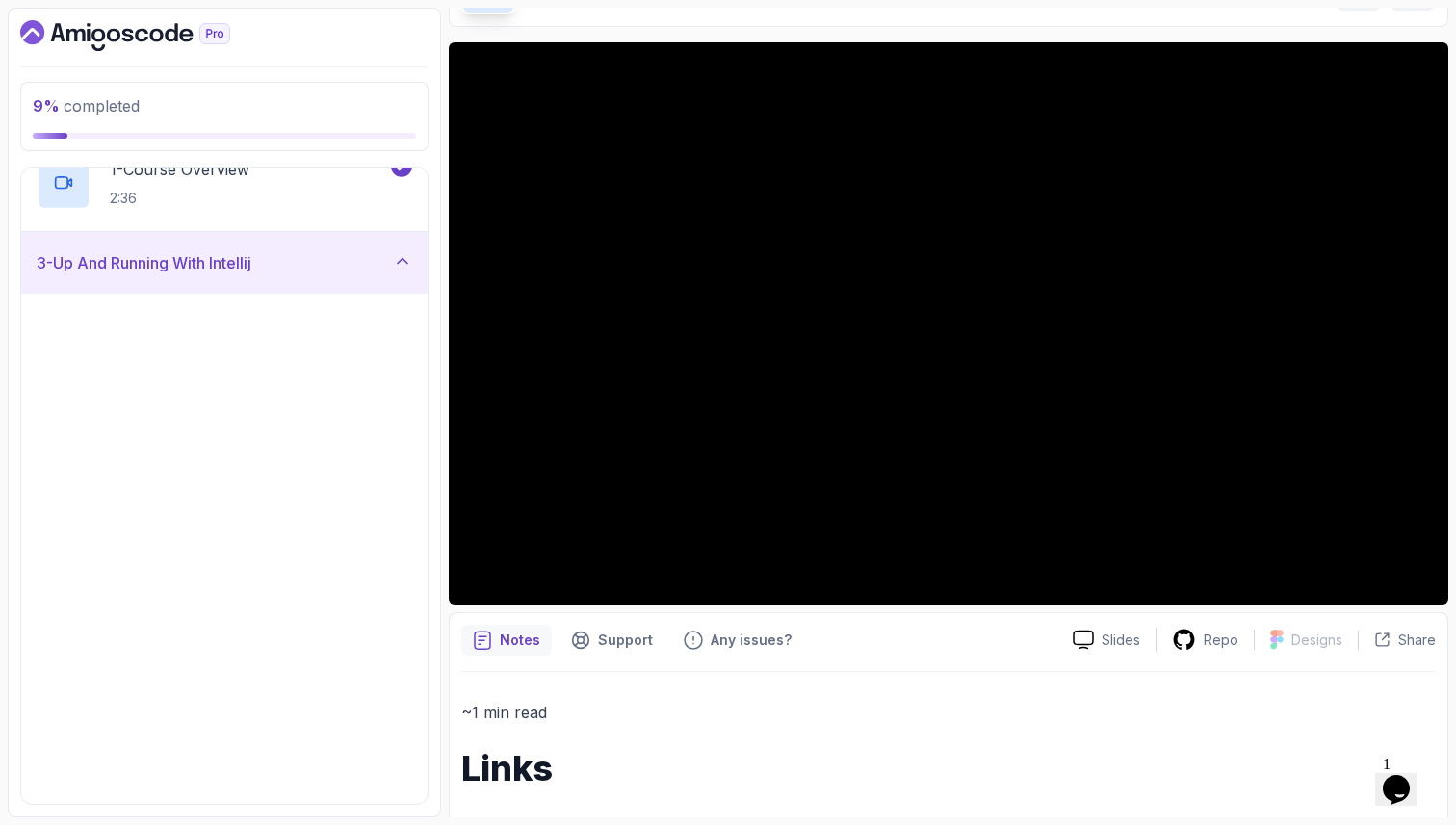
scroll to position [127, 0]
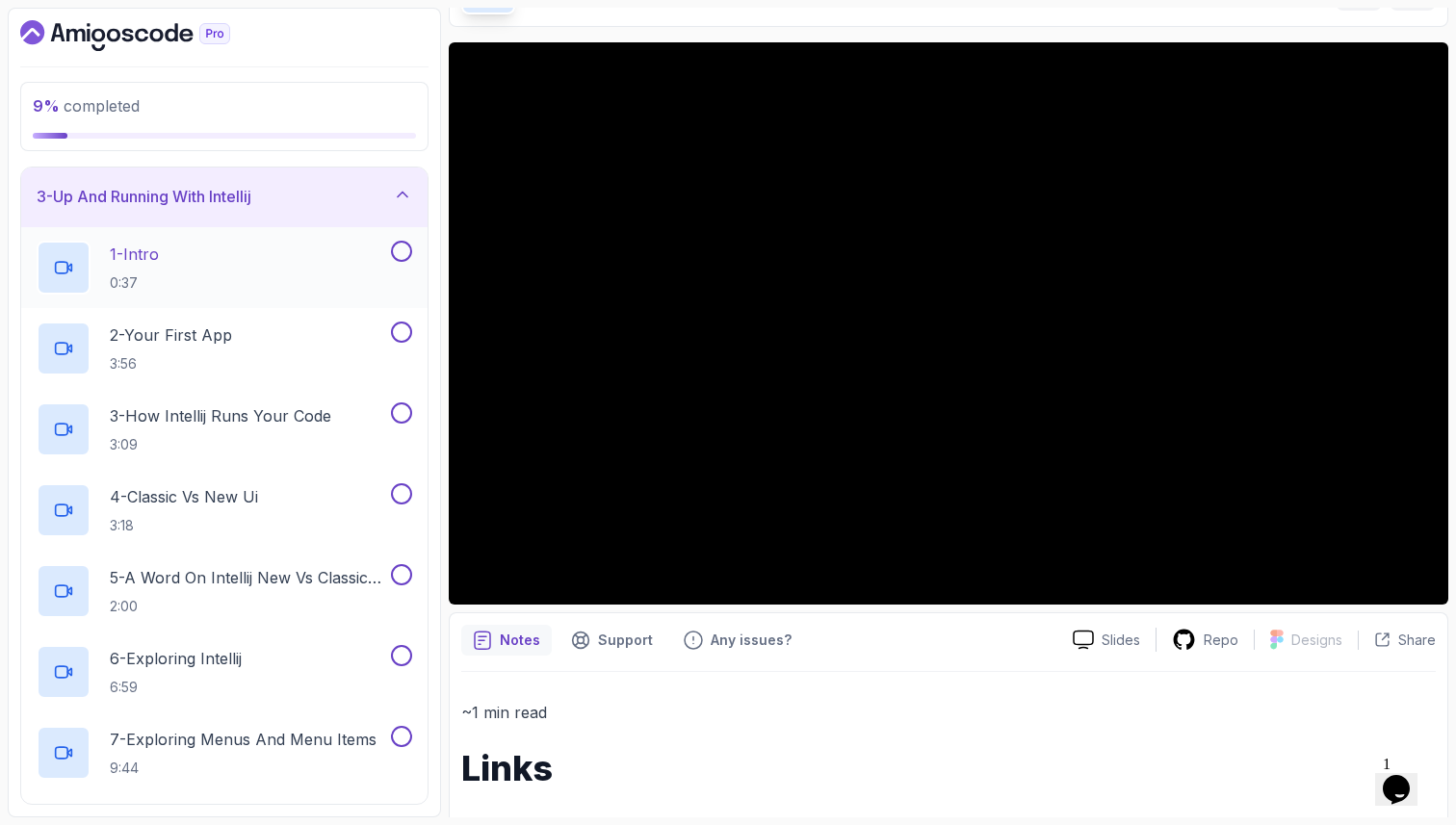
click at [269, 269] on div "1 - Intro 0:37" at bounding box center [211, 267] width 351 height 54
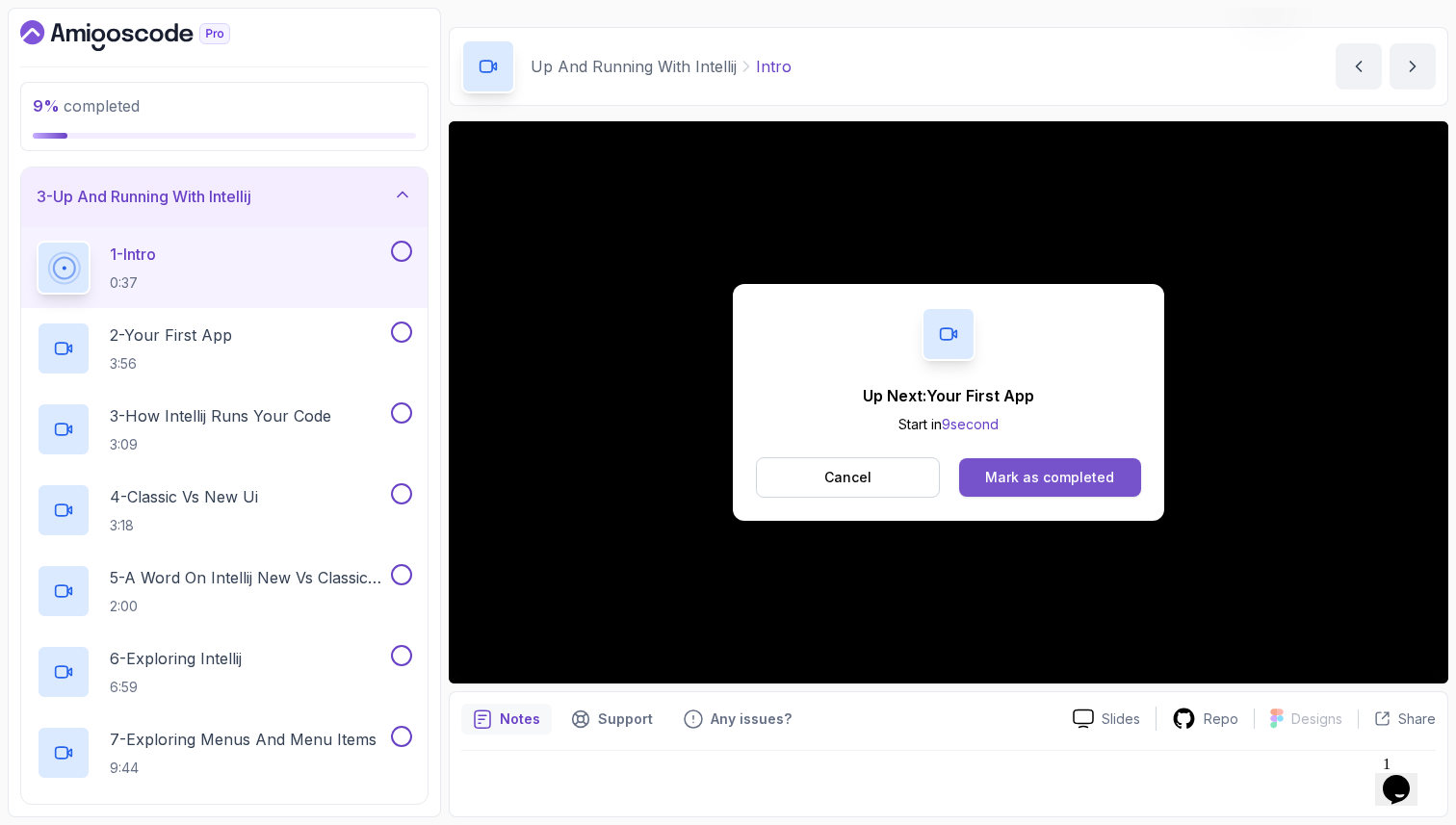
click at [1038, 467] on button "Mark as completed" at bounding box center [1049, 476] width 182 height 38
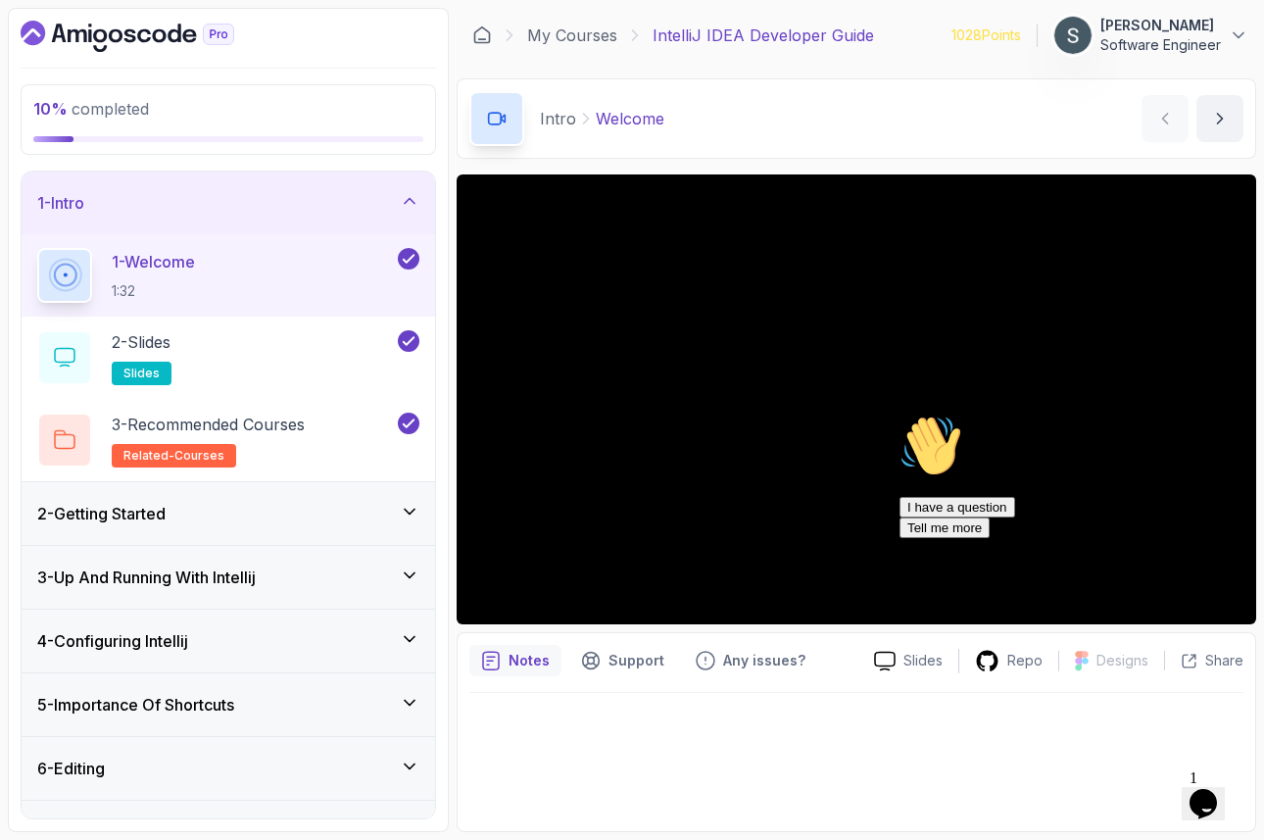
click at [1233, 414] on div "Chat attention grabber" at bounding box center [1076, 414] width 353 height 0
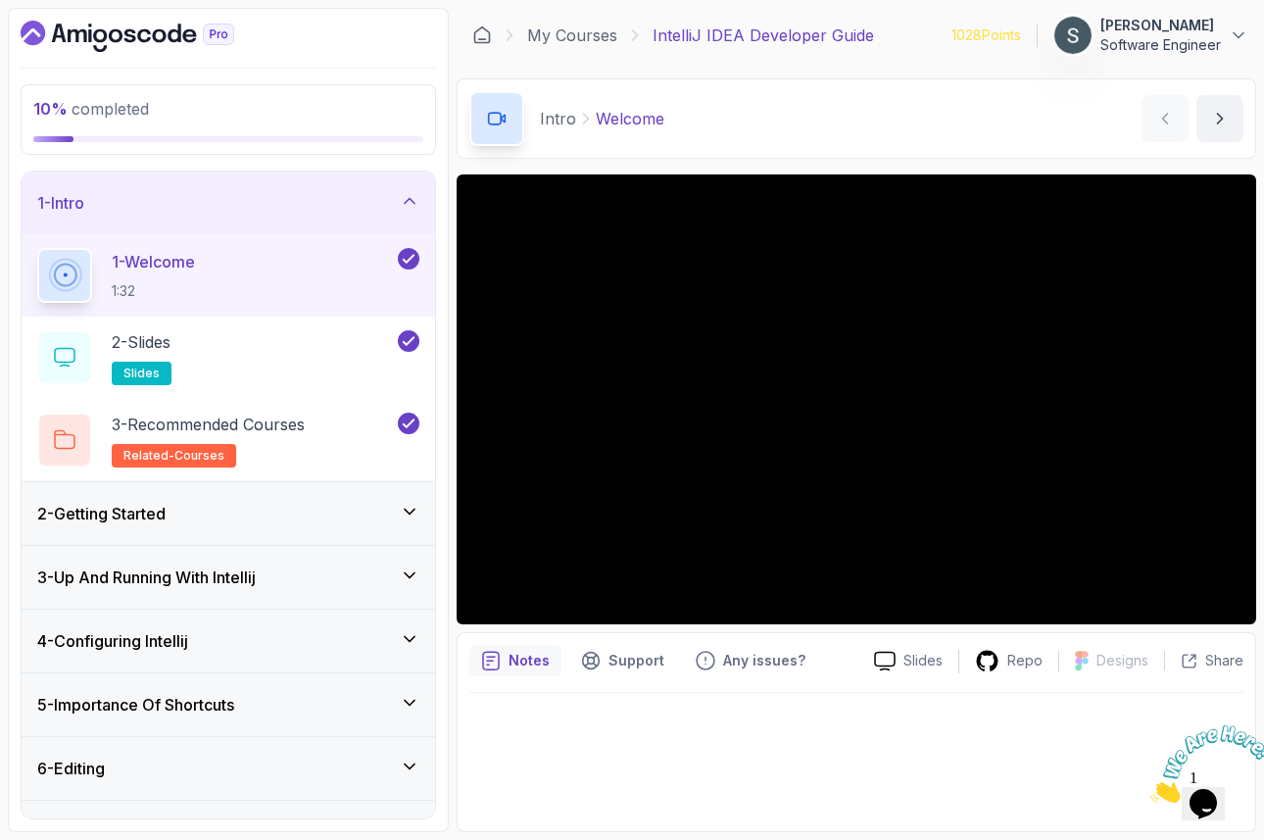
click at [1150, 789] on icon "Close" at bounding box center [1150, 797] width 0 height 17
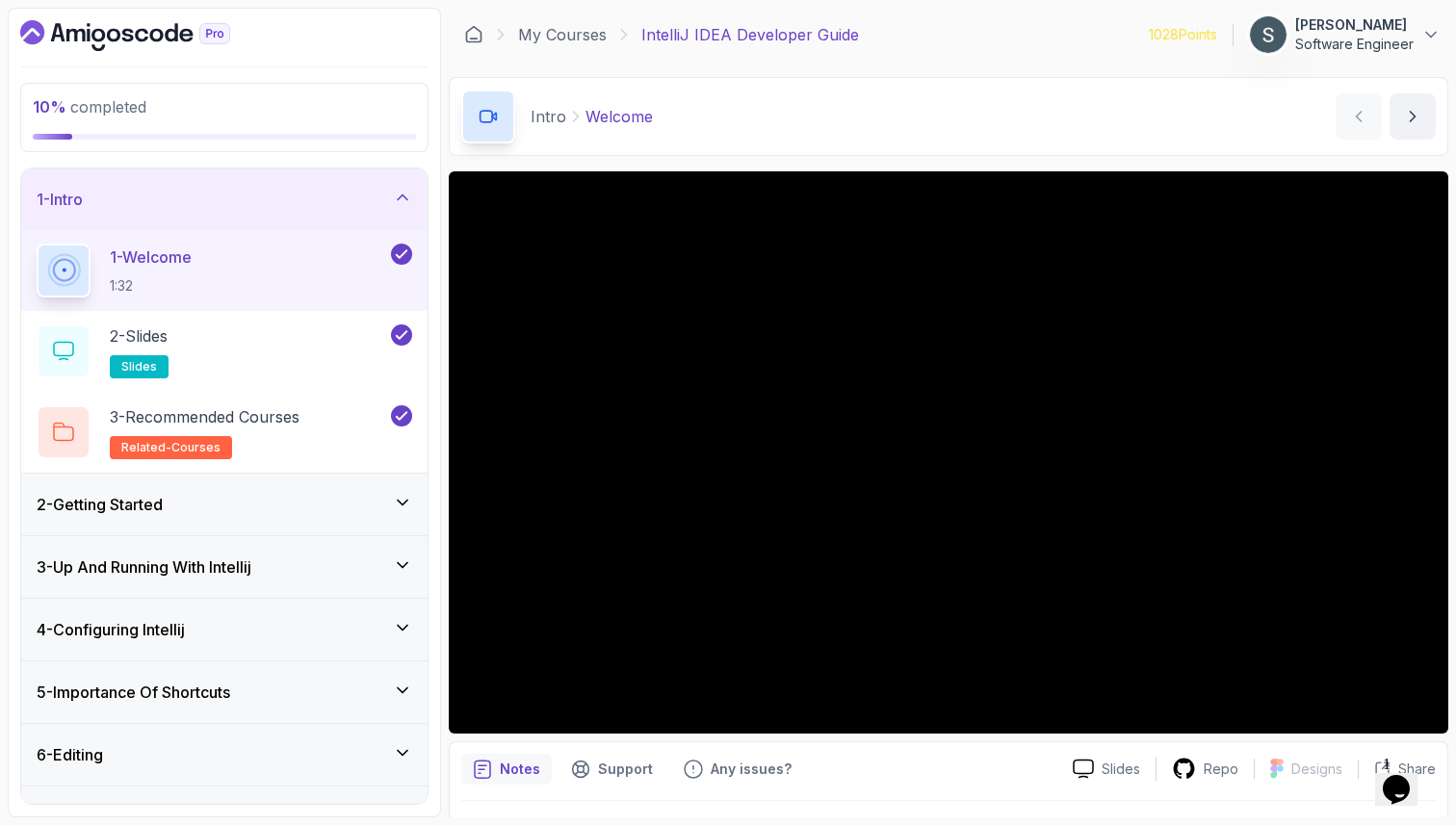
click at [265, 519] on div "2 - Getting Started" at bounding box center [224, 504] width 406 height 62
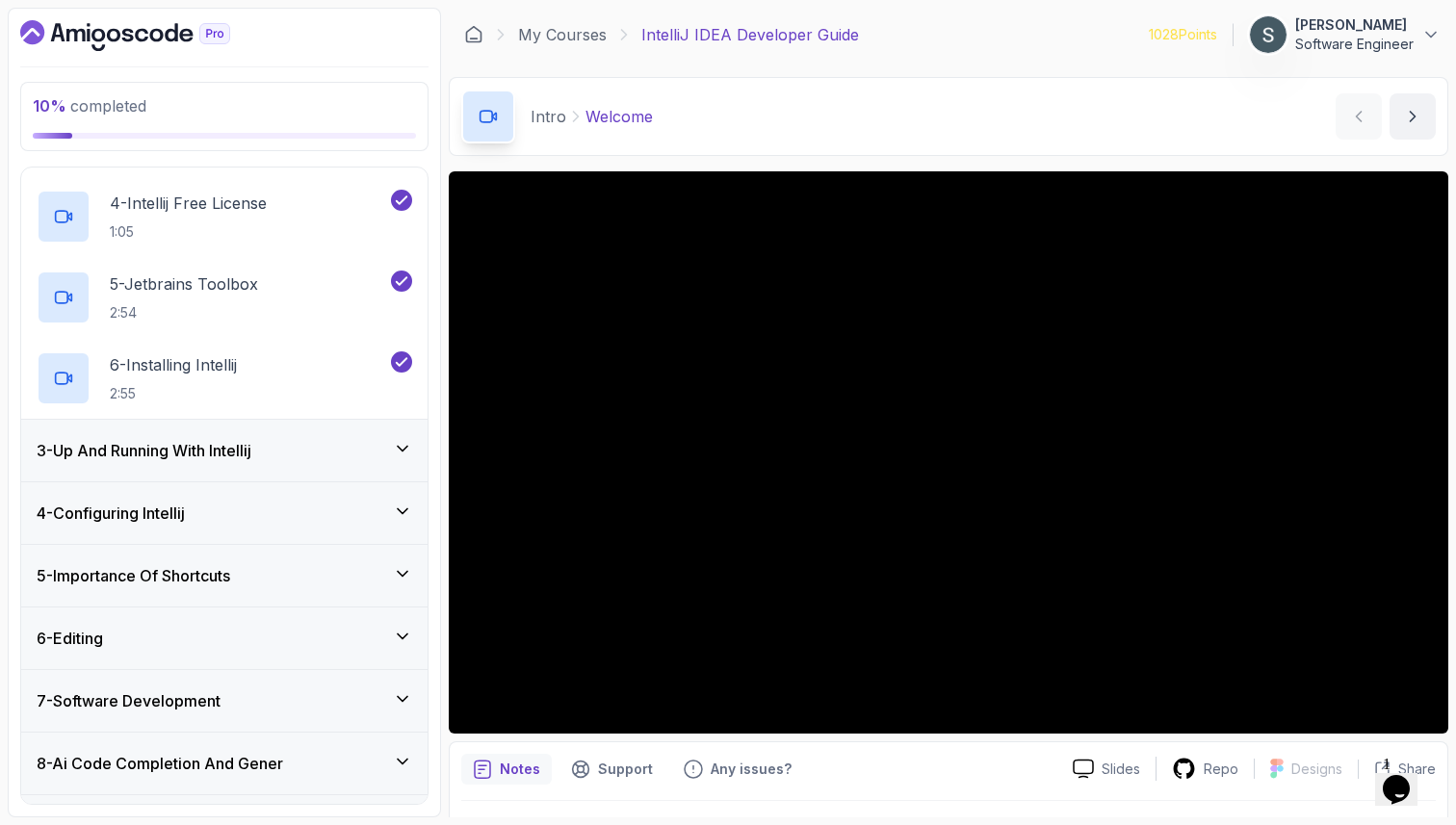
scroll to position [355, 0]
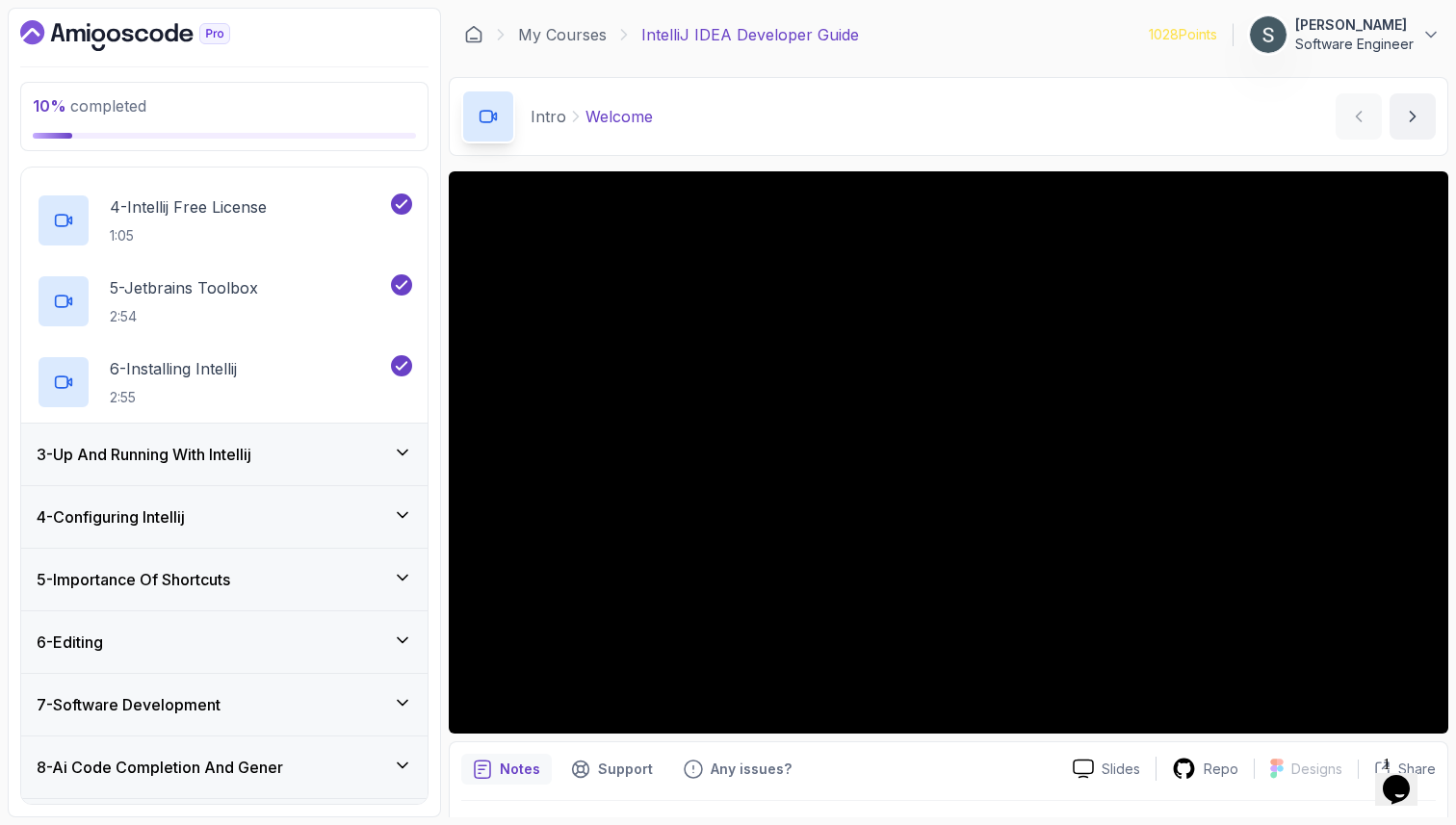
click at [242, 450] on h3 "3 - Up And Running With Intellij" at bounding box center [143, 455] width 215 height 24
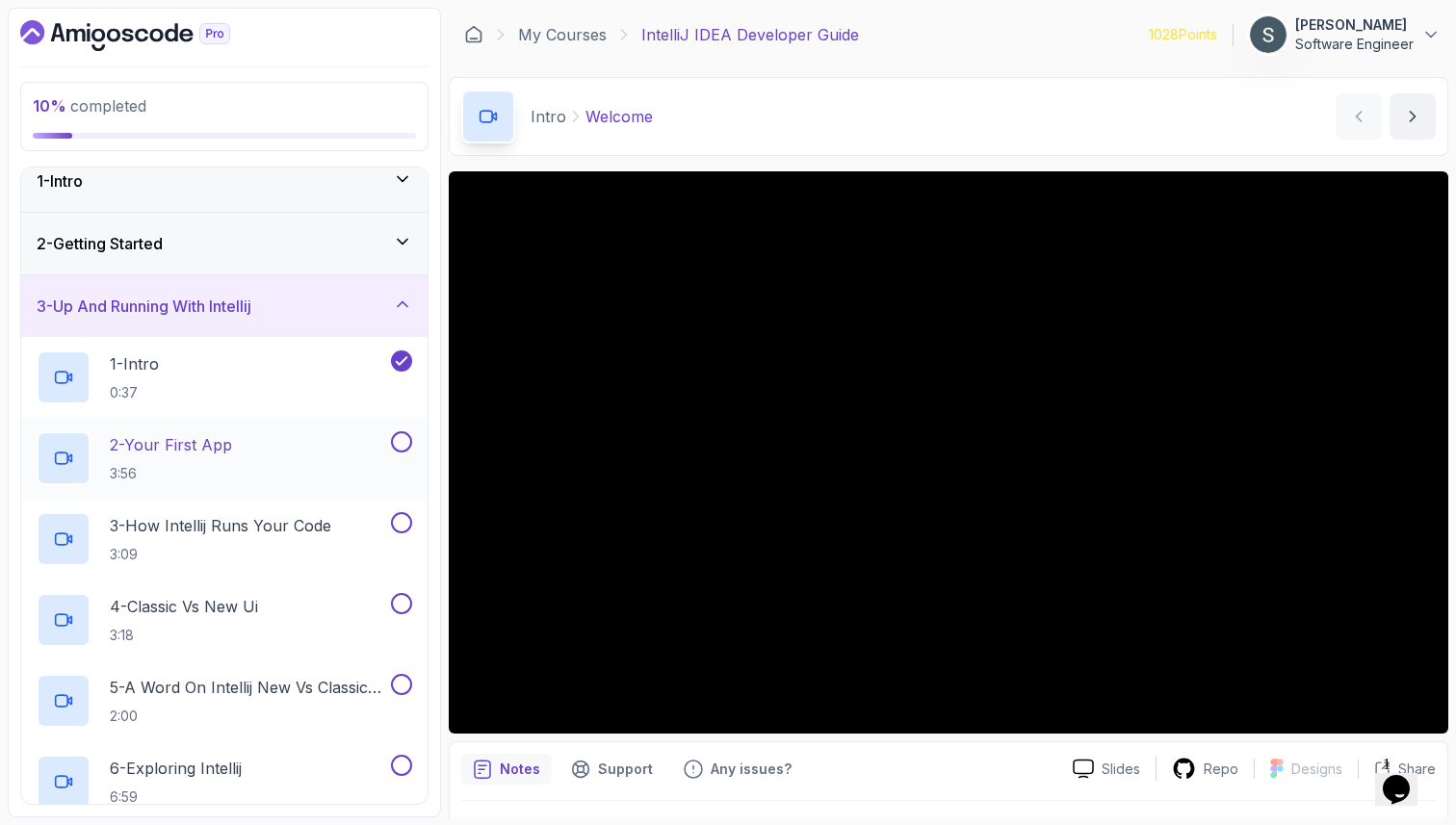
scroll to position [14, 0]
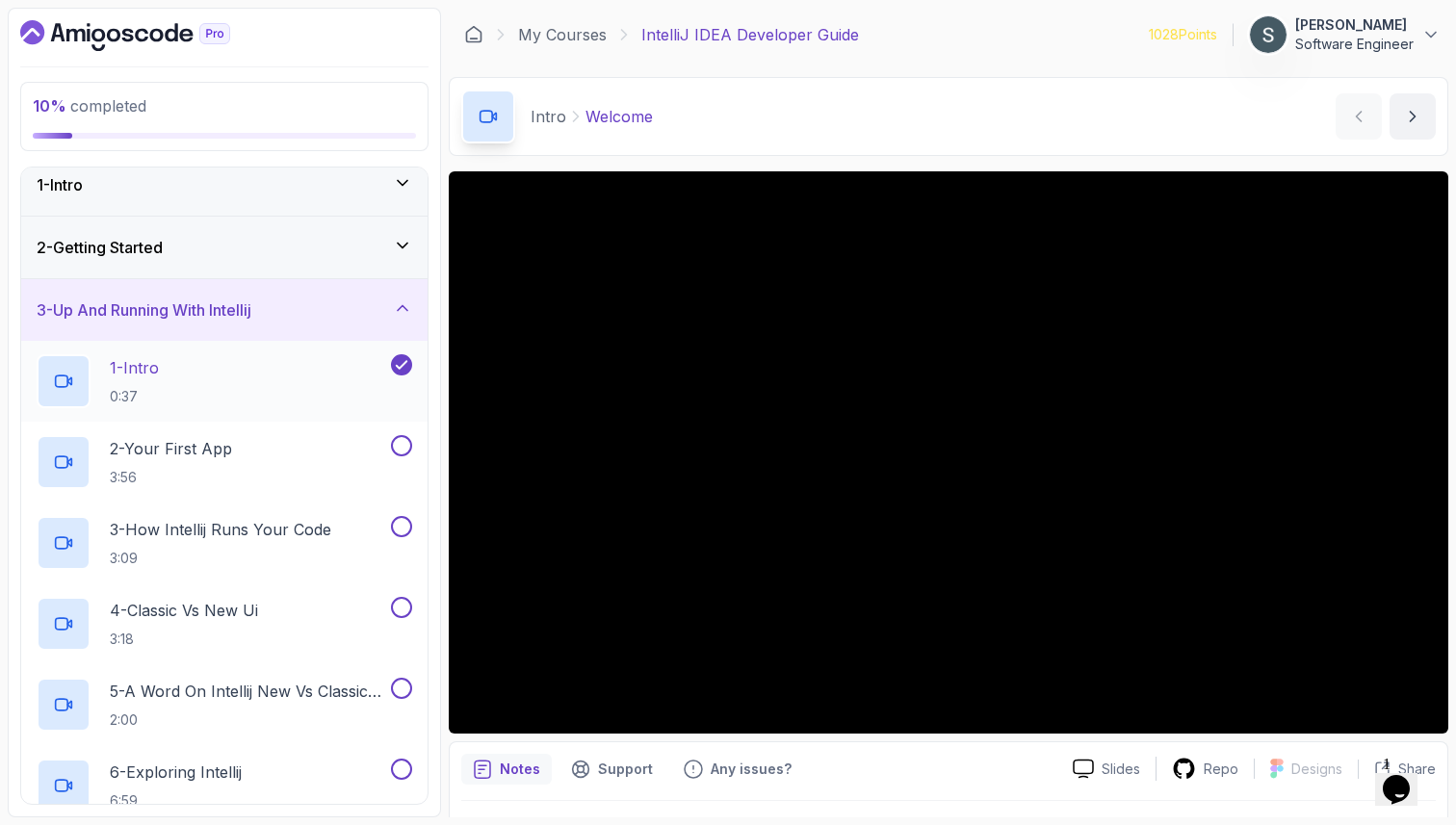
click at [229, 382] on div "1 - Intro 0:37" at bounding box center [211, 381] width 351 height 54
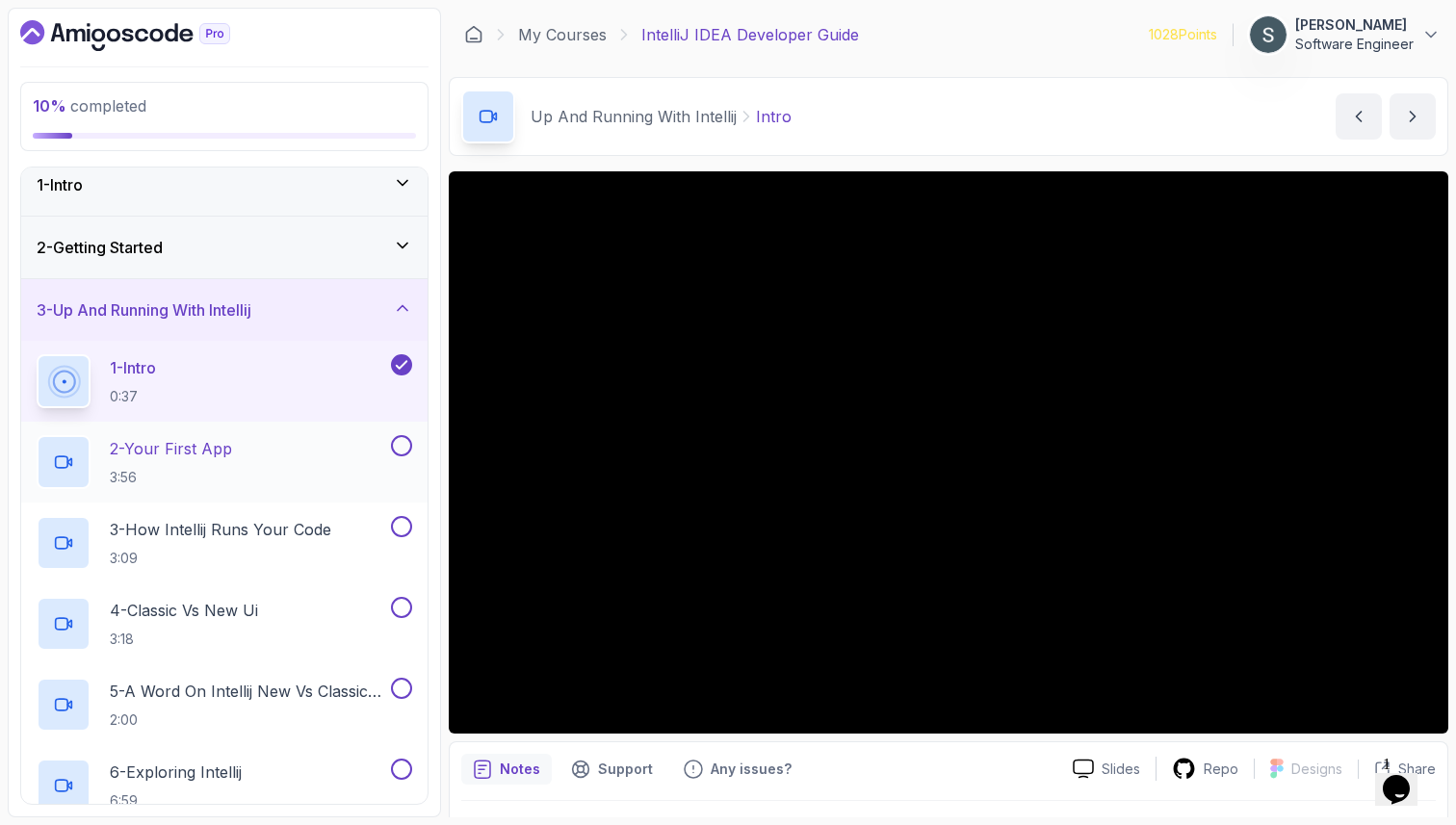
click at [231, 446] on p "2 - Your First App" at bounding box center [171, 449] width 122 height 24
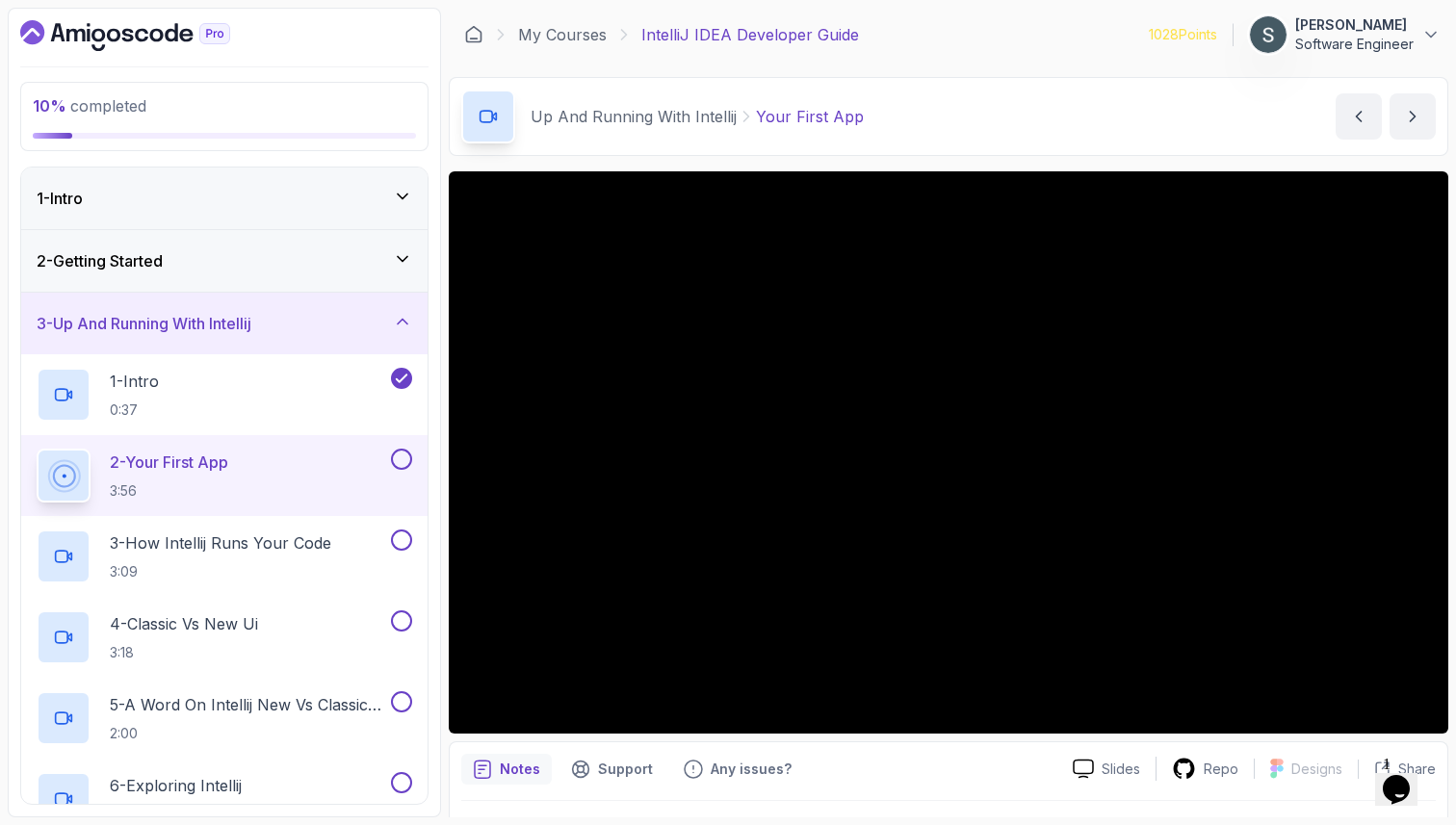
click at [400, 460] on button at bounding box center [402, 460] width 22 height 22
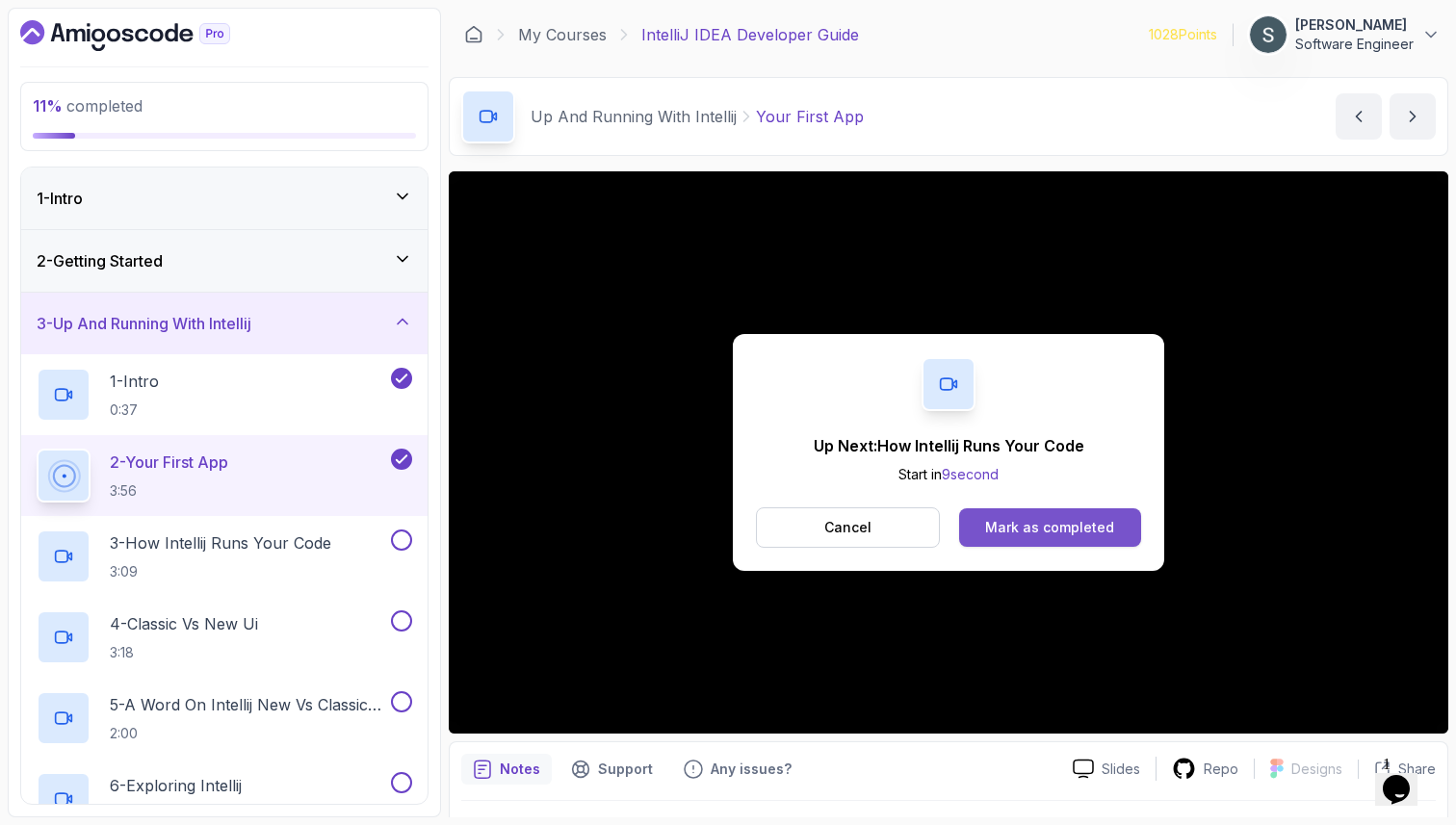
click at [1060, 528] on div "Mark as completed" at bounding box center [1048, 527] width 129 height 20
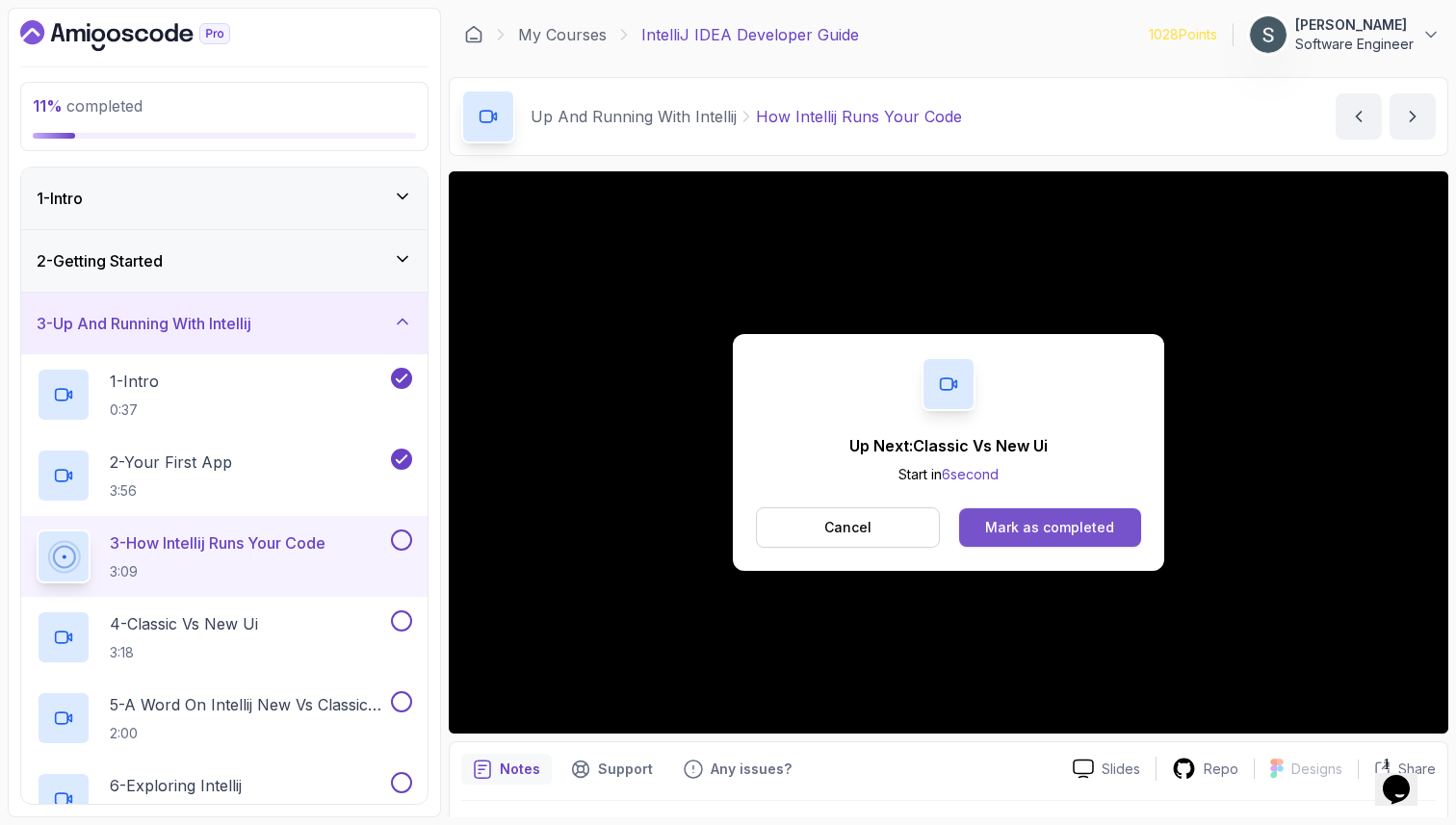
click at [1058, 528] on div "Mark as completed" at bounding box center [1048, 527] width 129 height 20
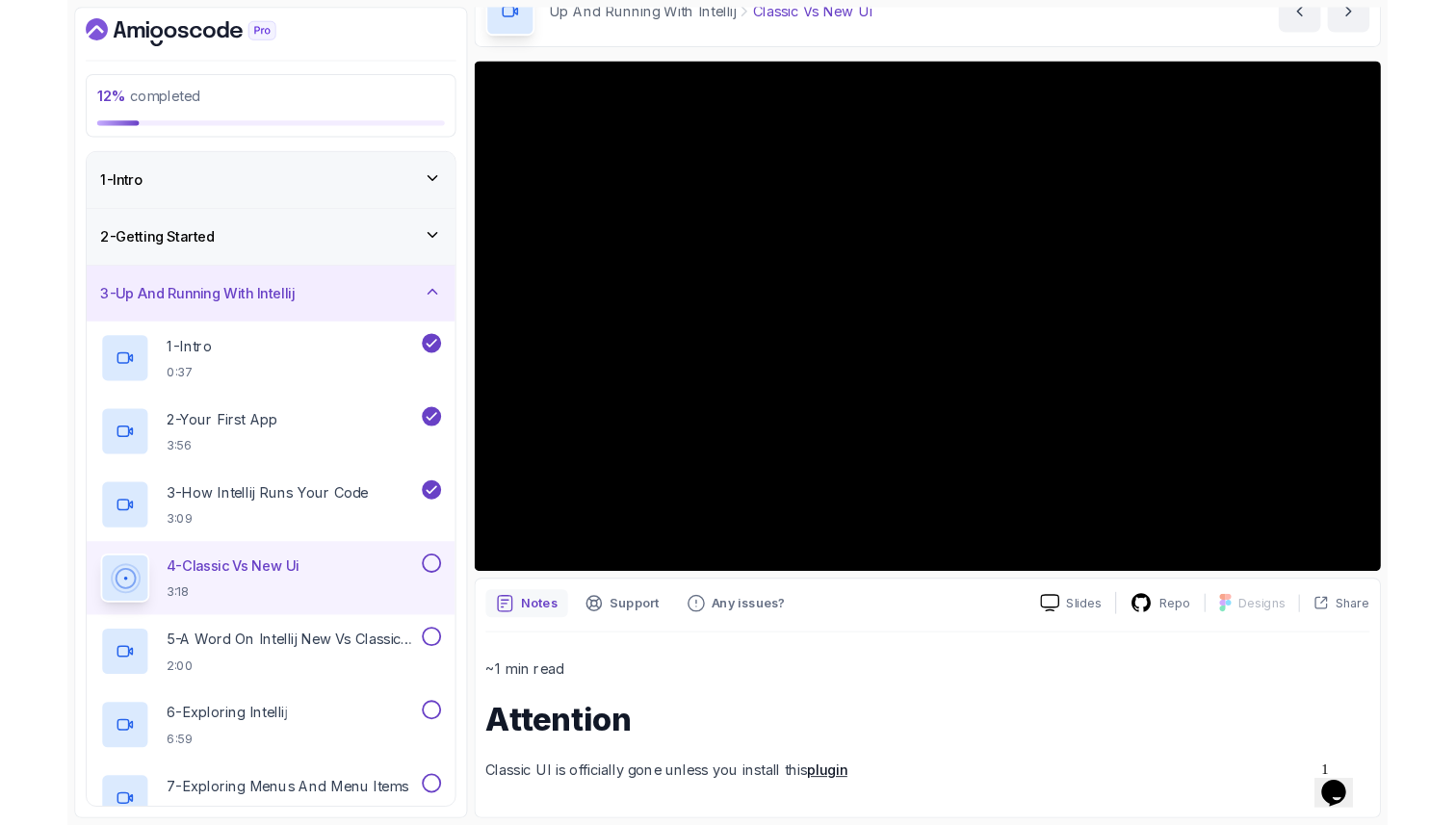
scroll to position [189, 0]
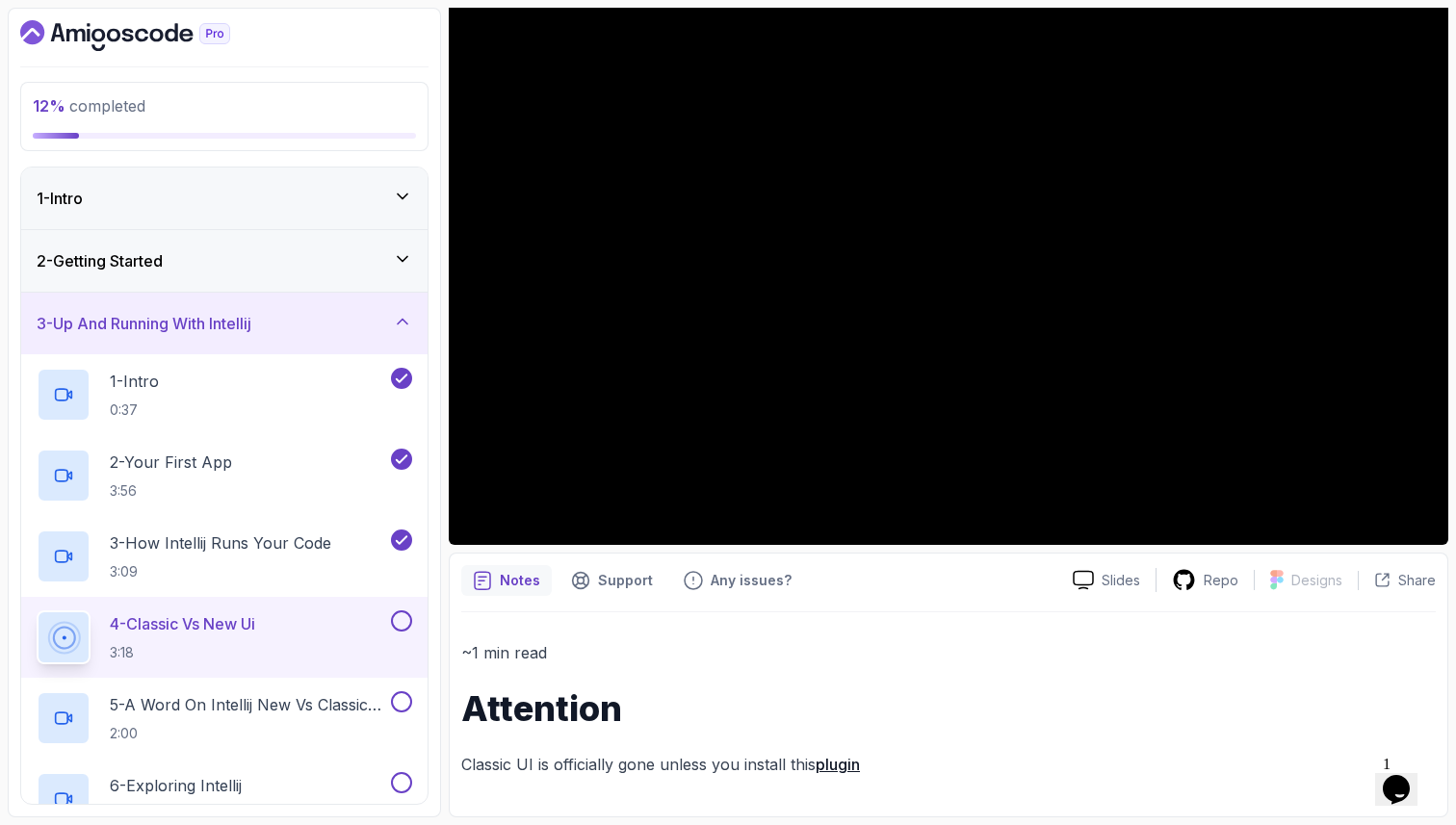
click at [405, 630] on button at bounding box center [402, 621] width 22 height 22
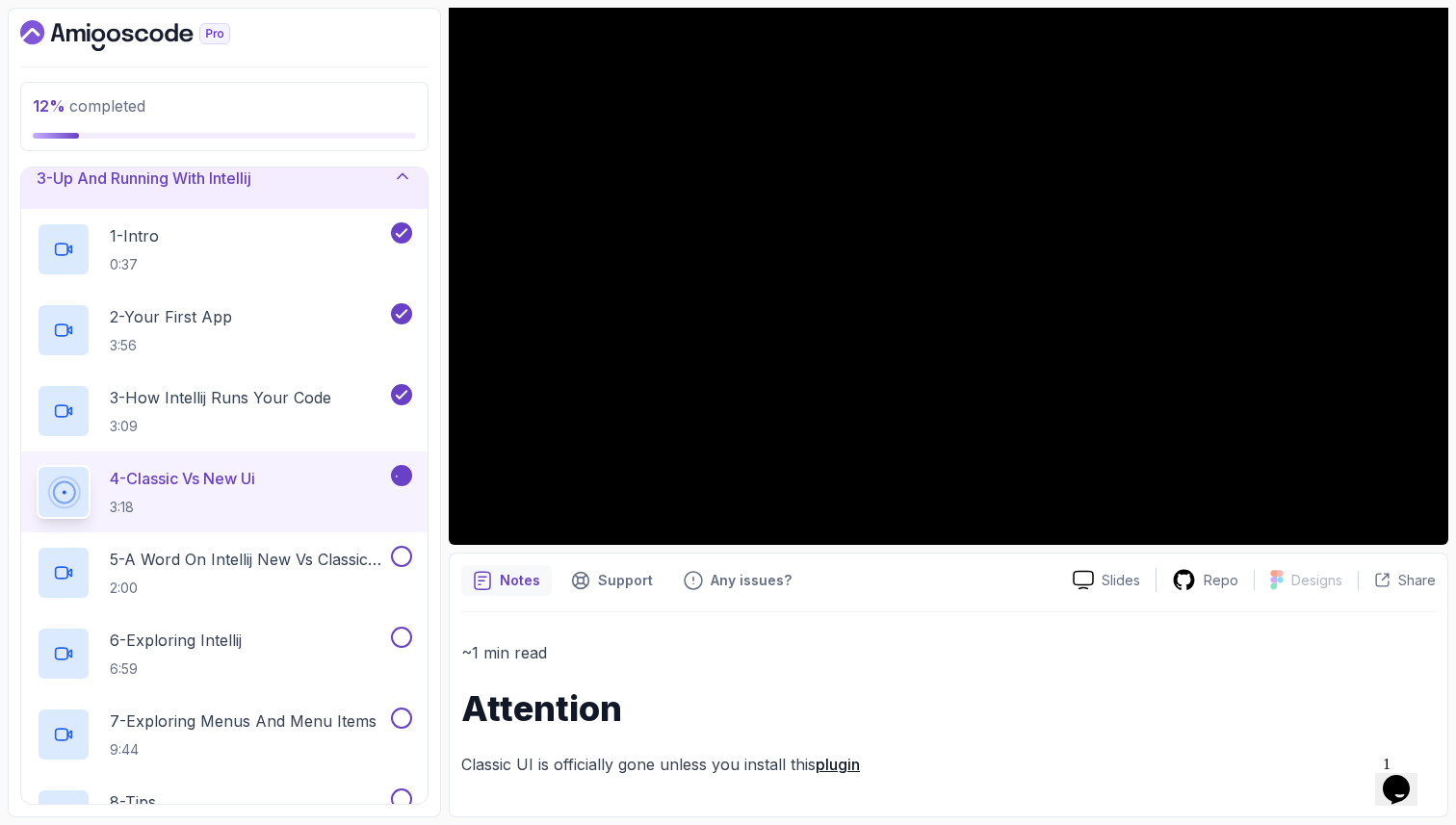
scroll to position [150, 0]
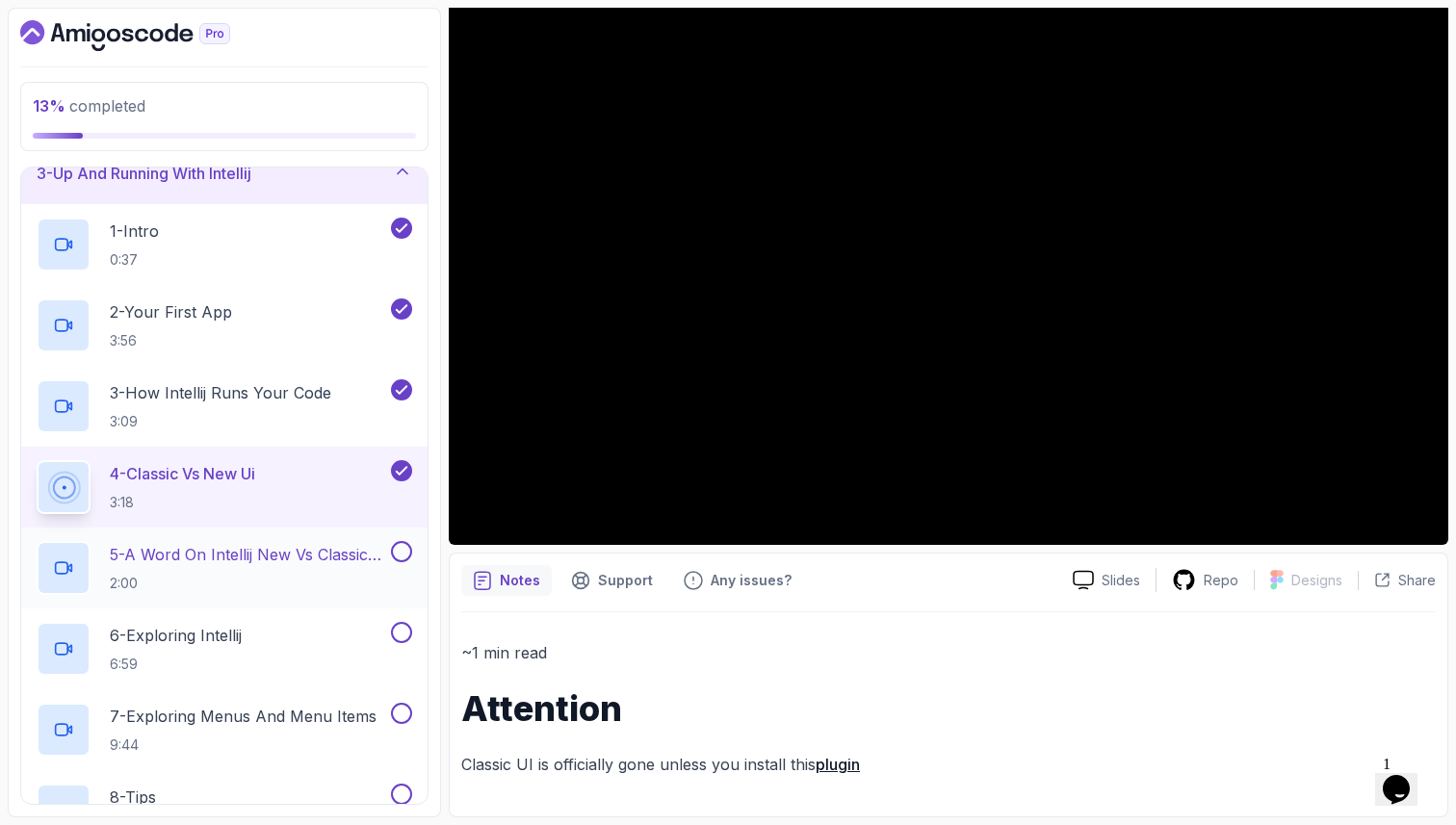
click at [314, 553] on p "5 - A Word On Intellij New Vs Classic Ui" at bounding box center [249, 555] width 277 height 24
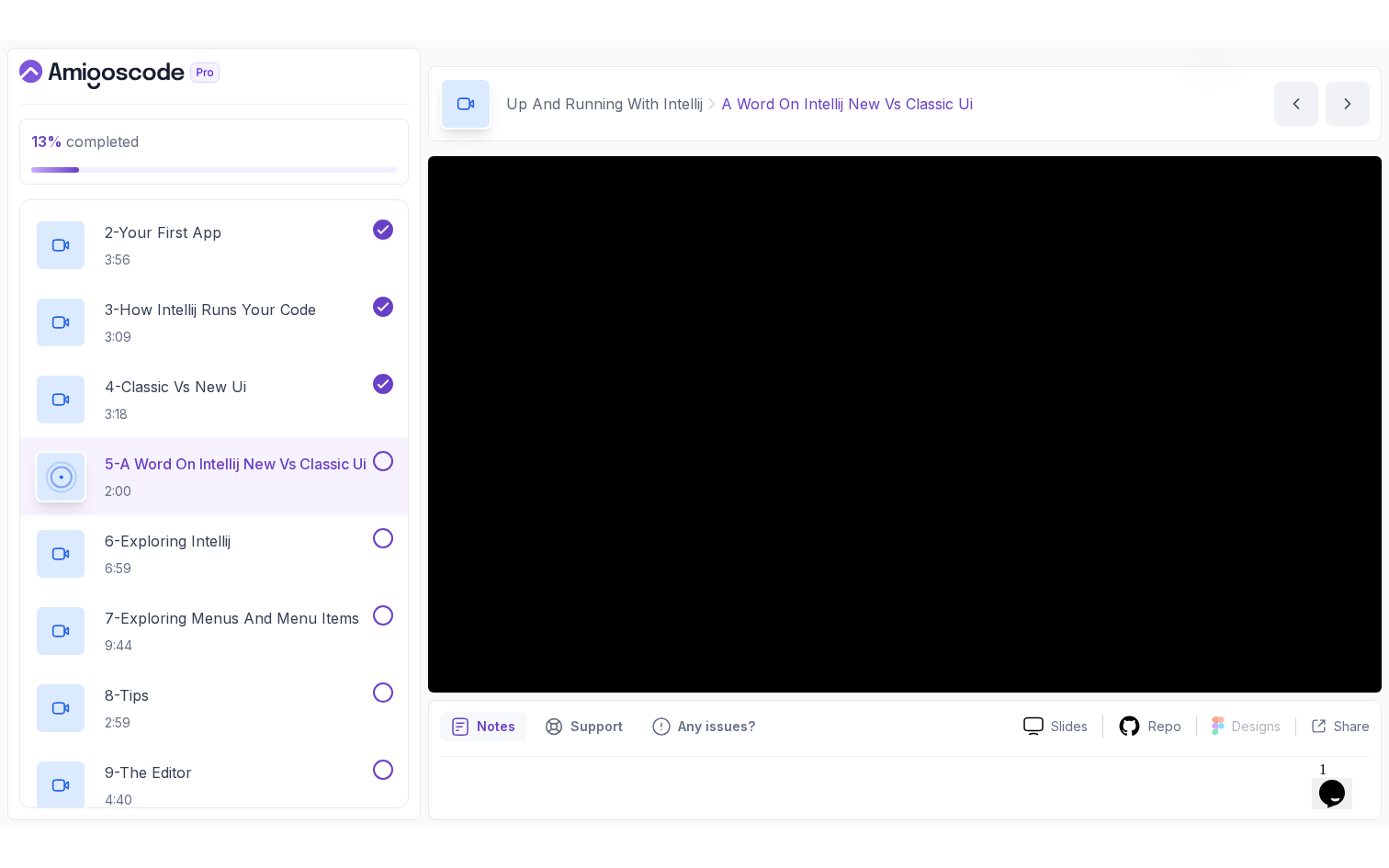
scroll to position [326, 0]
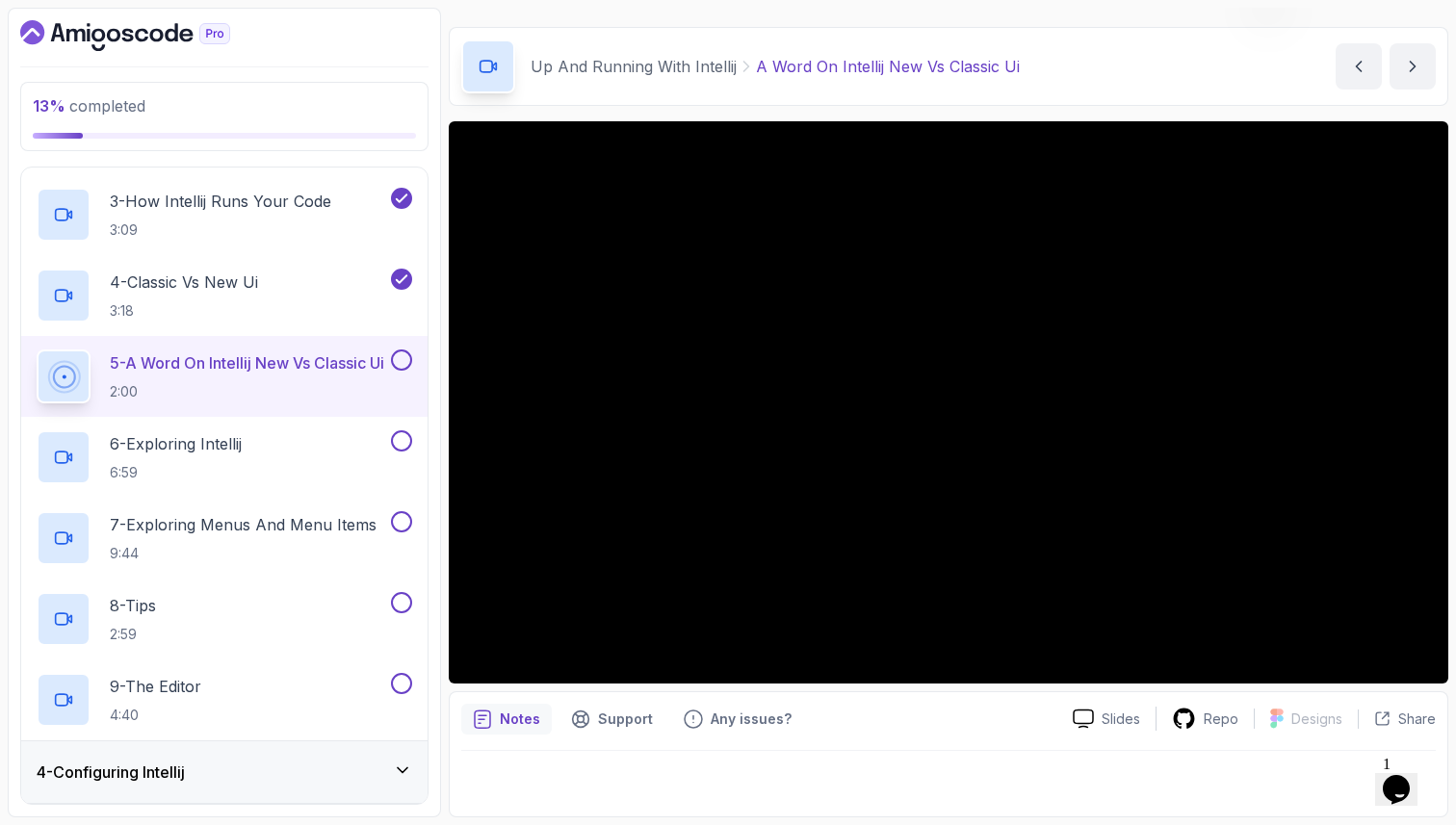
click at [397, 358] on button at bounding box center [402, 360] width 22 height 22
click at [256, 445] on div "6 - Exploring Intellij 6:59" at bounding box center [211, 457] width 351 height 54
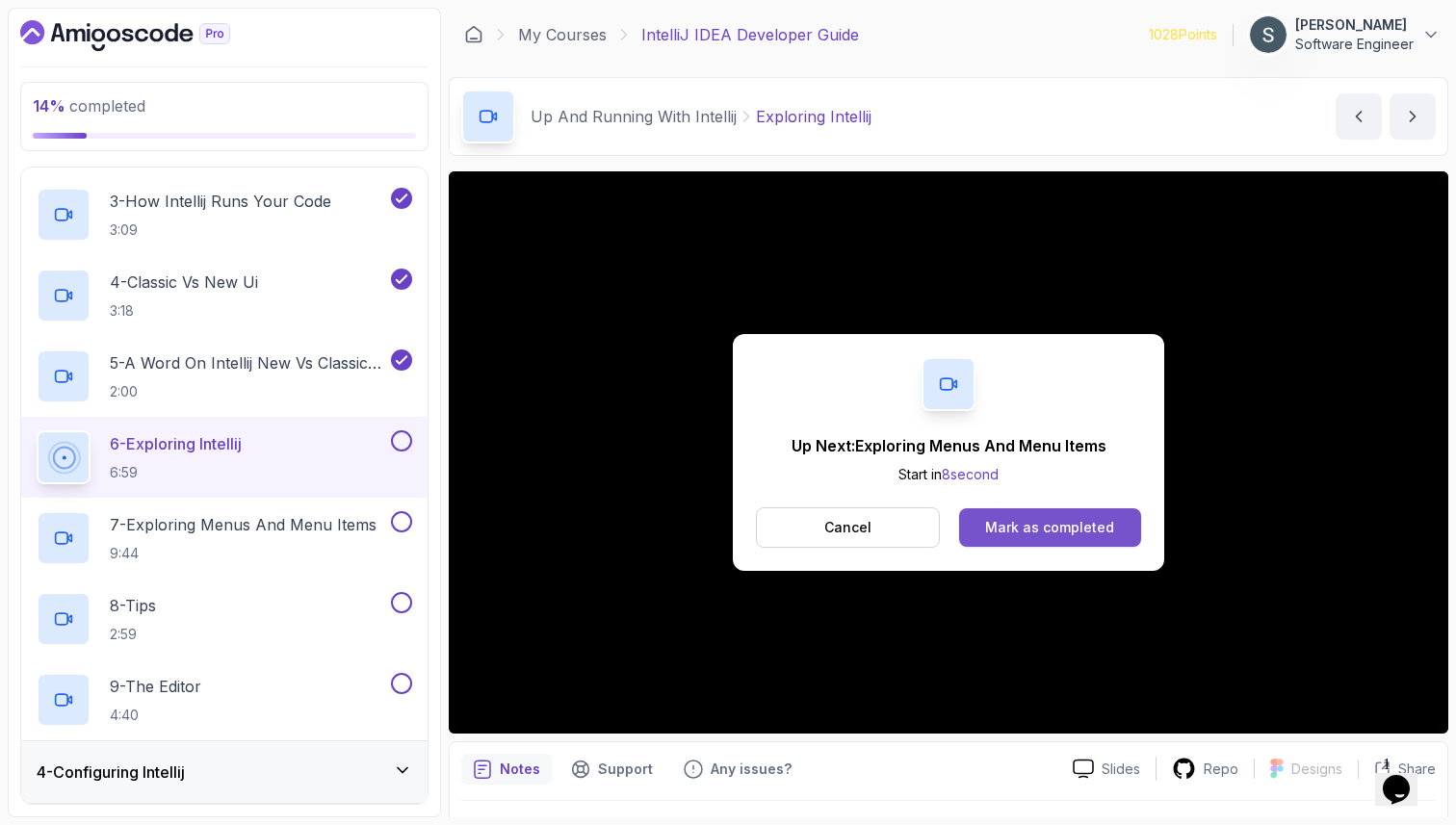
click at [1076, 532] on div "Mark as completed" at bounding box center [1048, 527] width 129 height 20
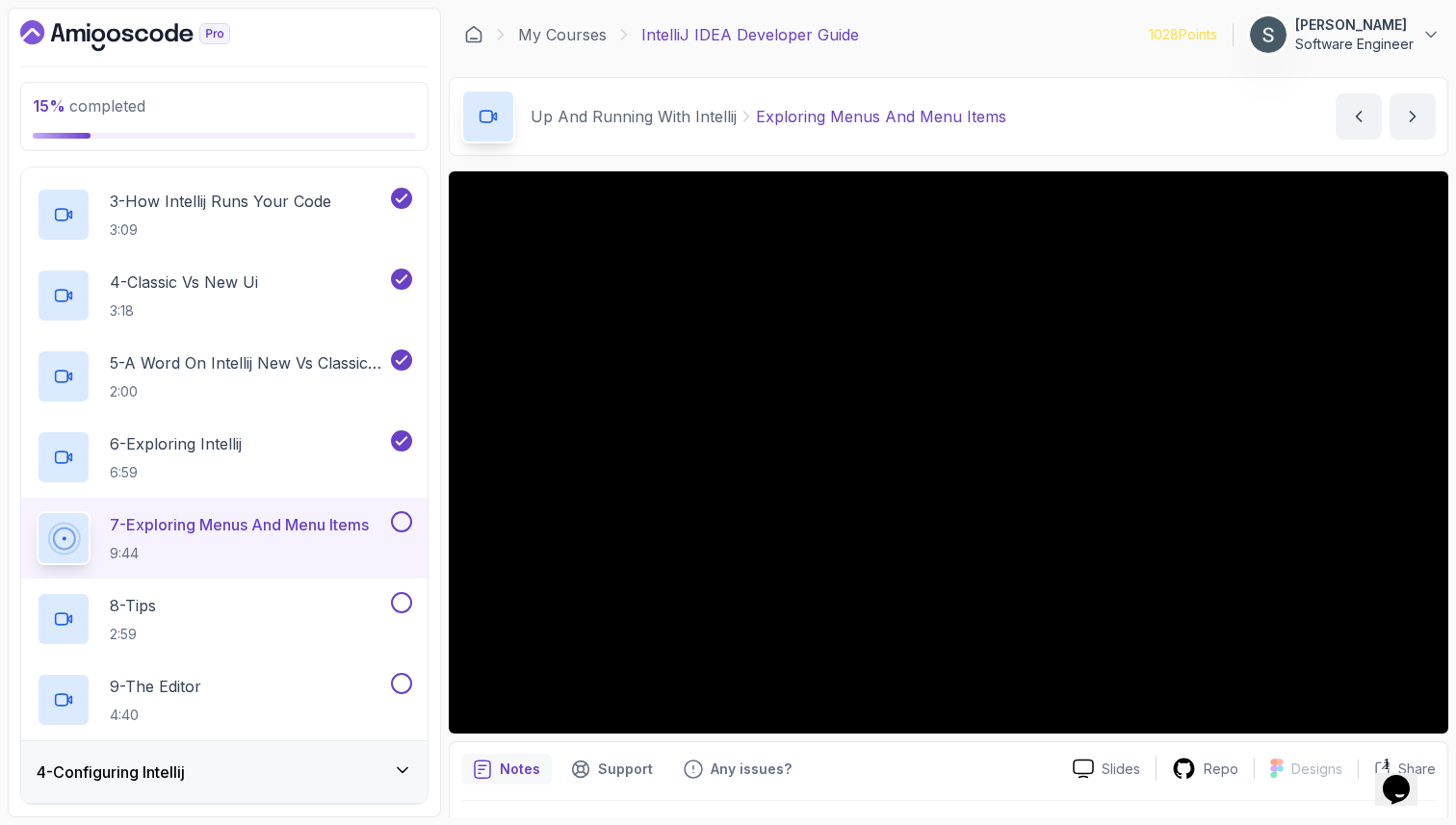
click at [397, 534] on button "7 - Exploring Menus And Menu Items 9:44" at bounding box center [224, 537] width 375 height 54
click at [413, 518] on div "7 - Exploring Menus And Menu Items 9:44" at bounding box center [224, 538] width 406 height 81
click at [400, 518] on button at bounding box center [402, 522] width 22 height 22
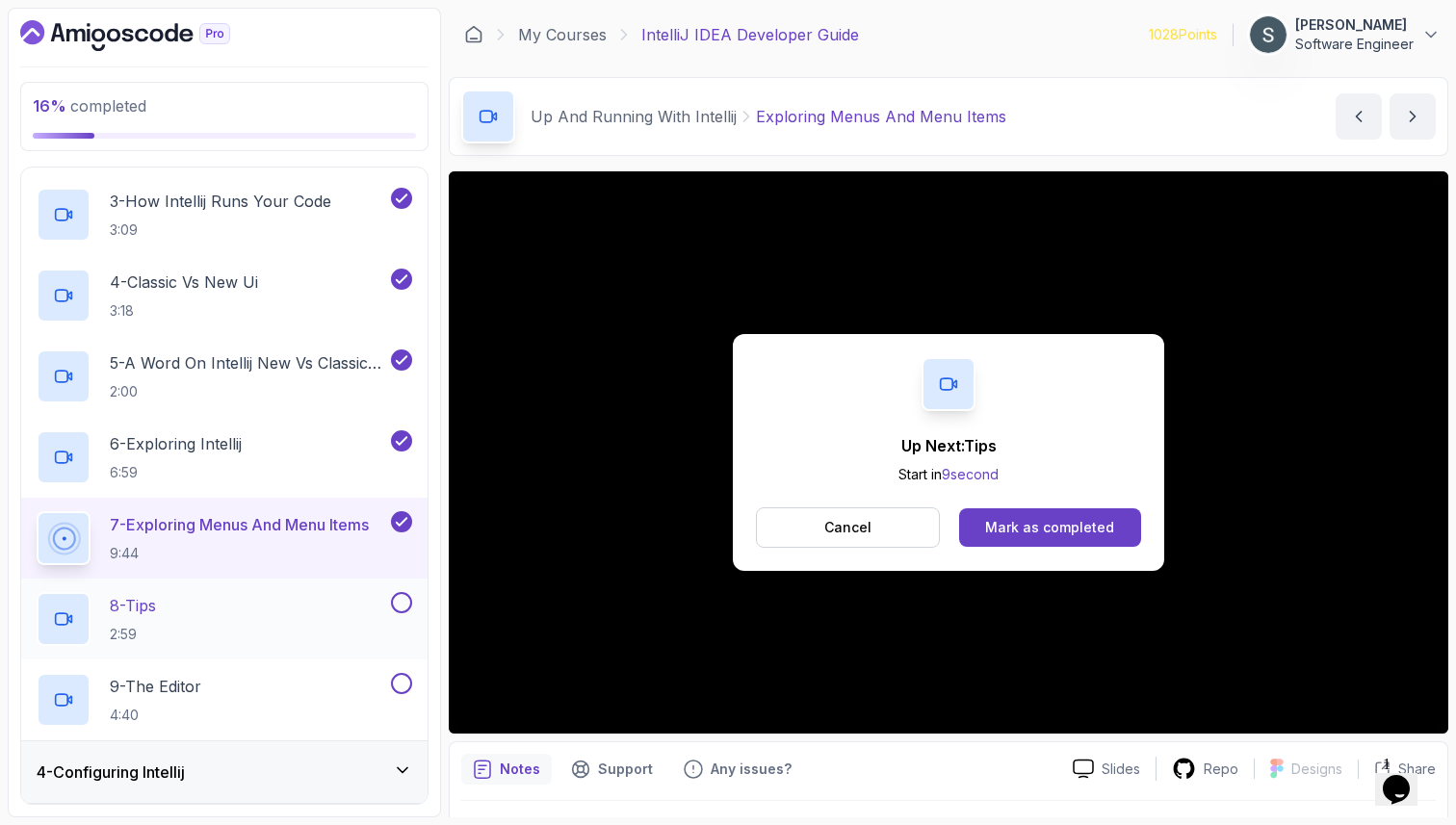
click at [293, 599] on div "8 - Tips 2:59" at bounding box center [211, 619] width 351 height 54
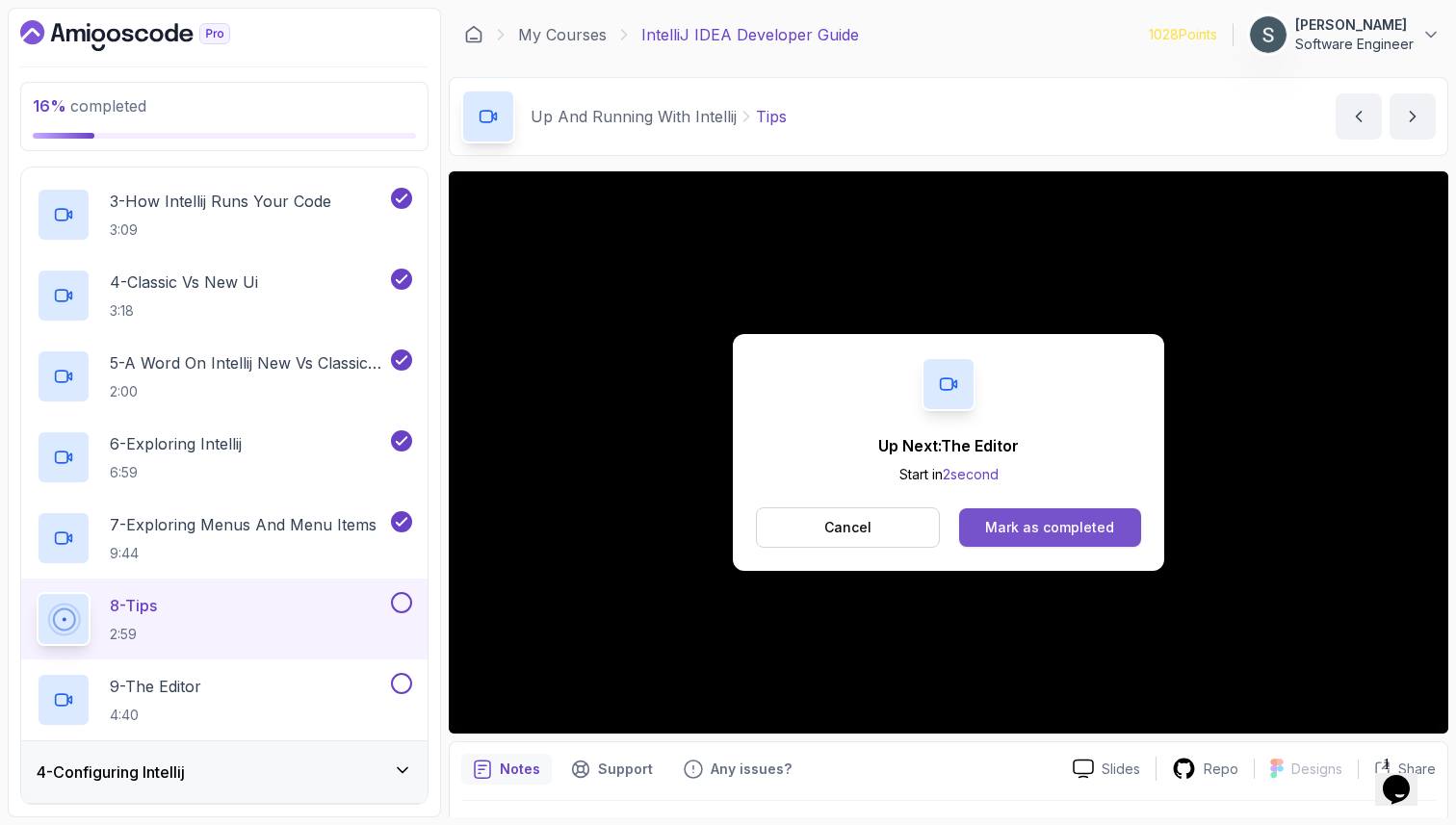
click at [1067, 538] on button "Mark as completed" at bounding box center [1049, 526] width 182 height 38
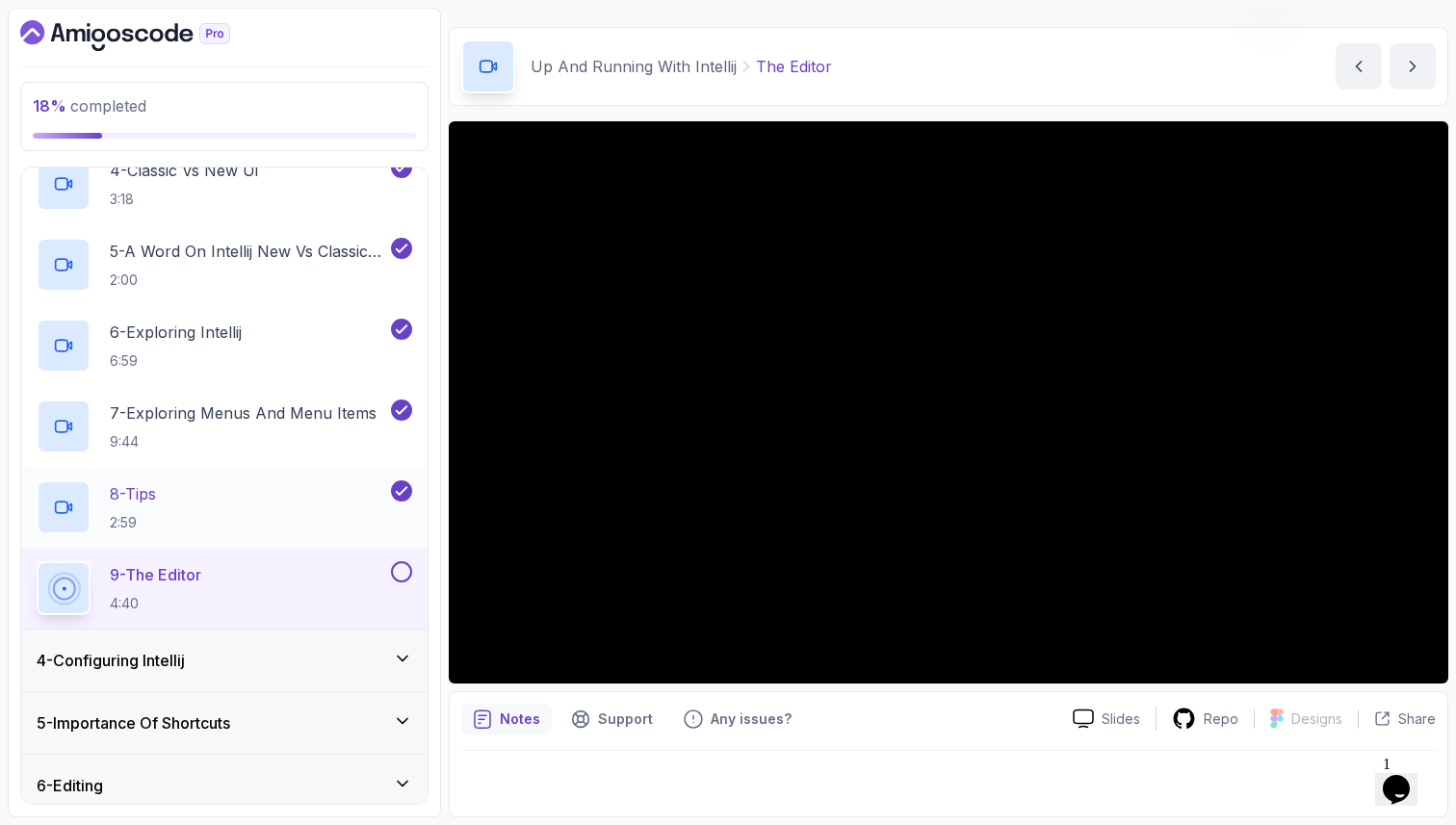
scroll to position [457, 0]
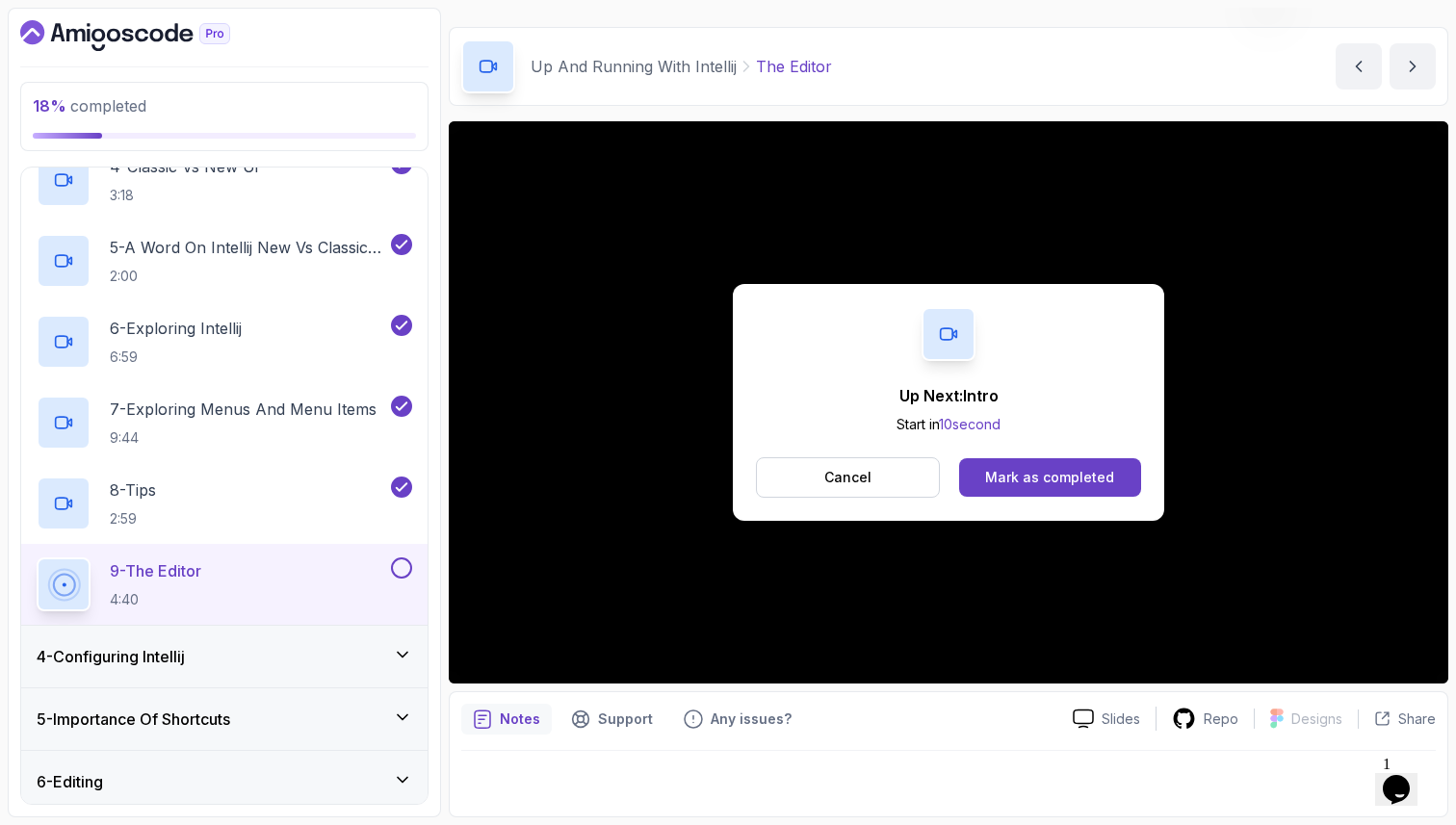
click at [394, 560] on button at bounding box center [402, 568] width 22 height 22
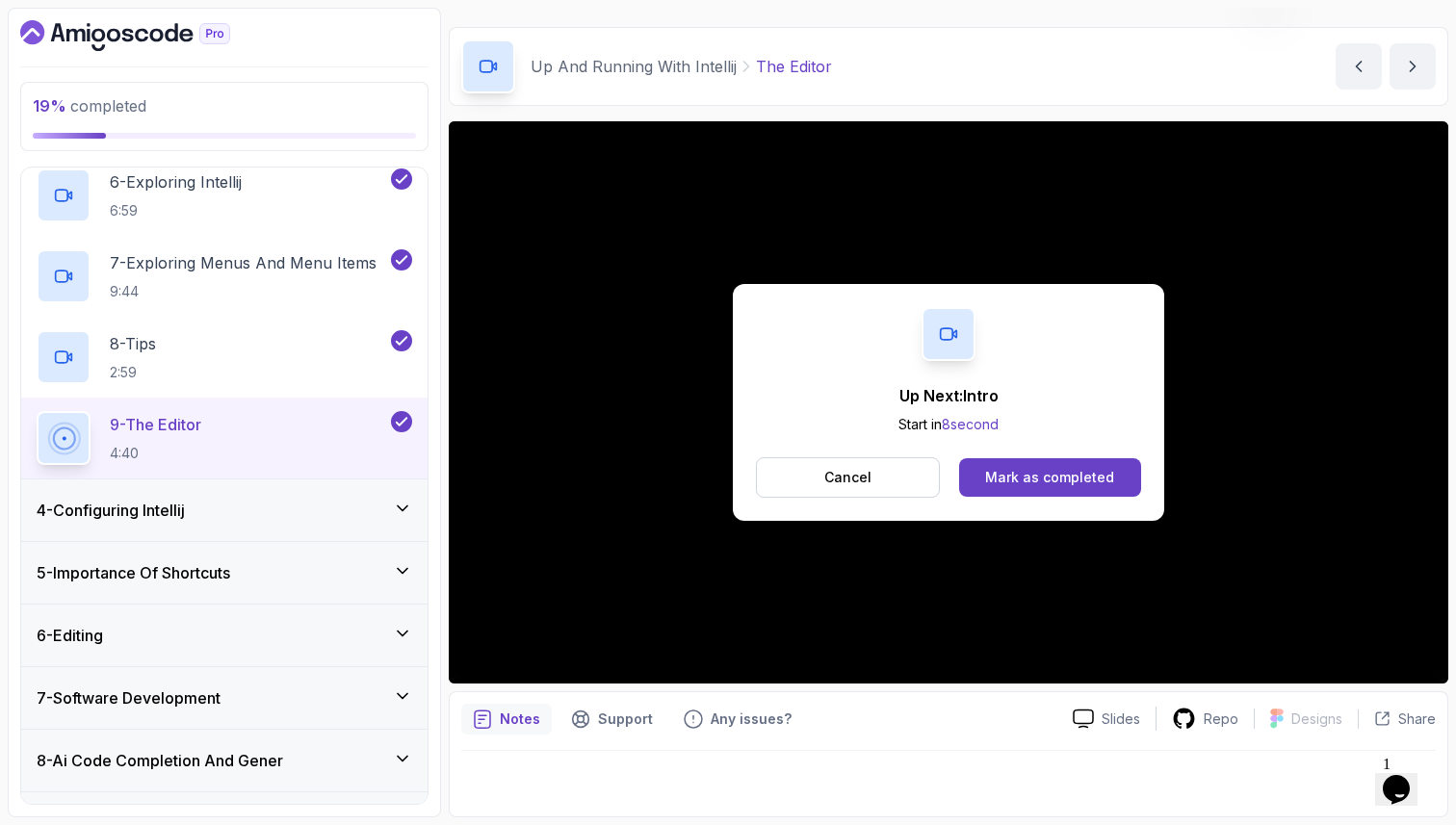
click at [227, 509] on div "4 - Configuring Intellij" at bounding box center [224, 511] width 375 height 24
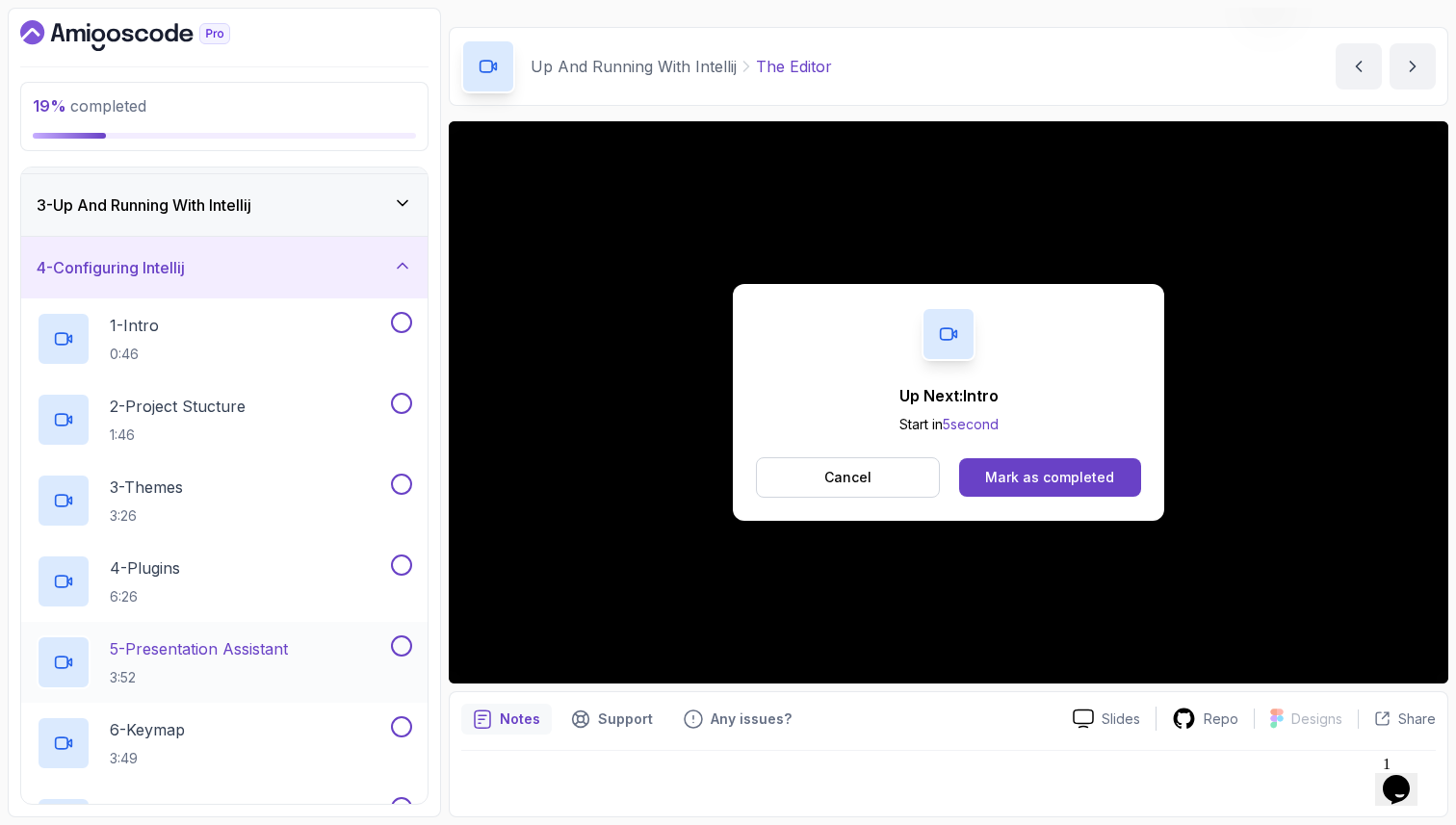
scroll to position [95, 0]
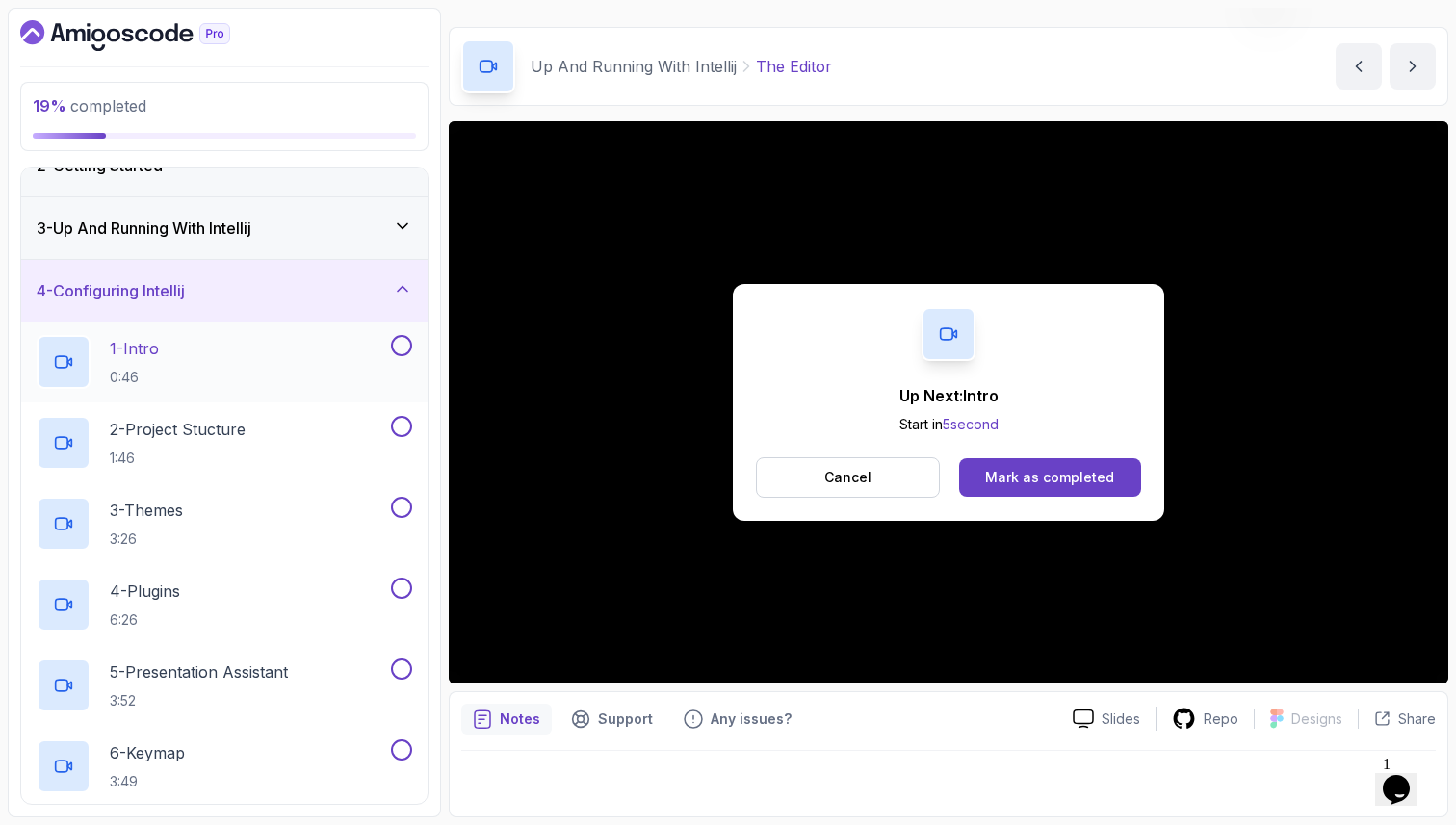
click at [276, 365] on div "1 - Intro 0:46" at bounding box center [211, 361] width 351 height 54
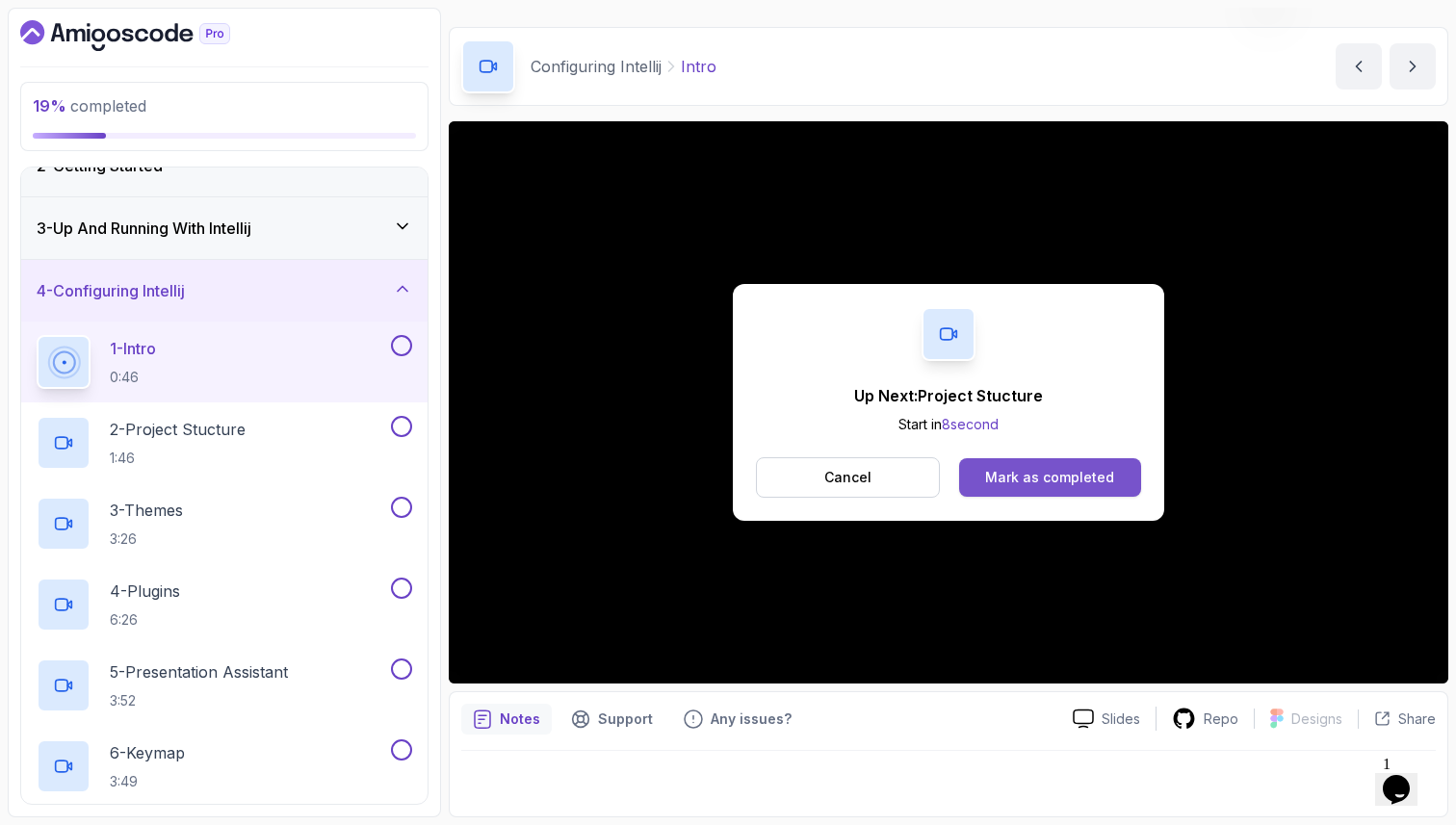
click at [1000, 476] on div "Mark as completed" at bounding box center [1048, 477] width 129 height 20
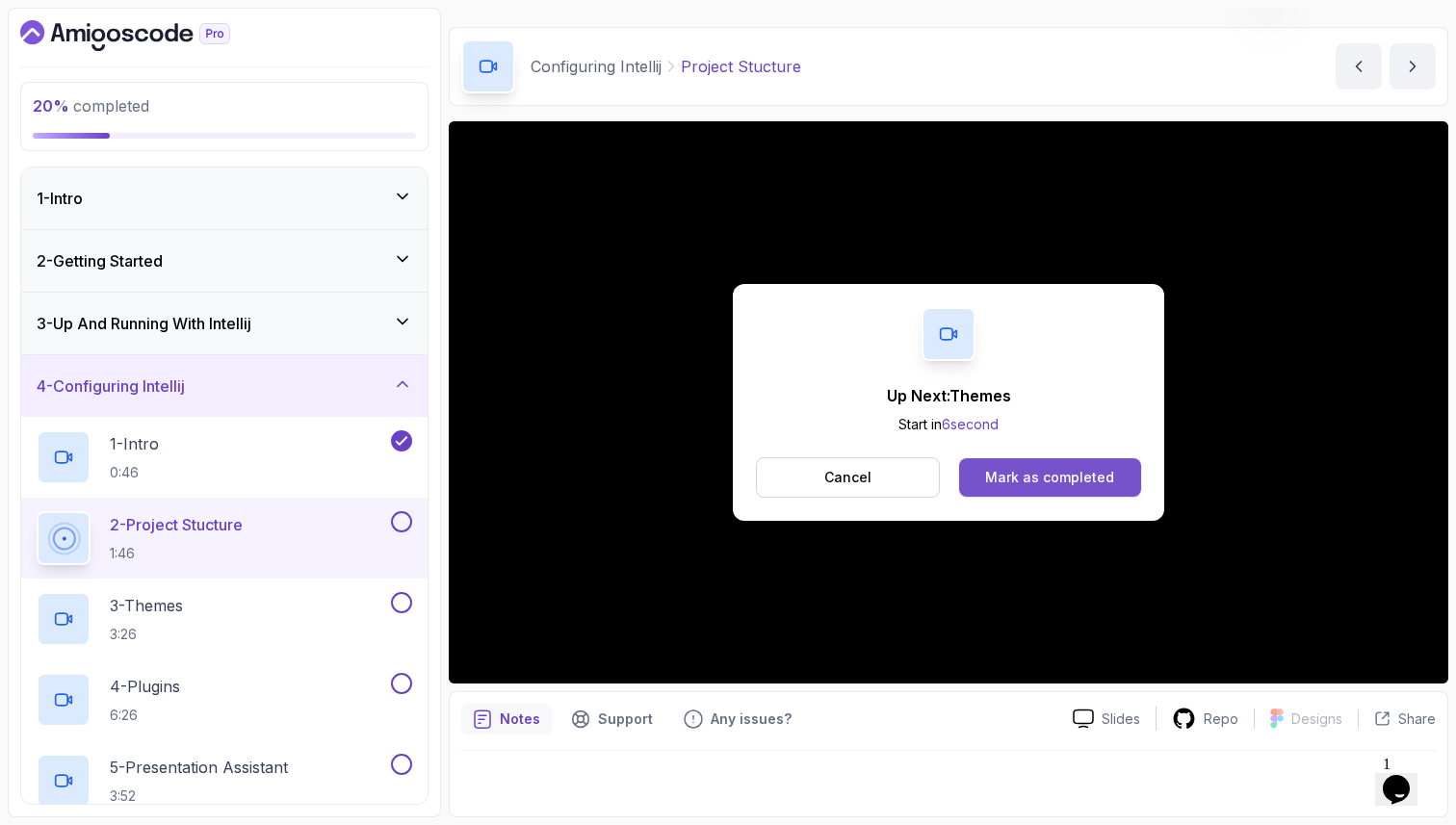
click at [1073, 482] on div "Mark as completed" at bounding box center [1048, 477] width 129 height 20
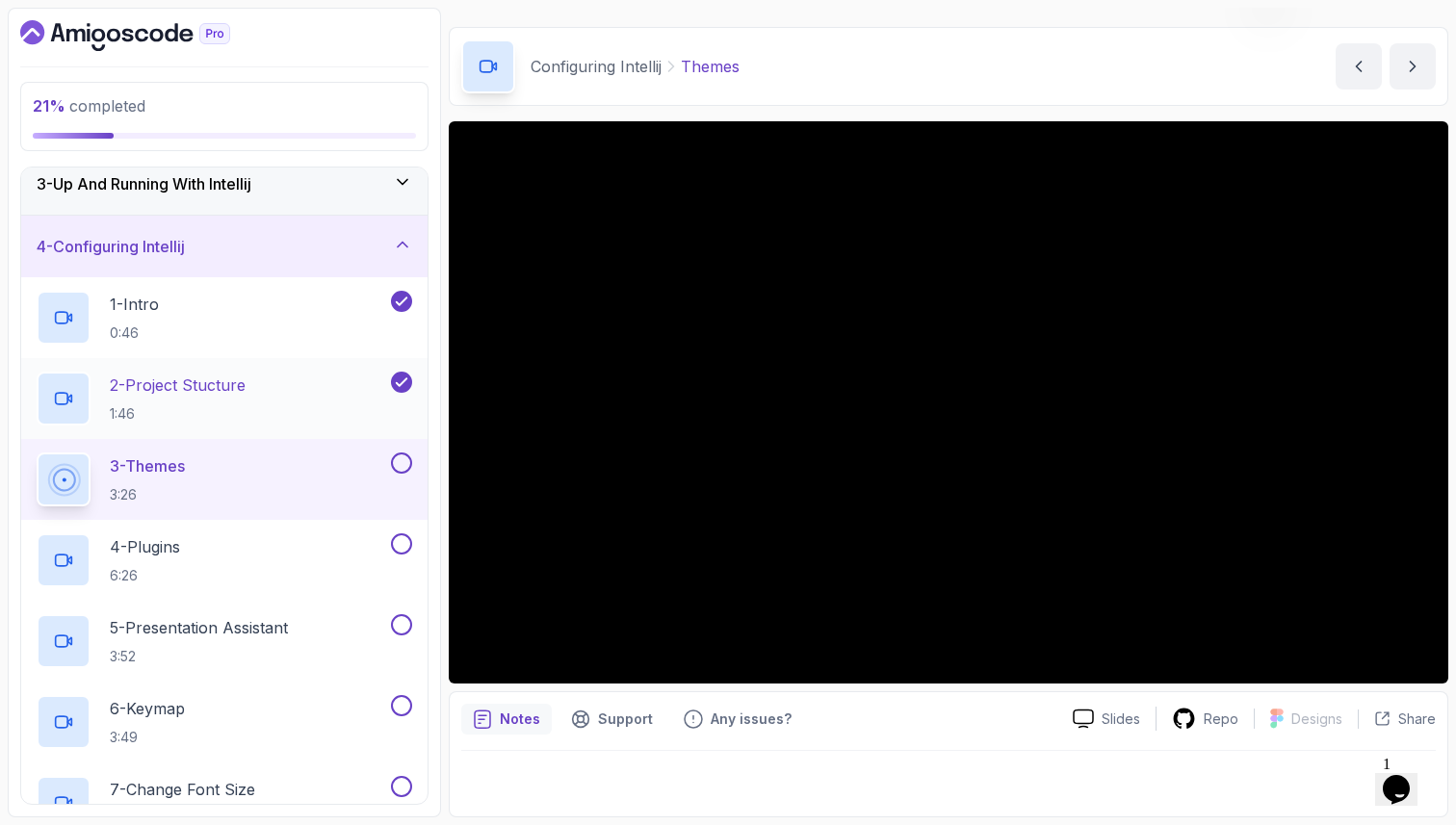
scroll to position [167, 0]
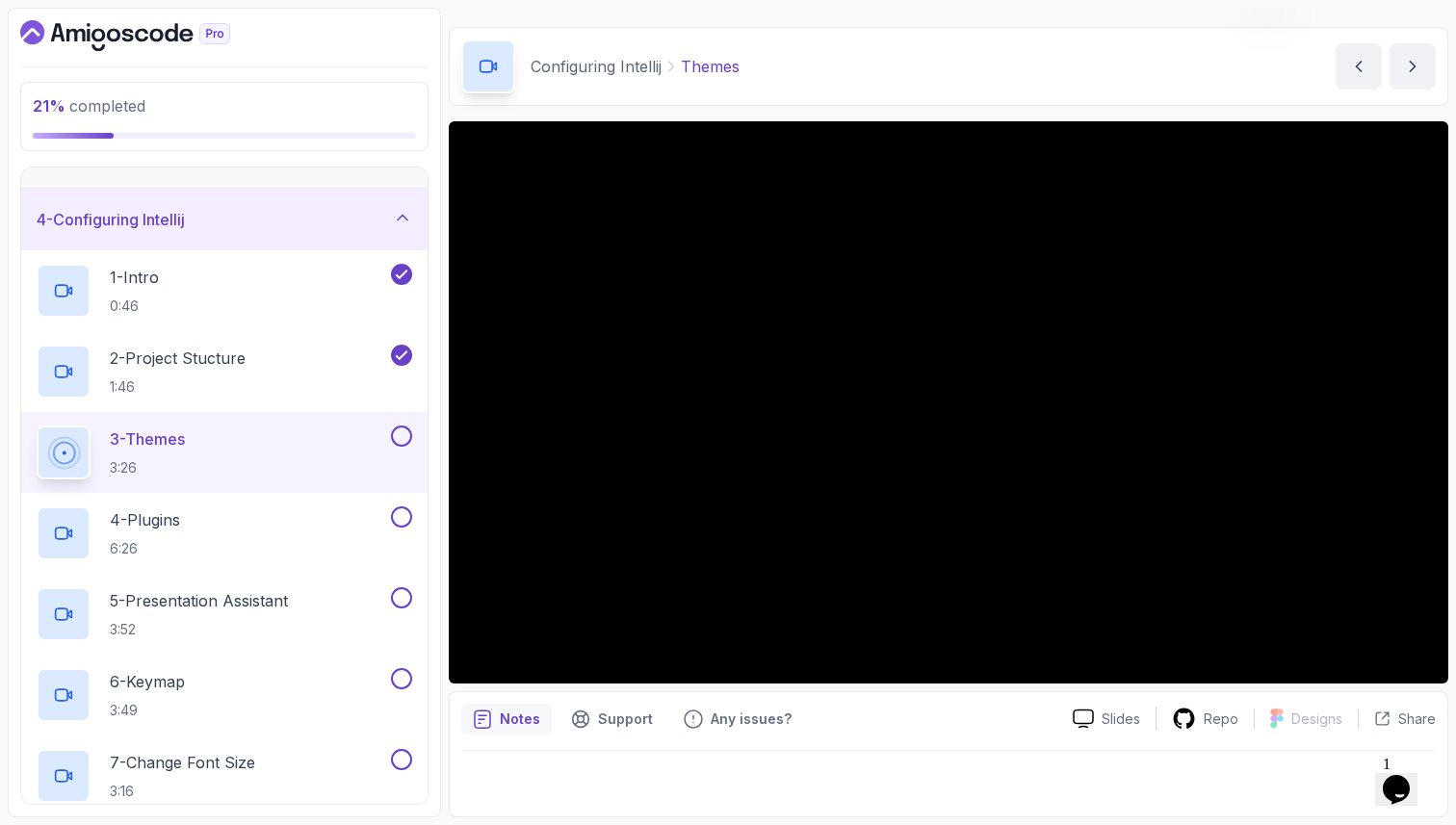
click at [397, 450] on button "3 - Themes 3:26" at bounding box center [224, 452] width 375 height 54
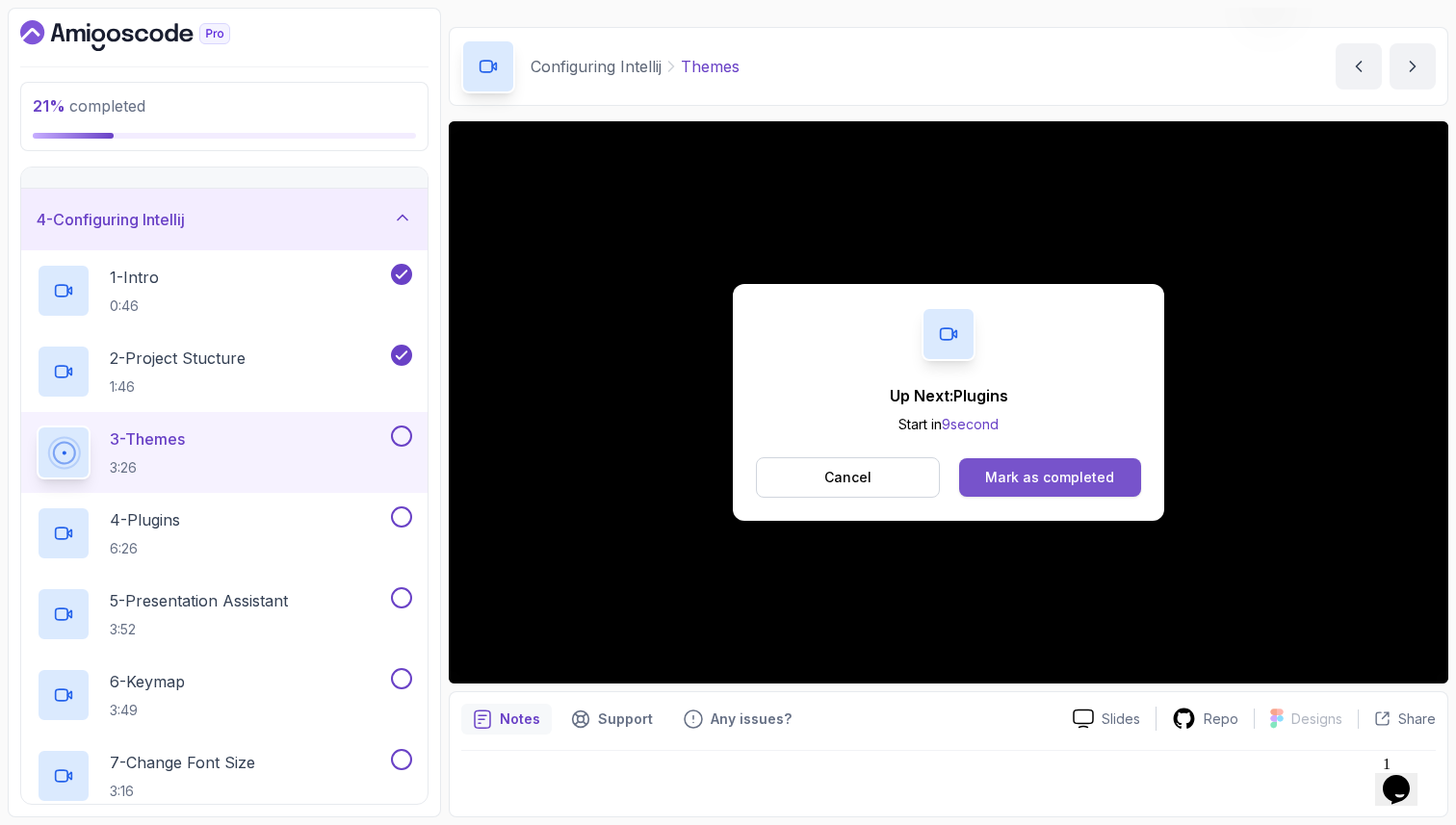
click at [1099, 476] on div "Mark as completed" at bounding box center [1048, 477] width 129 height 20
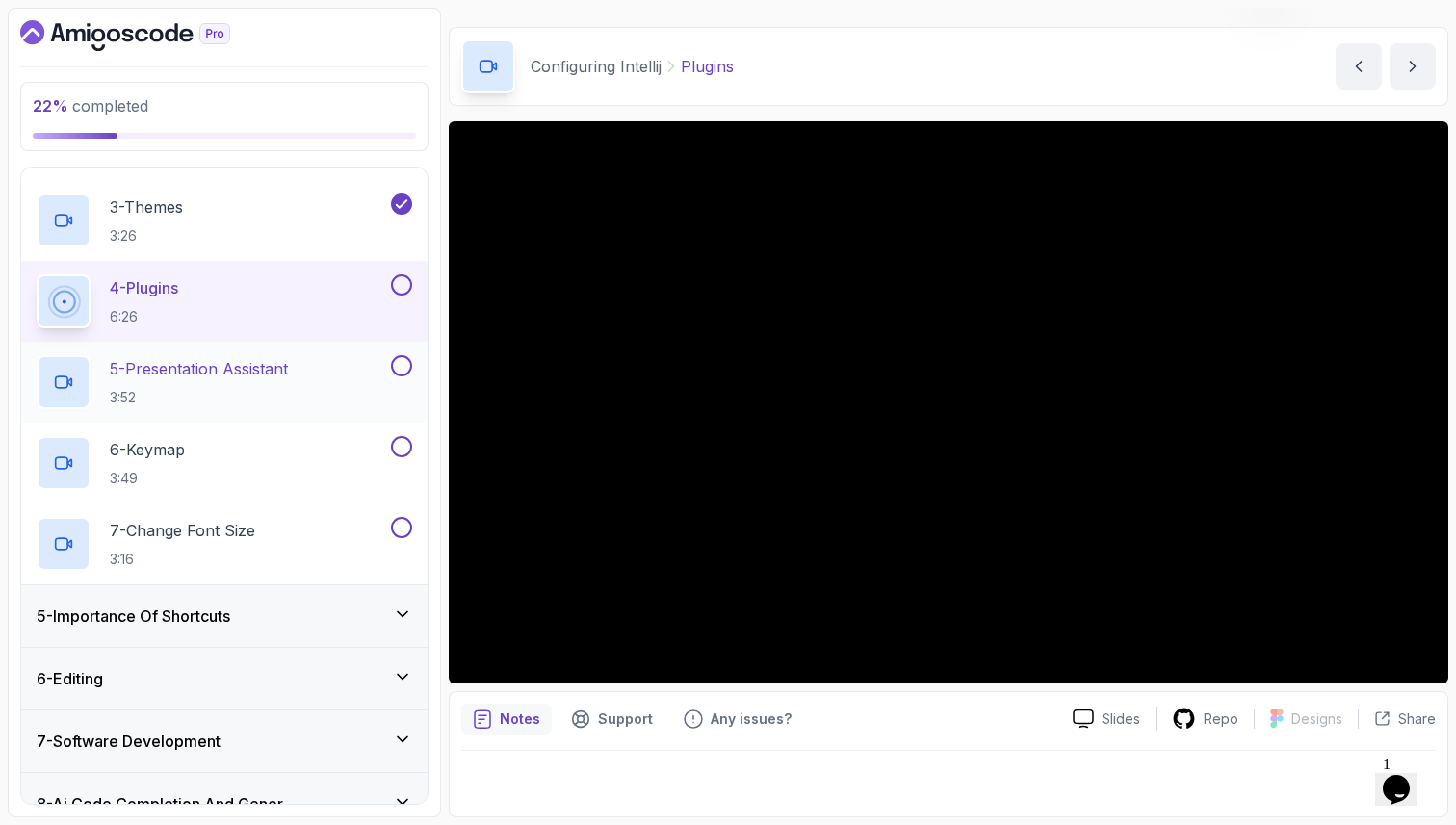
scroll to position [412, 0]
